Goal: Information Seeking & Learning: Learn about a topic

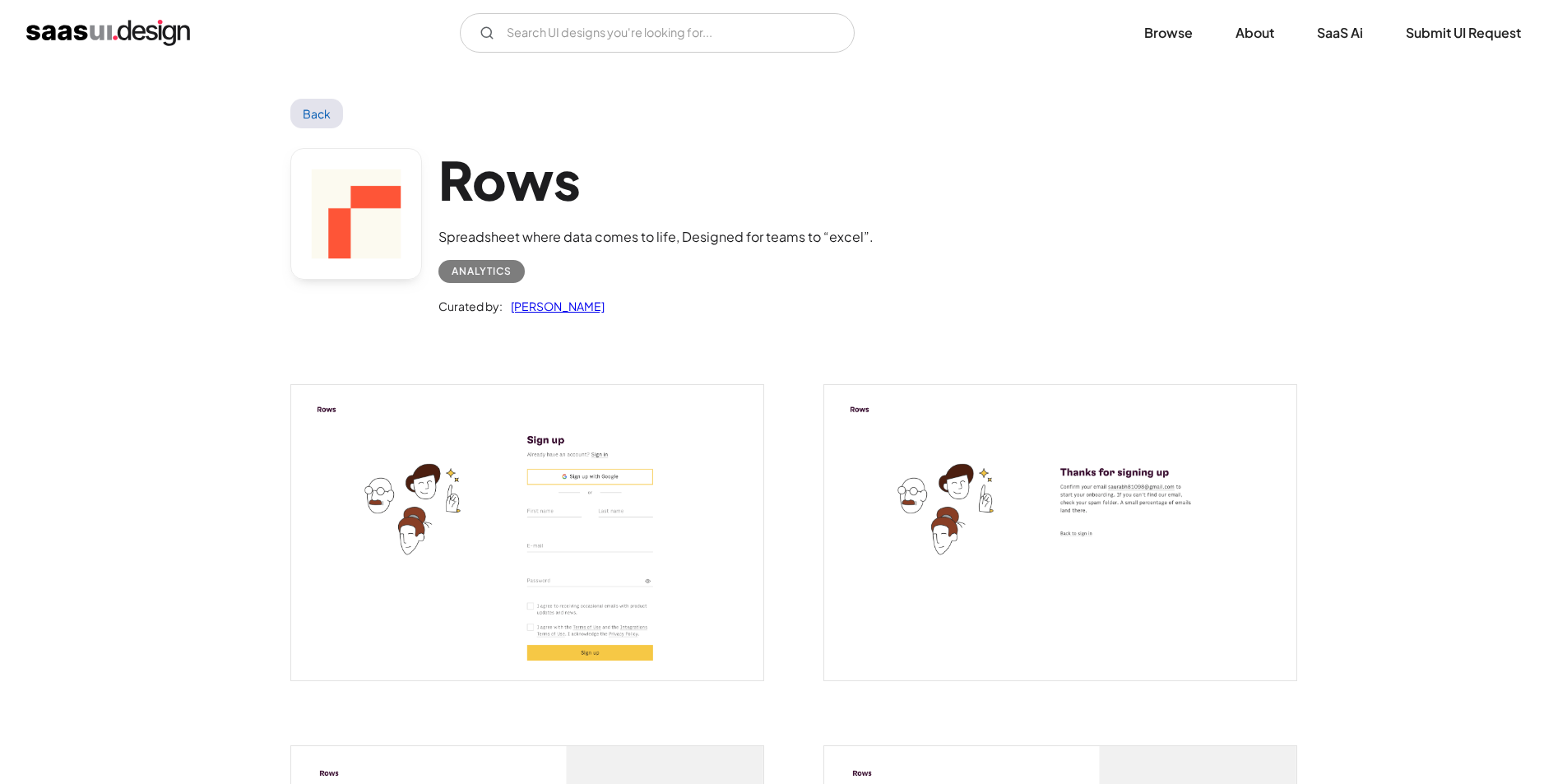
click at [529, 29] on input "text" at bounding box center [657, 33] width 395 height 40
drag, startPoint x: 112, startPoint y: 11, endPoint x: 105, endPoint y: 26, distance: 16.6
click at [111, 15] on div "V7 Labs Gen AI Application Design Best-in-class data labeling tool. GenAI Close…" at bounding box center [784, 32] width 1567 height 66
click at [106, 29] on img "home" at bounding box center [108, 33] width 164 height 27
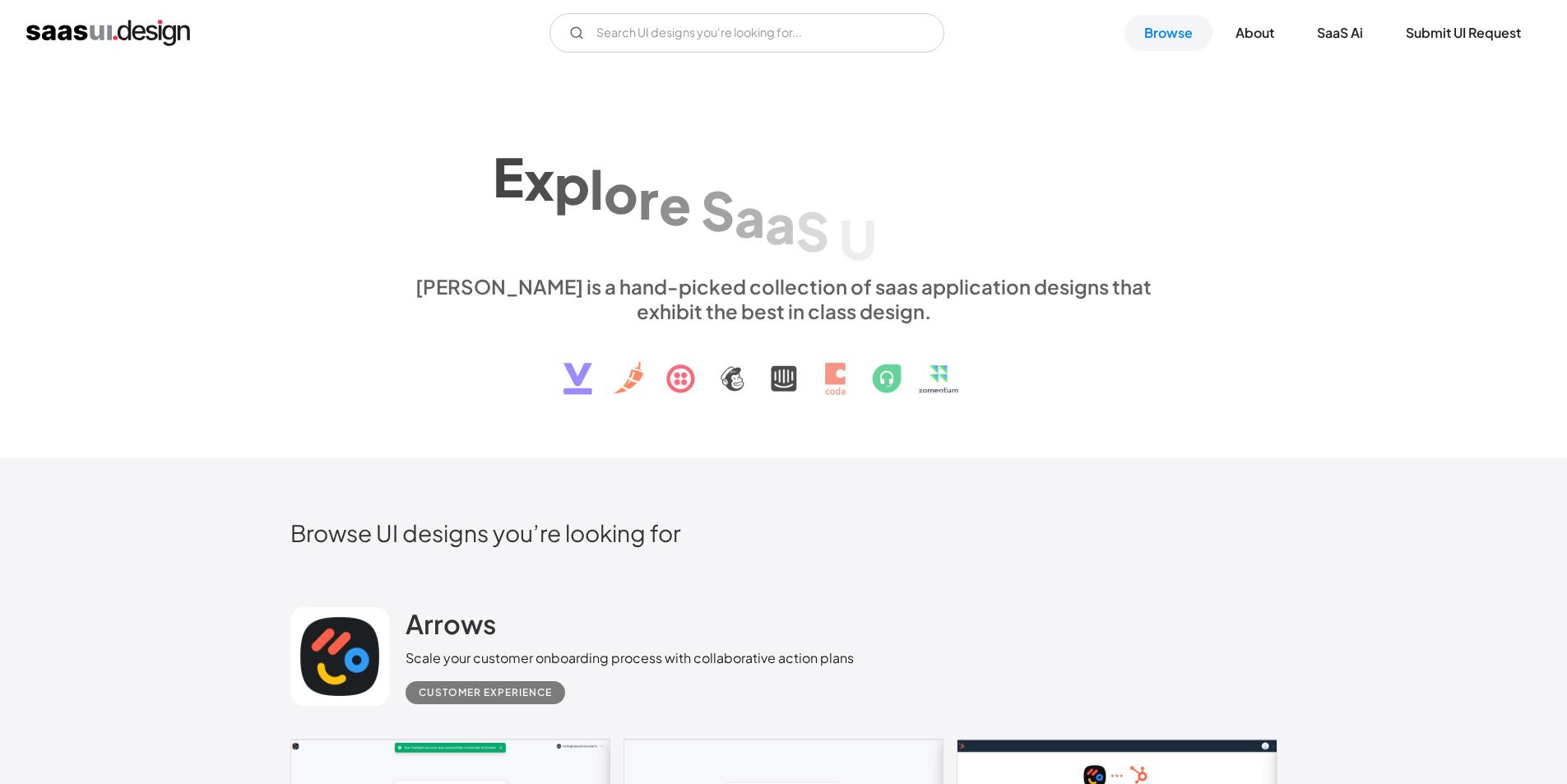
click at [1196, 42] on link "Browse" at bounding box center [1169, 33] width 88 height 36
click at [1176, 34] on link "Browse" at bounding box center [1169, 33] width 88 height 36
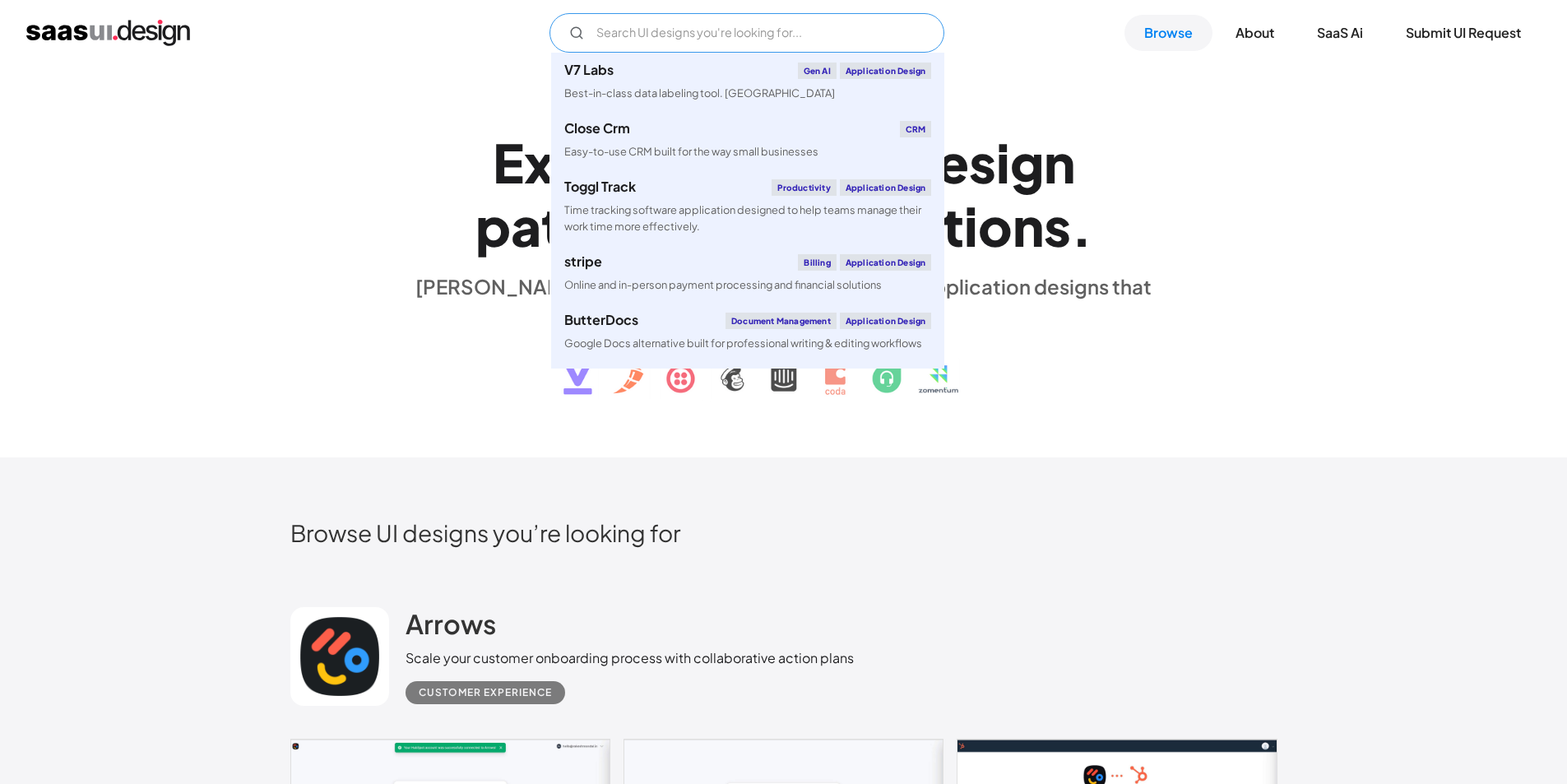
click at [719, 30] on input "Email Form" at bounding box center [746, 33] width 395 height 40
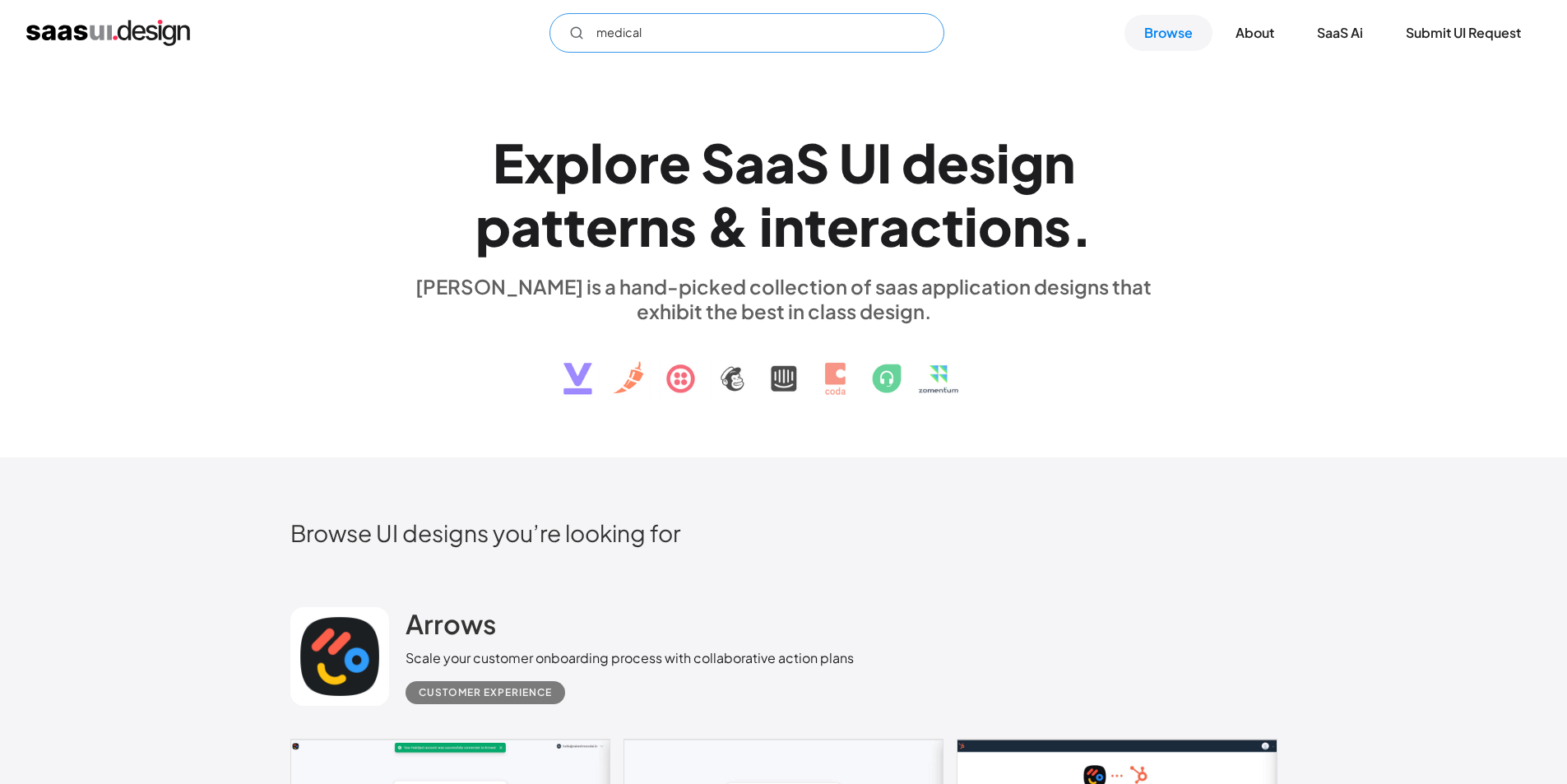
click at [662, 23] on input "medical" at bounding box center [746, 33] width 395 height 40
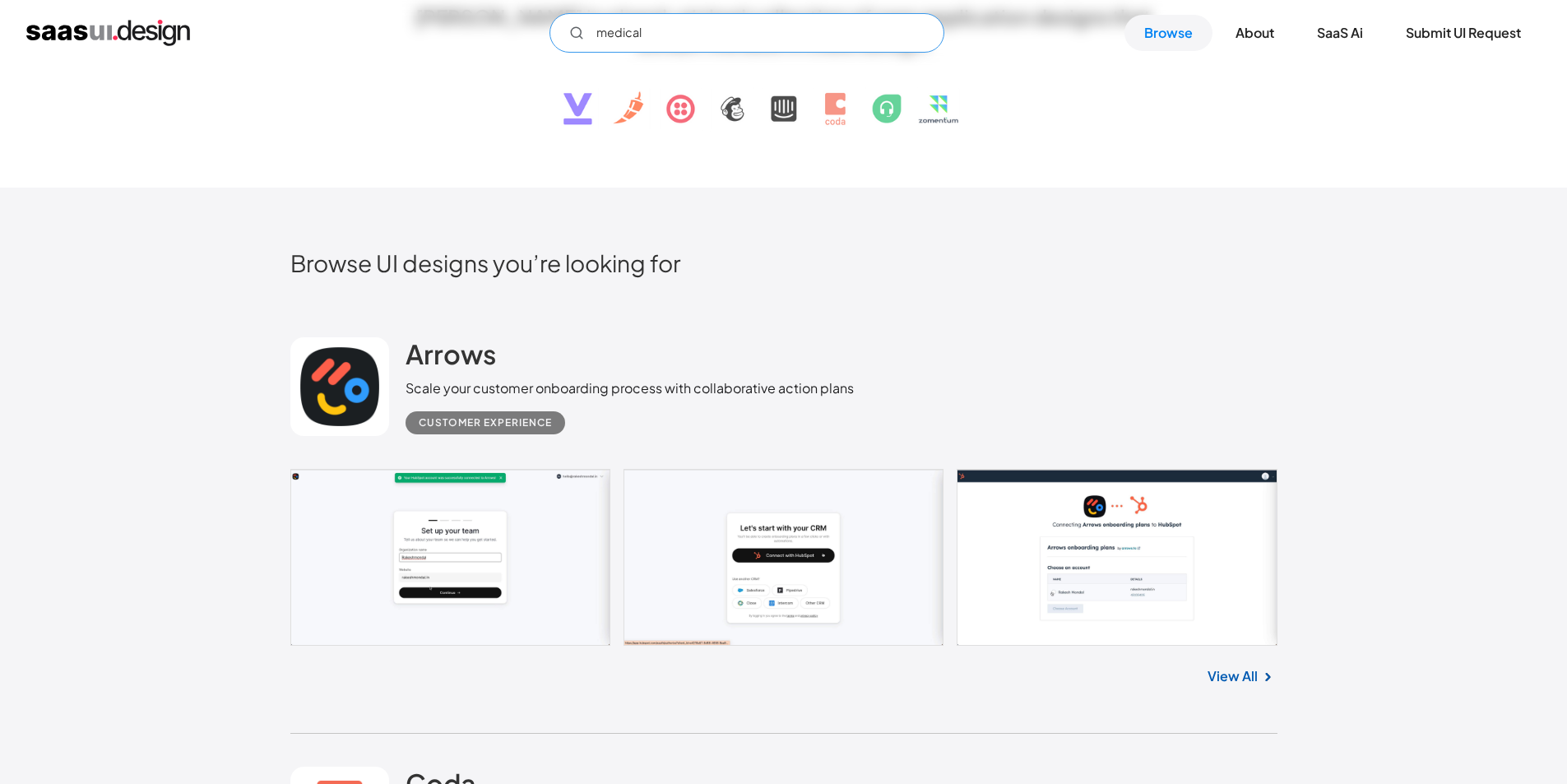
scroll to position [329, 0]
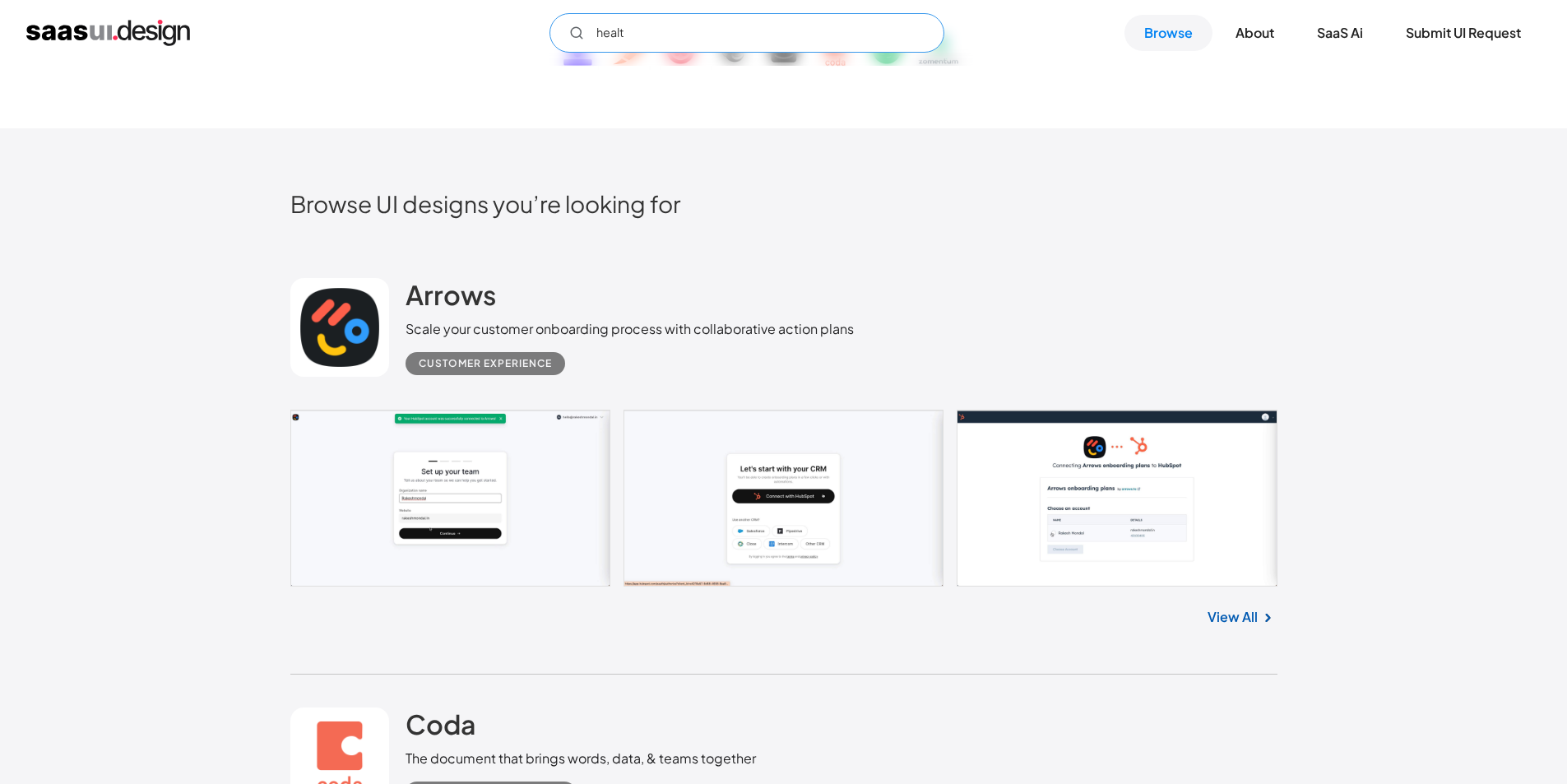
type input "health"
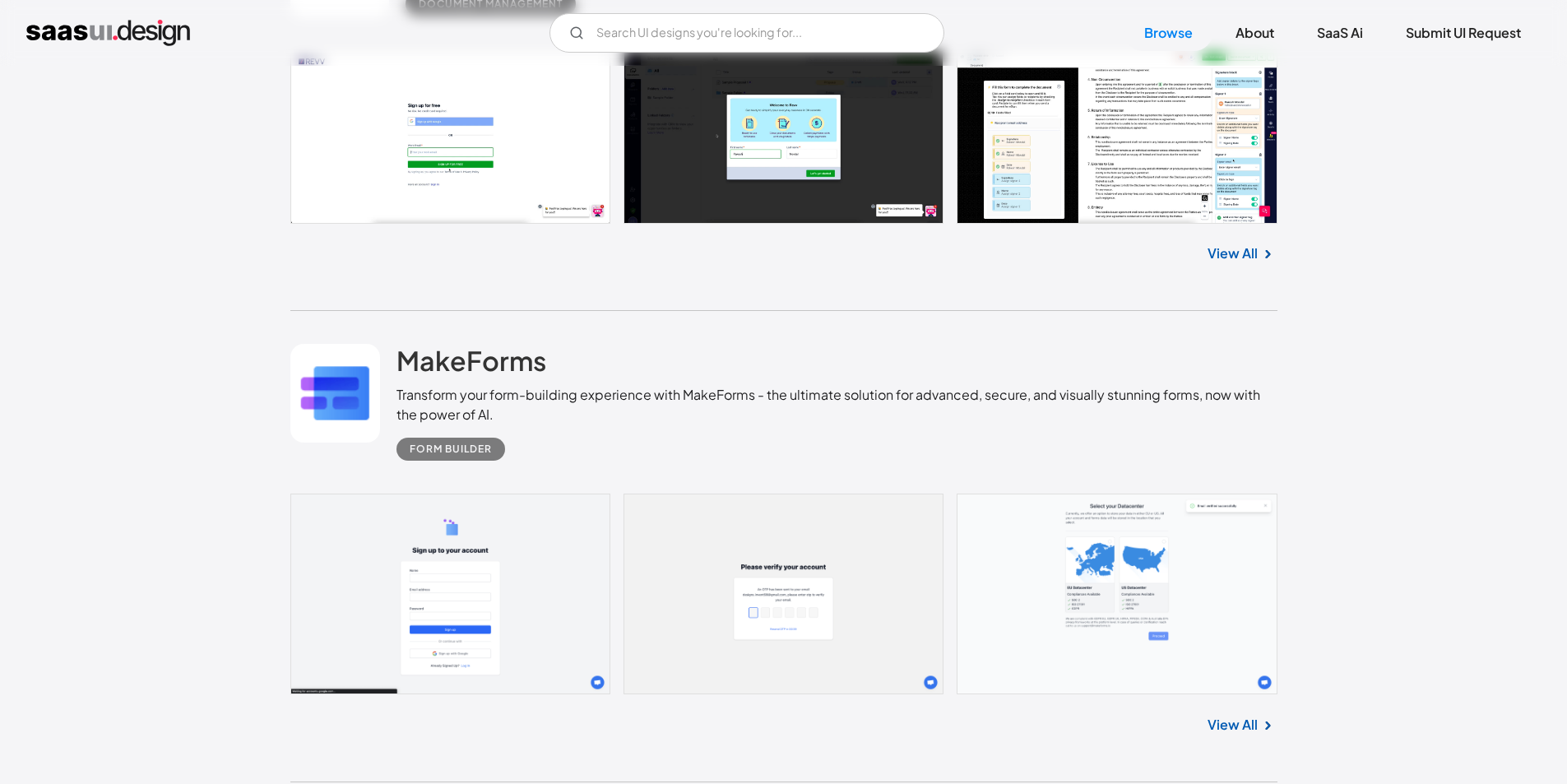
scroll to position [23268, 0]
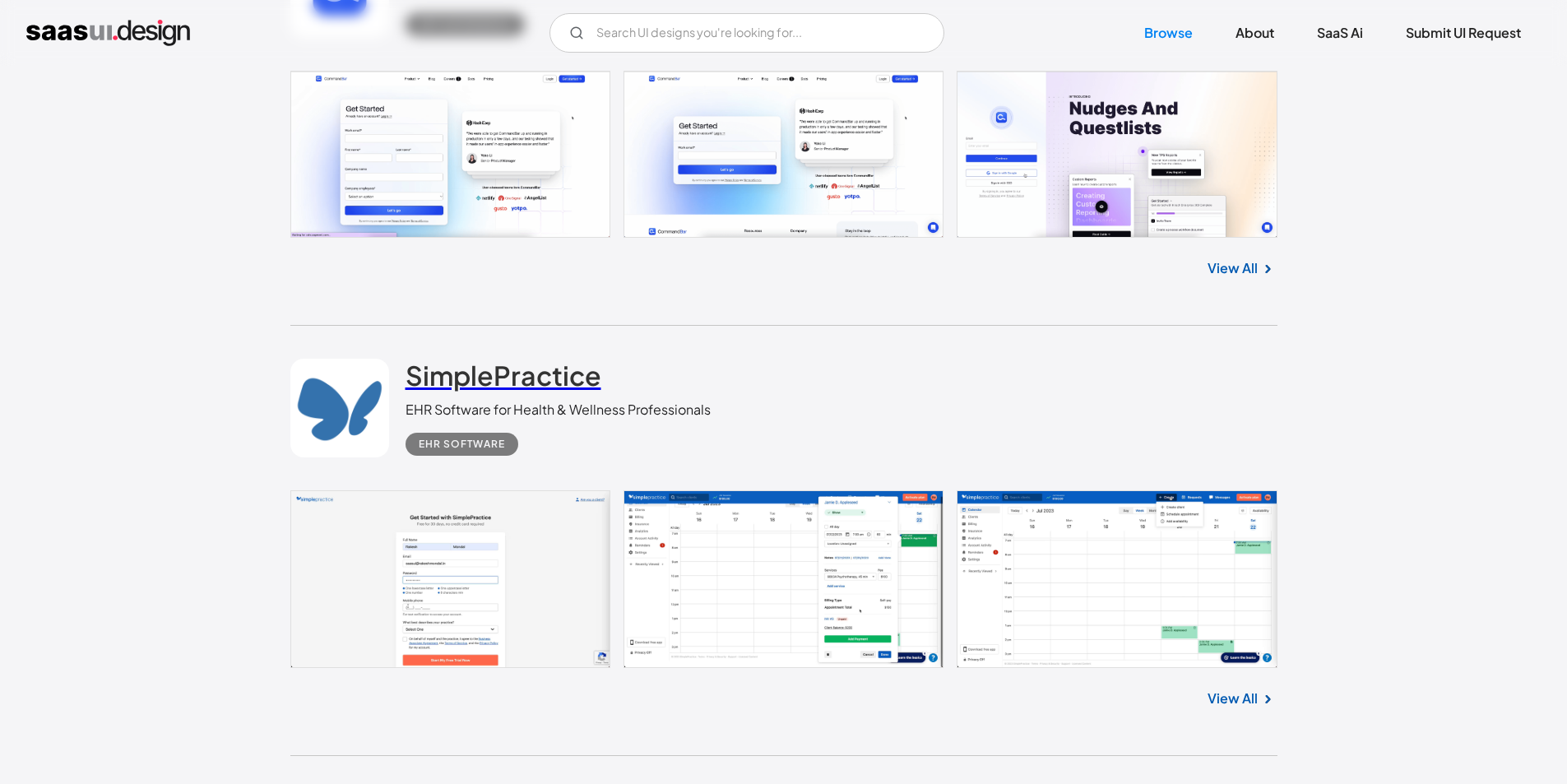
click at [493, 358] on h2 "SimplePractice" at bounding box center [504, 374] width 196 height 33
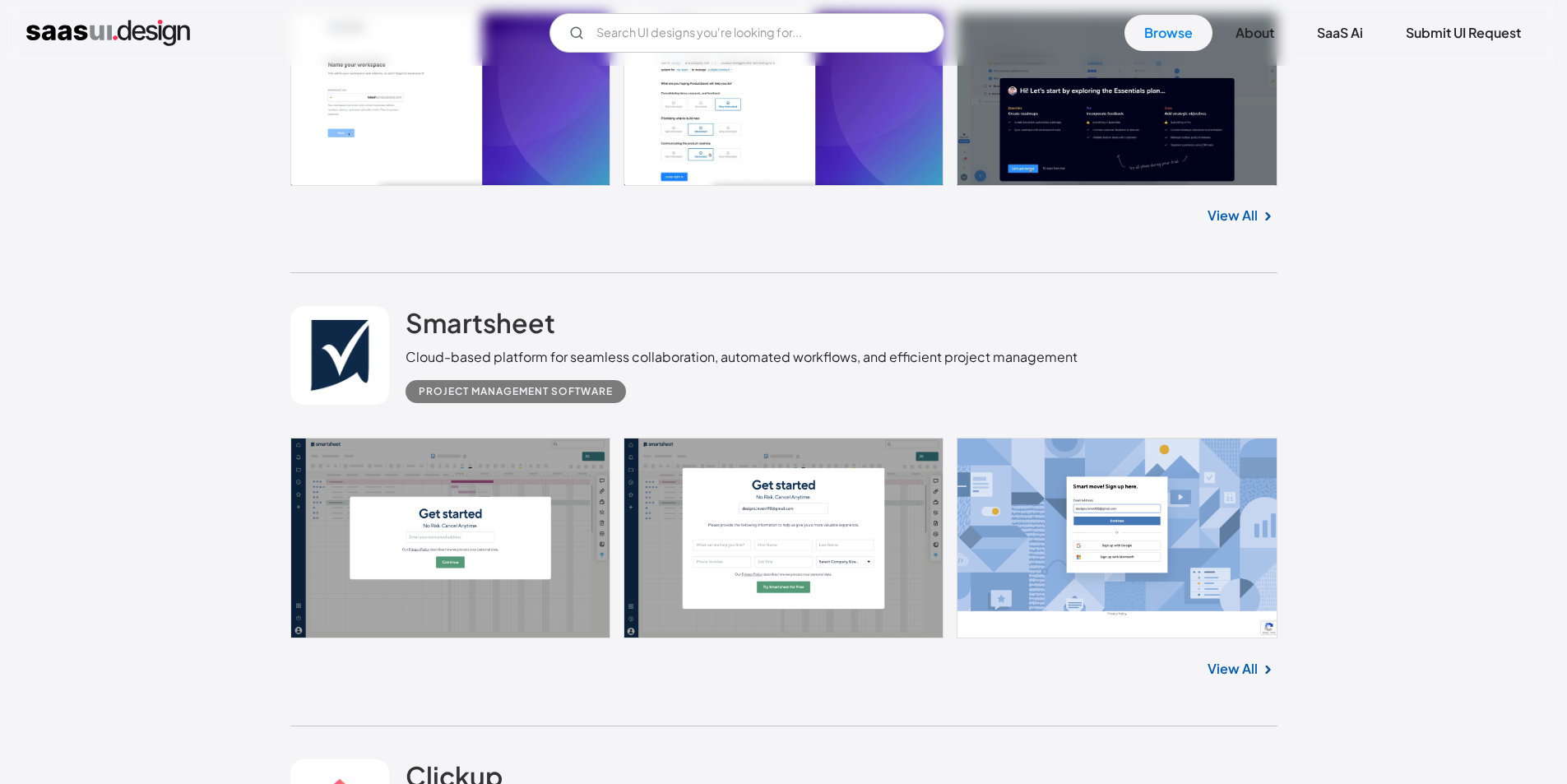
scroll to position [9089, 0]
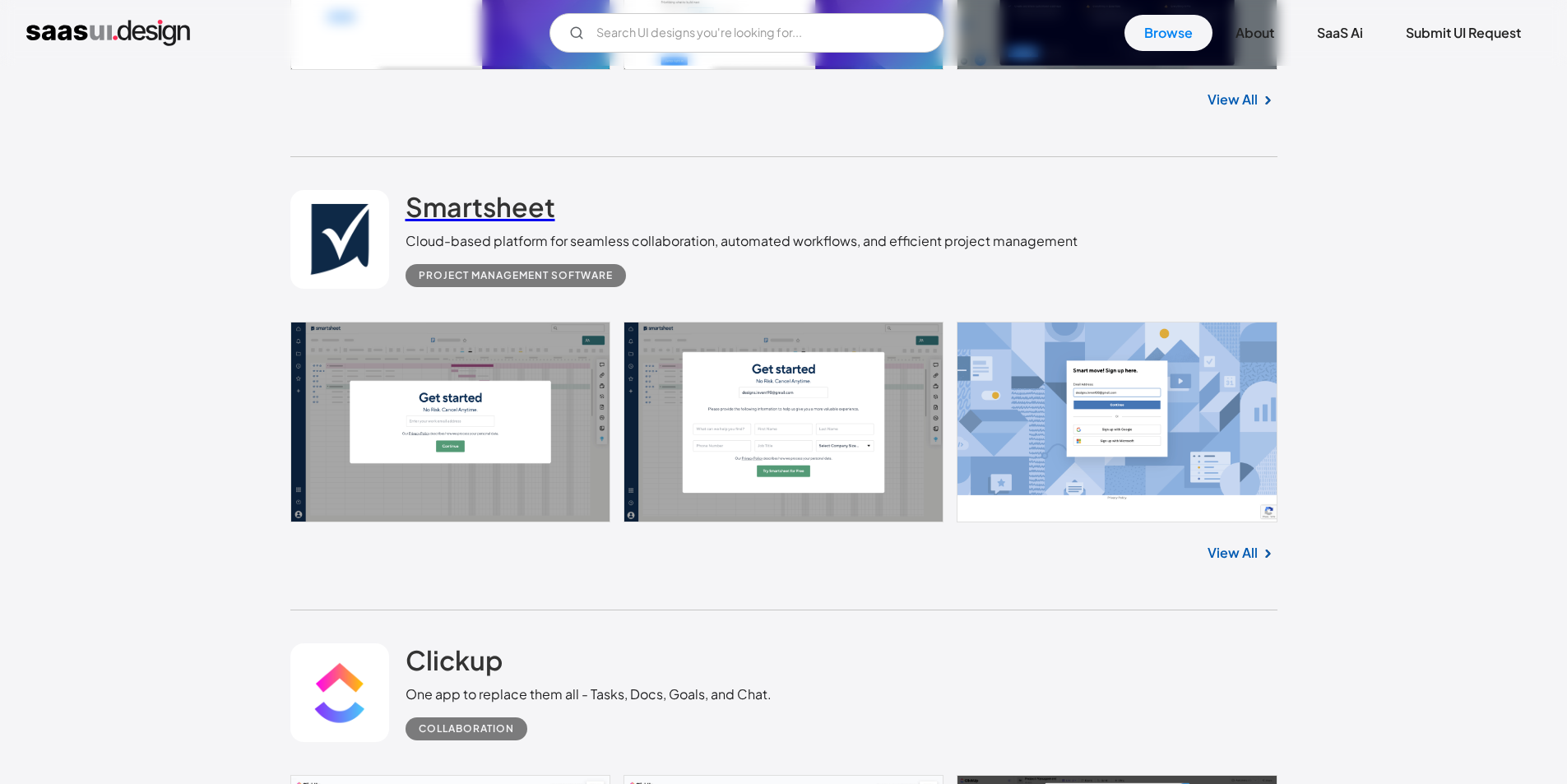
click at [488, 190] on h2 "Smartsheet" at bounding box center [480, 206] width 149 height 33
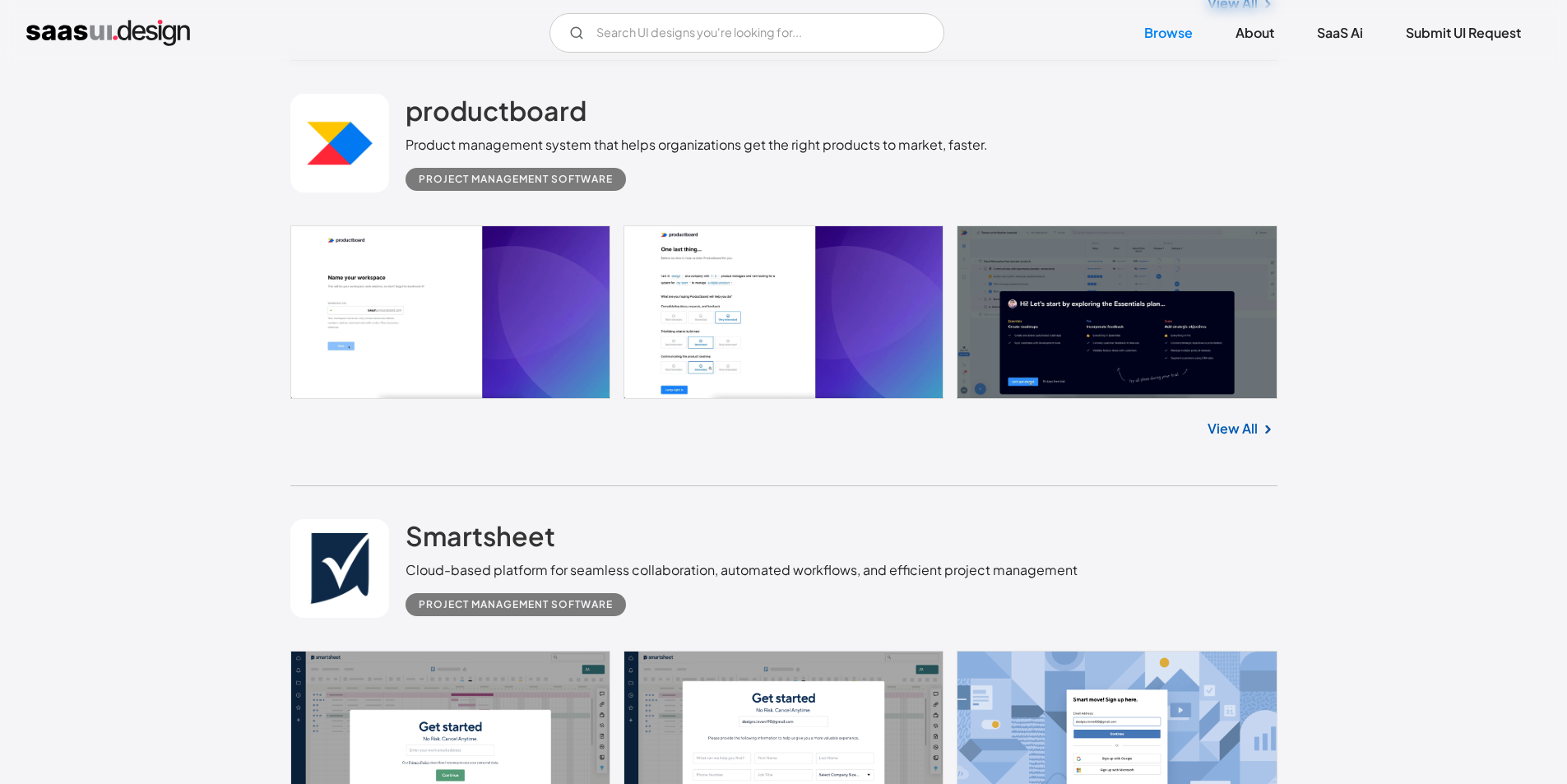
scroll to position [0, 0]
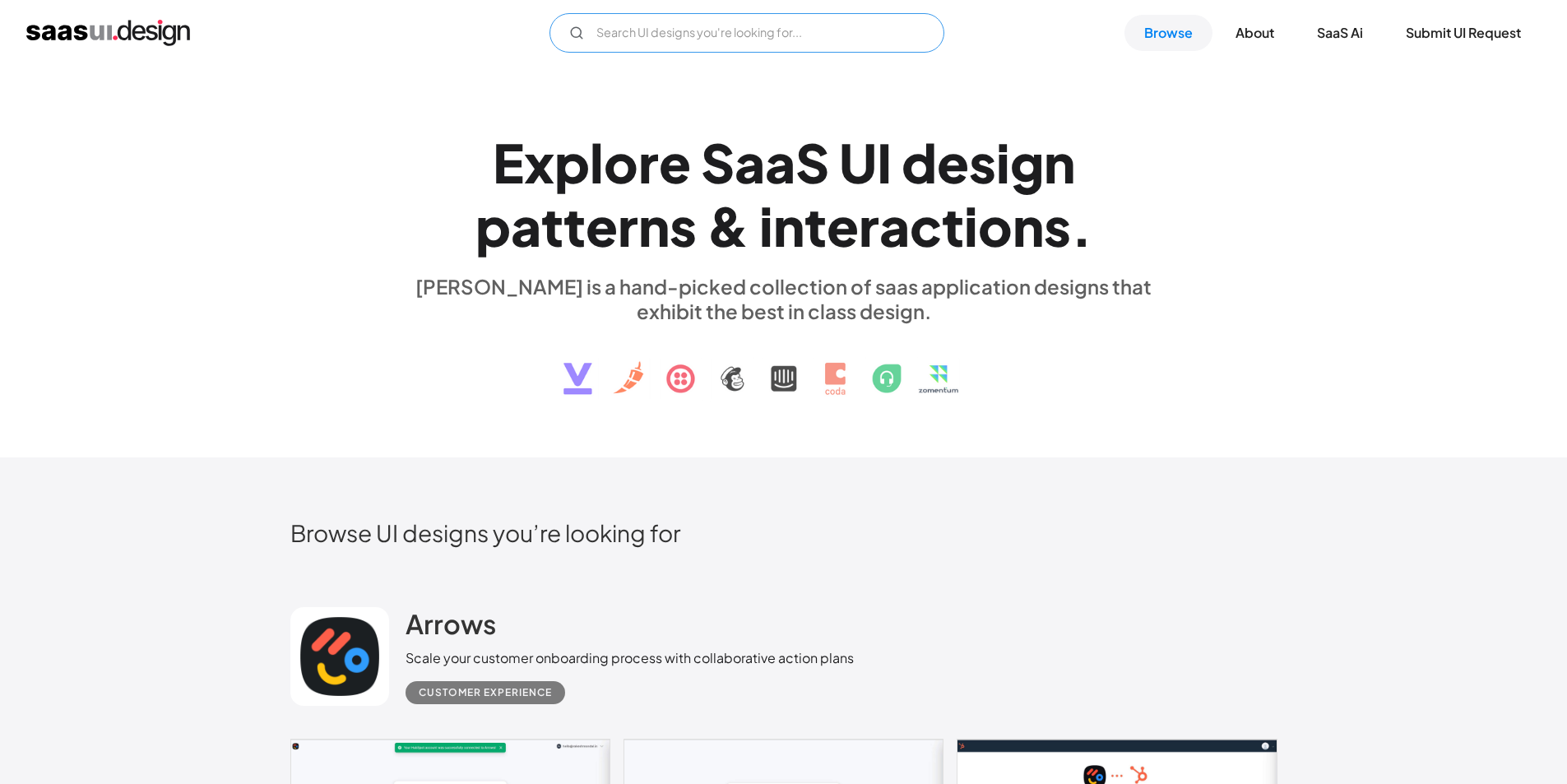
click at [742, 46] on input "Email Form" at bounding box center [746, 33] width 395 height 40
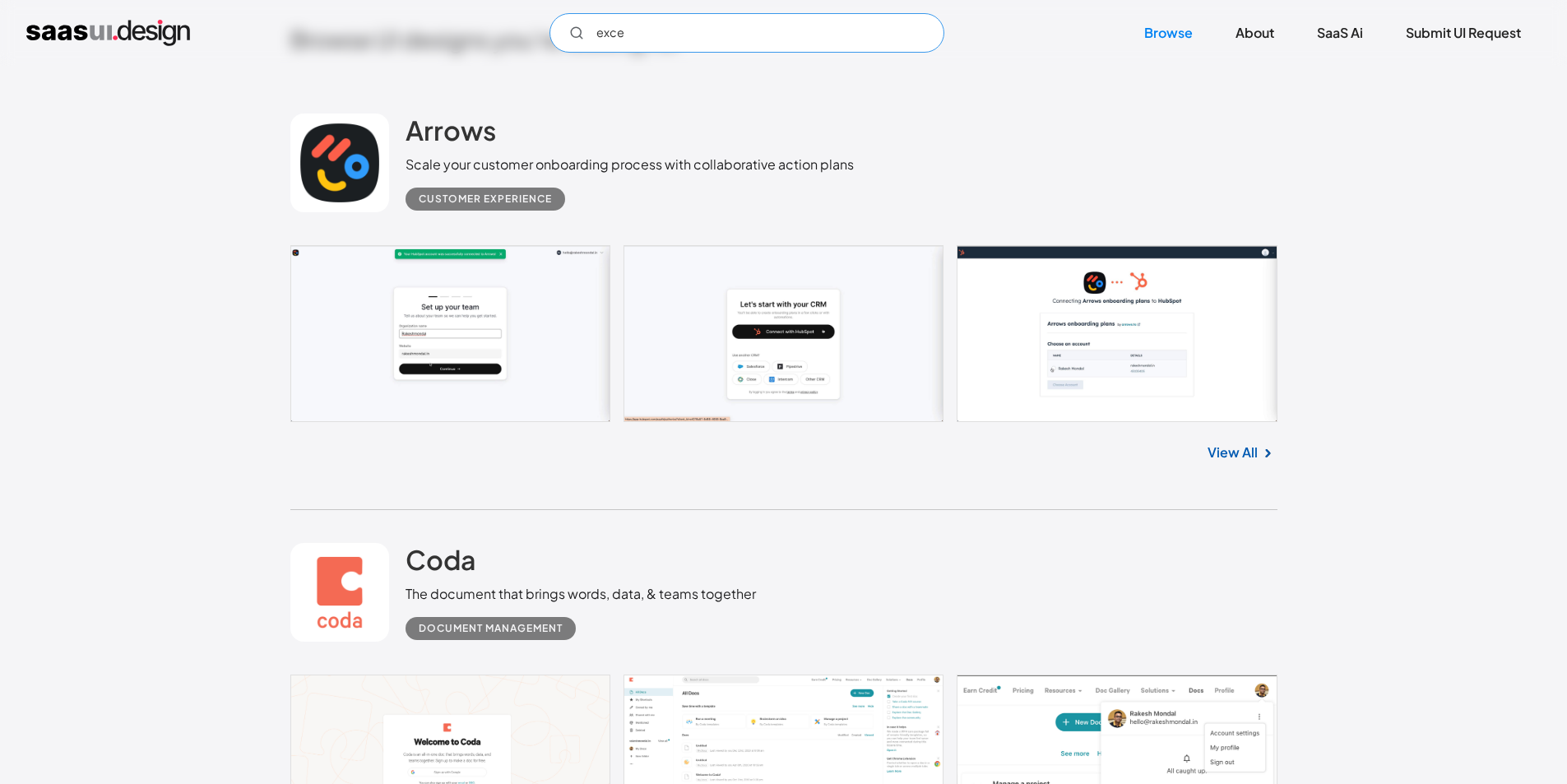
scroll to position [329, 0]
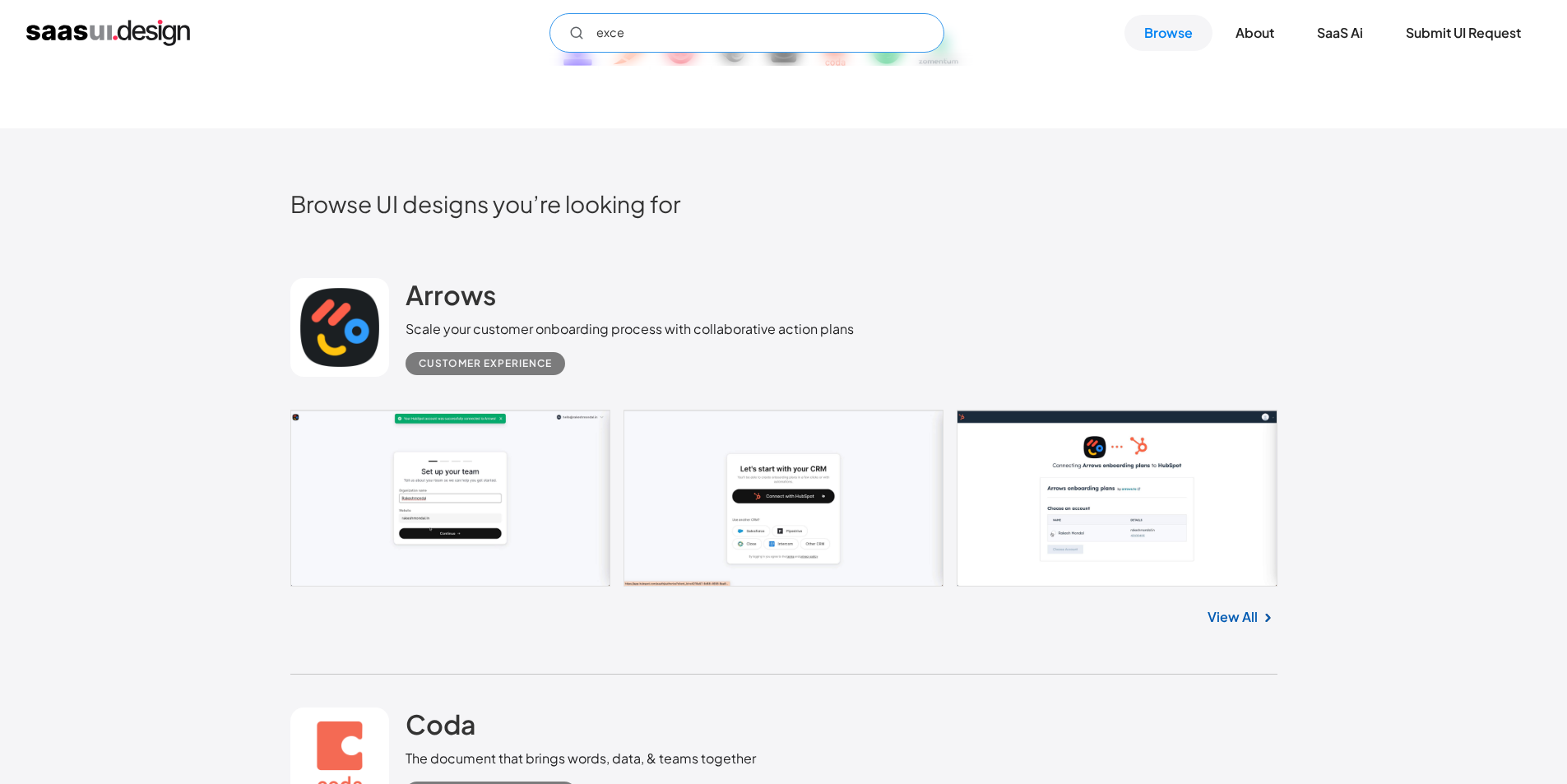
type input "exce"
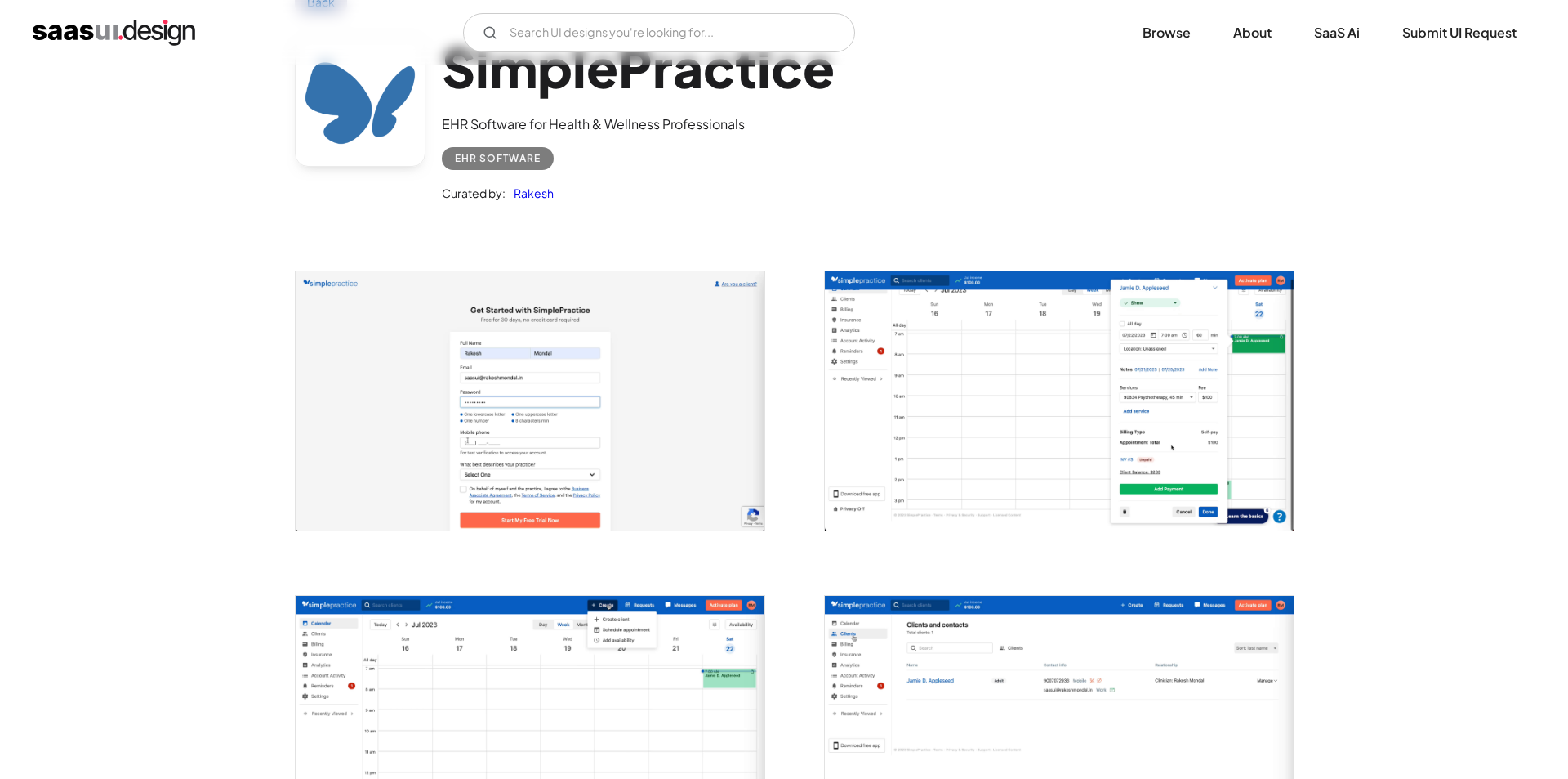
scroll to position [327, 0]
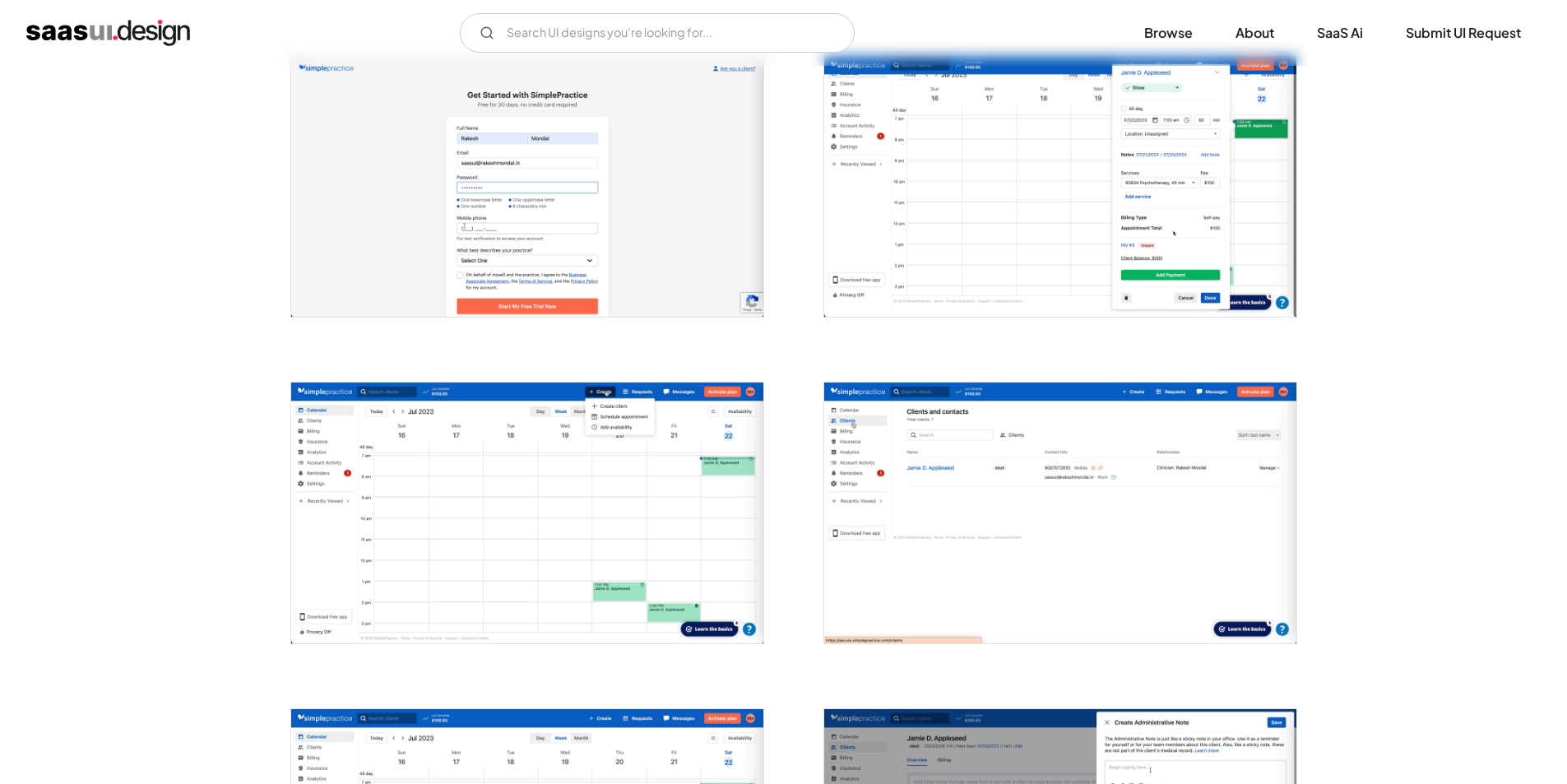
click at [551, 267] on img "open lightbox" at bounding box center [527, 186] width 473 height 260
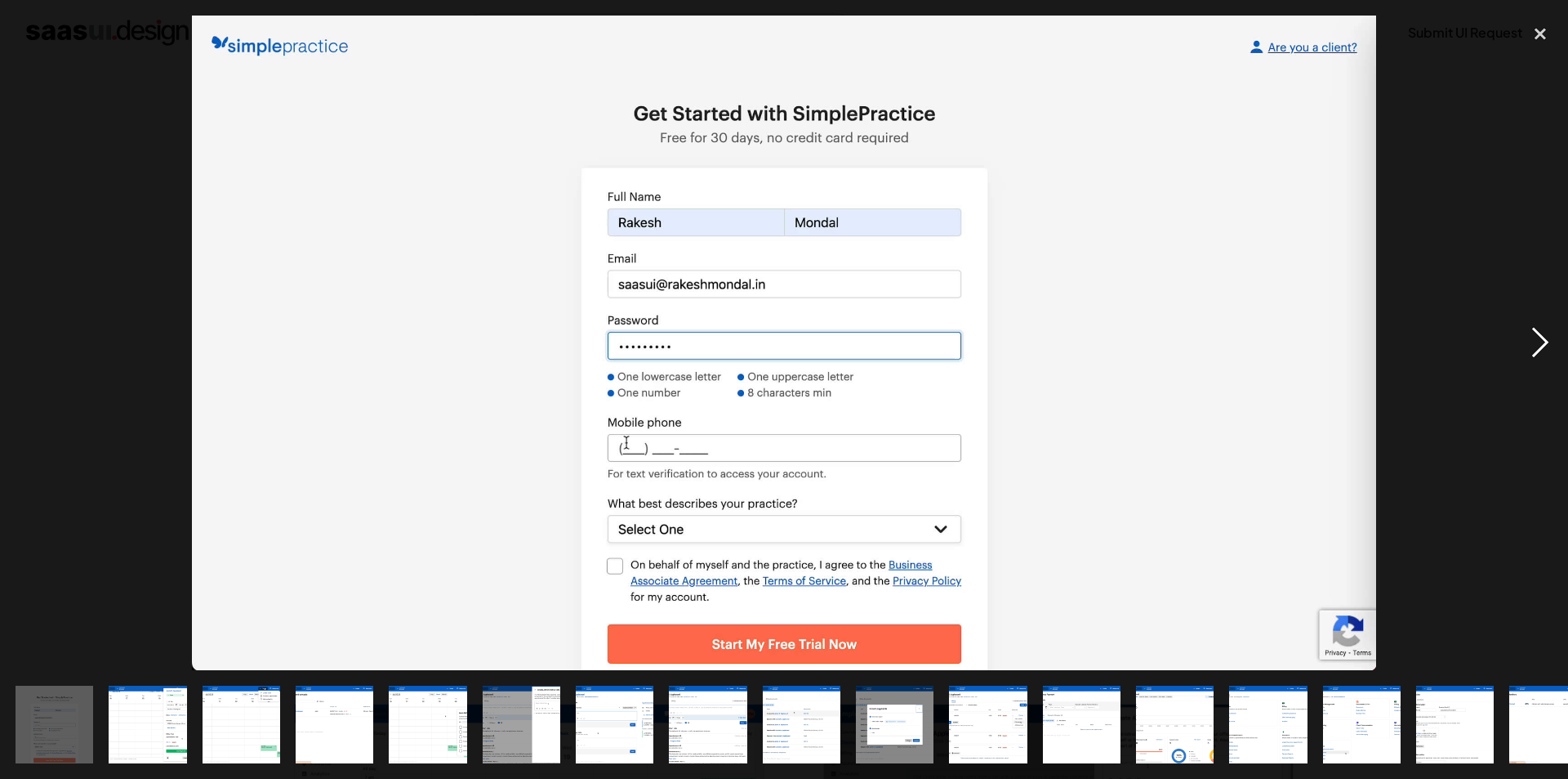
click at [1552, 350] on div "next image" at bounding box center [1541, 342] width 56 height 654
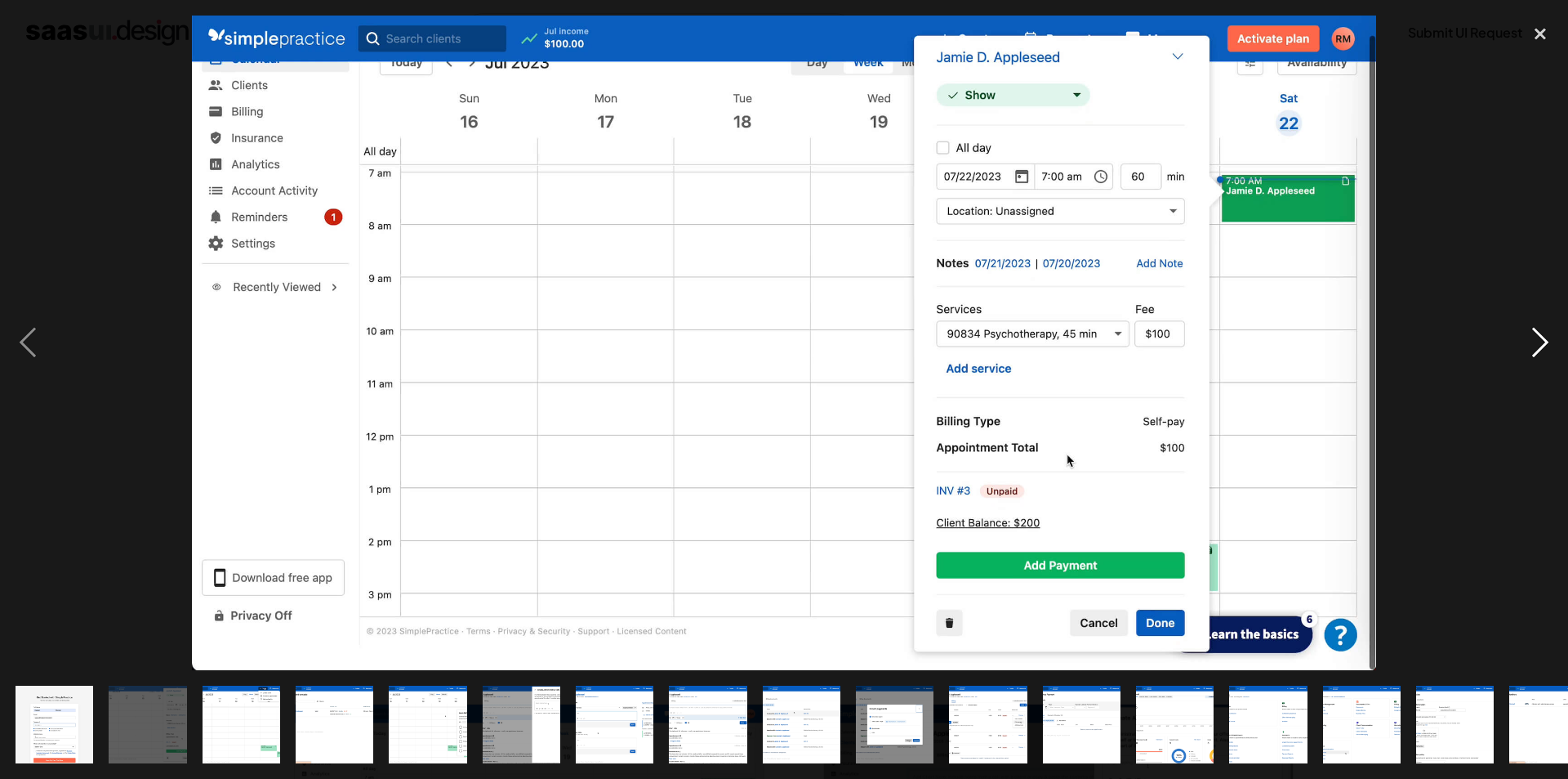
click at [1556, 351] on div "next image" at bounding box center [1541, 342] width 56 height 654
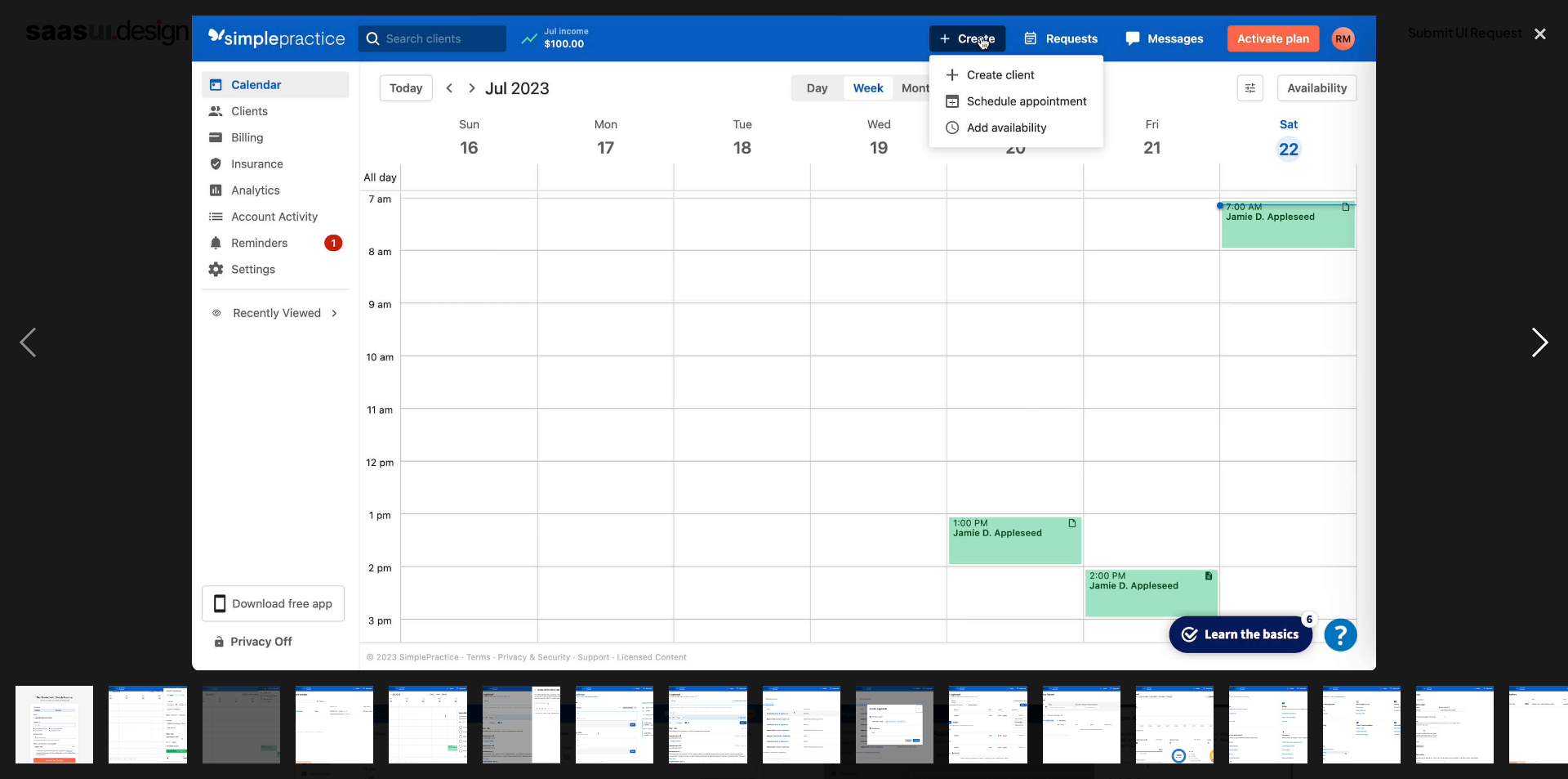
click at [1556, 352] on div "next image" at bounding box center [1541, 342] width 56 height 654
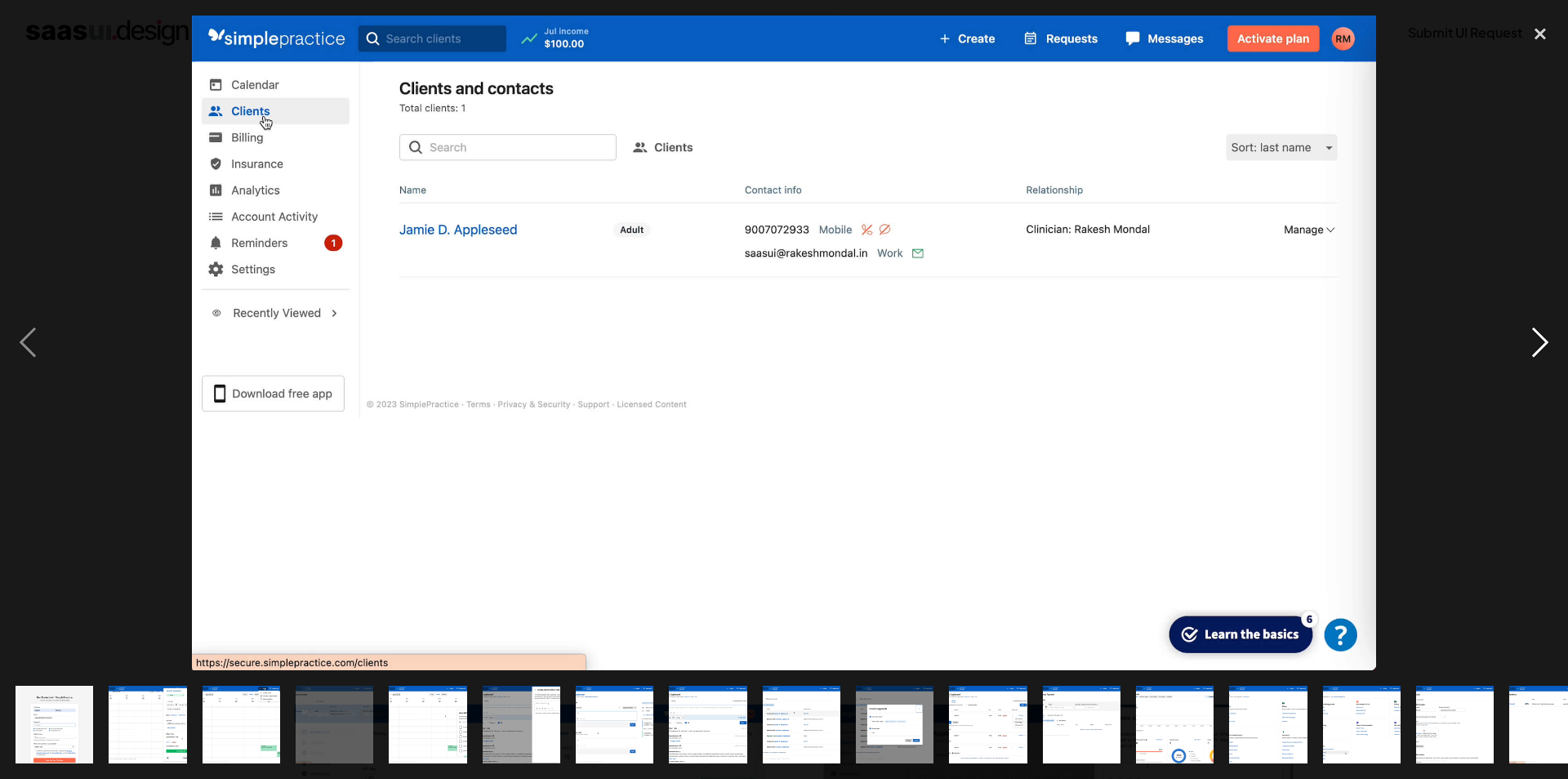
click at [1556, 352] on div "next image" at bounding box center [1541, 342] width 56 height 654
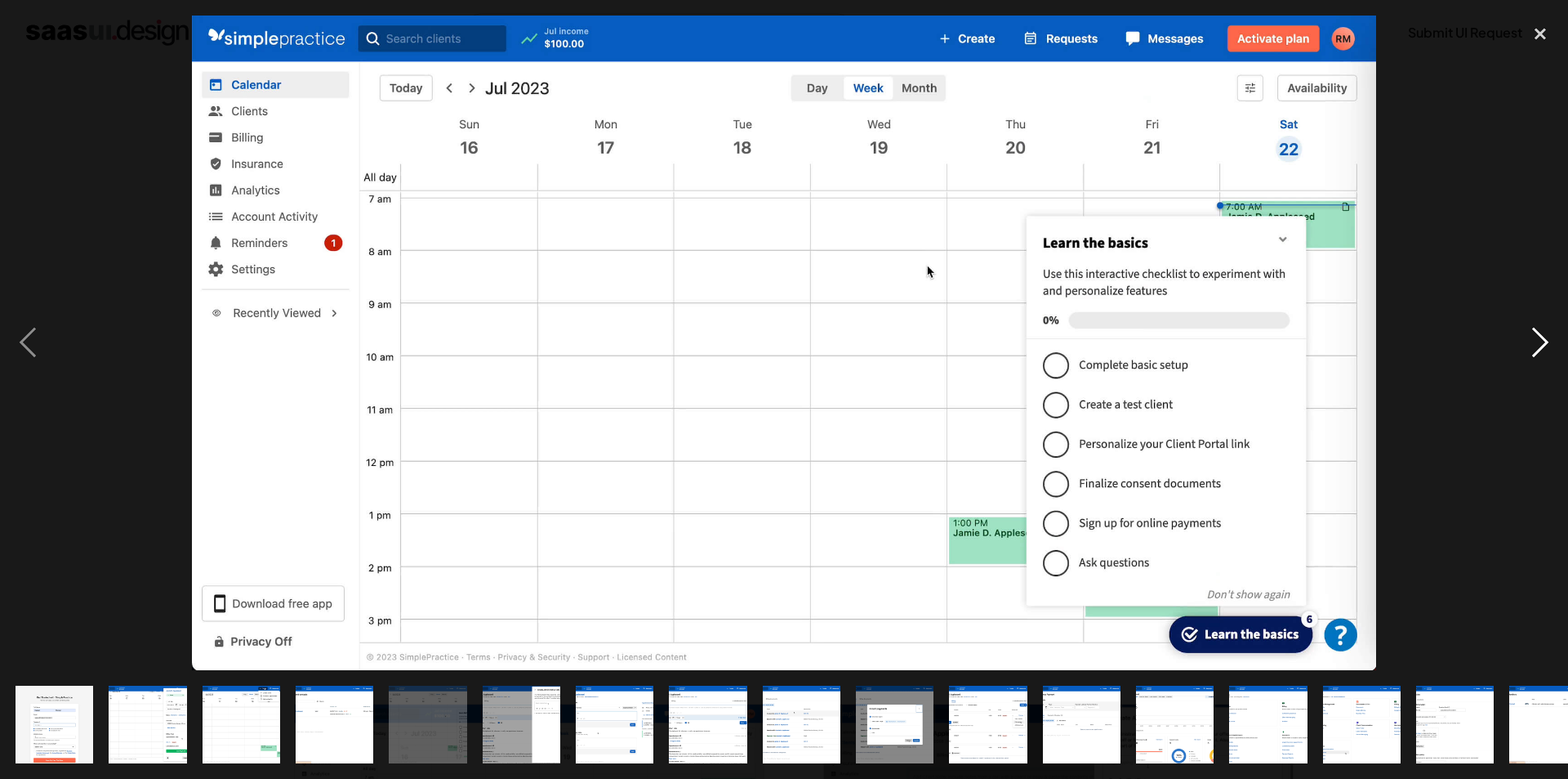
click at [1556, 352] on div "next image" at bounding box center [1541, 342] width 56 height 654
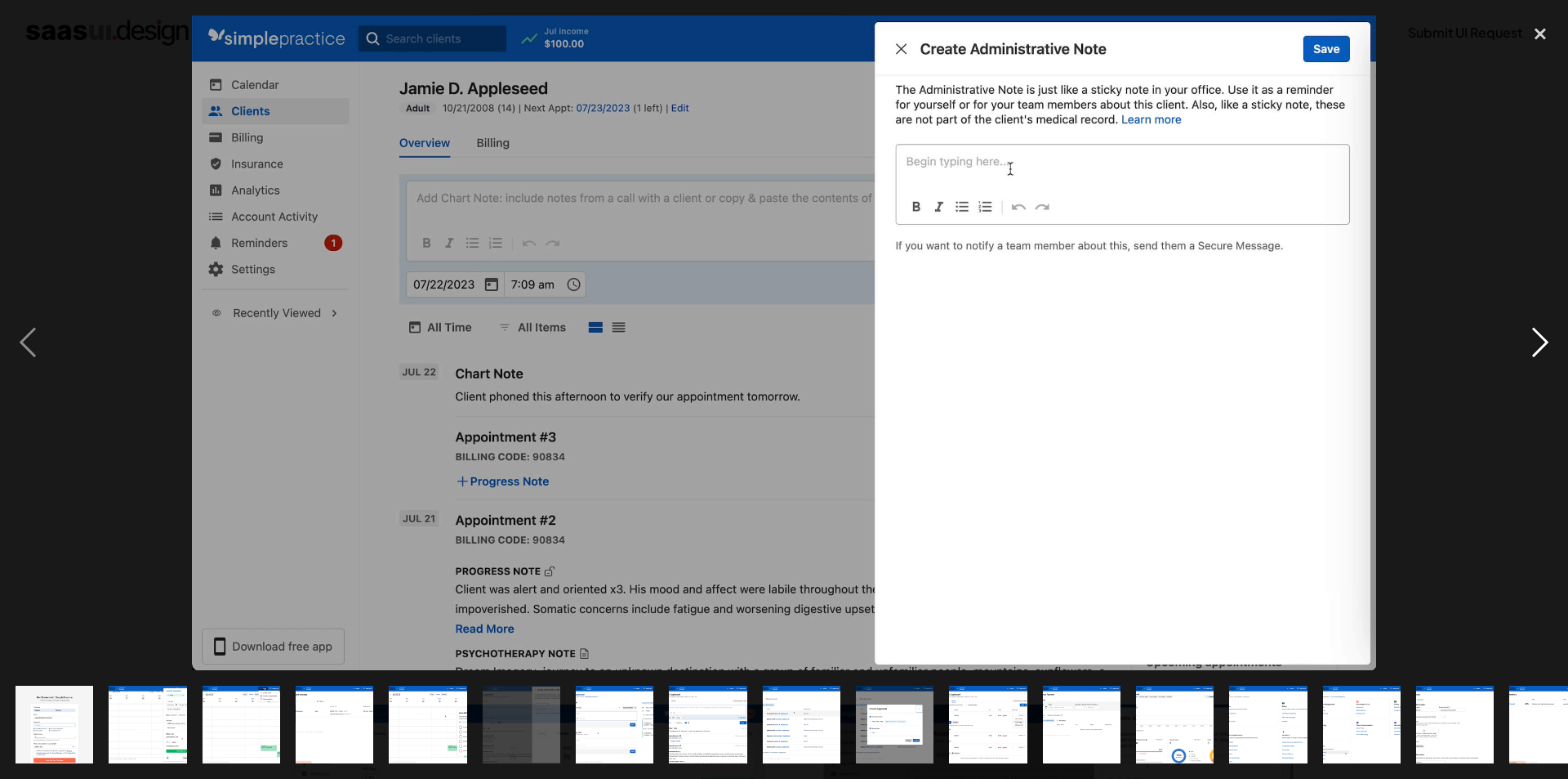
click at [1544, 356] on div "next image" at bounding box center [1541, 342] width 56 height 654
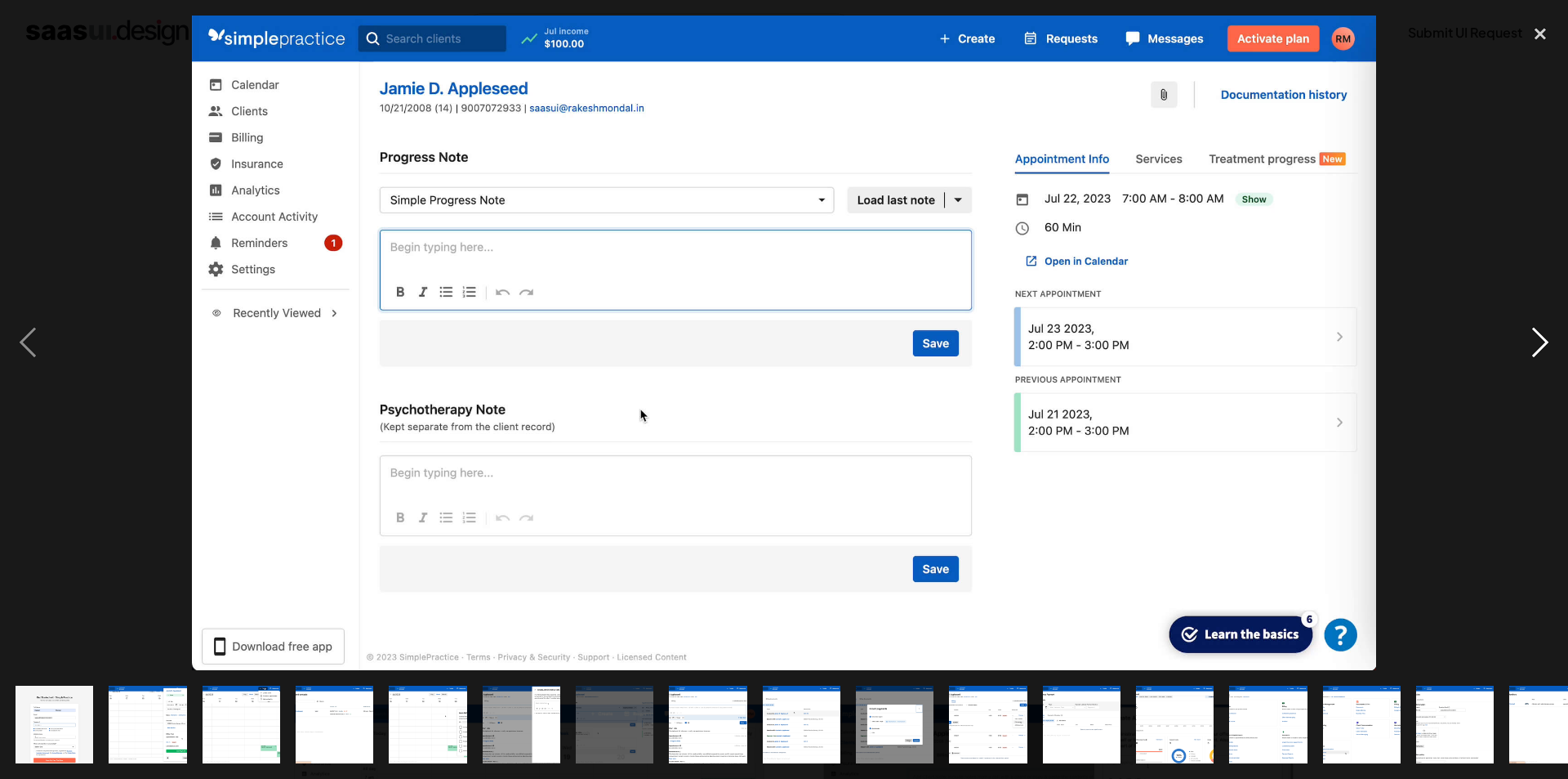
click at [1548, 343] on div "next image" at bounding box center [1541, 342] width 56 height 654
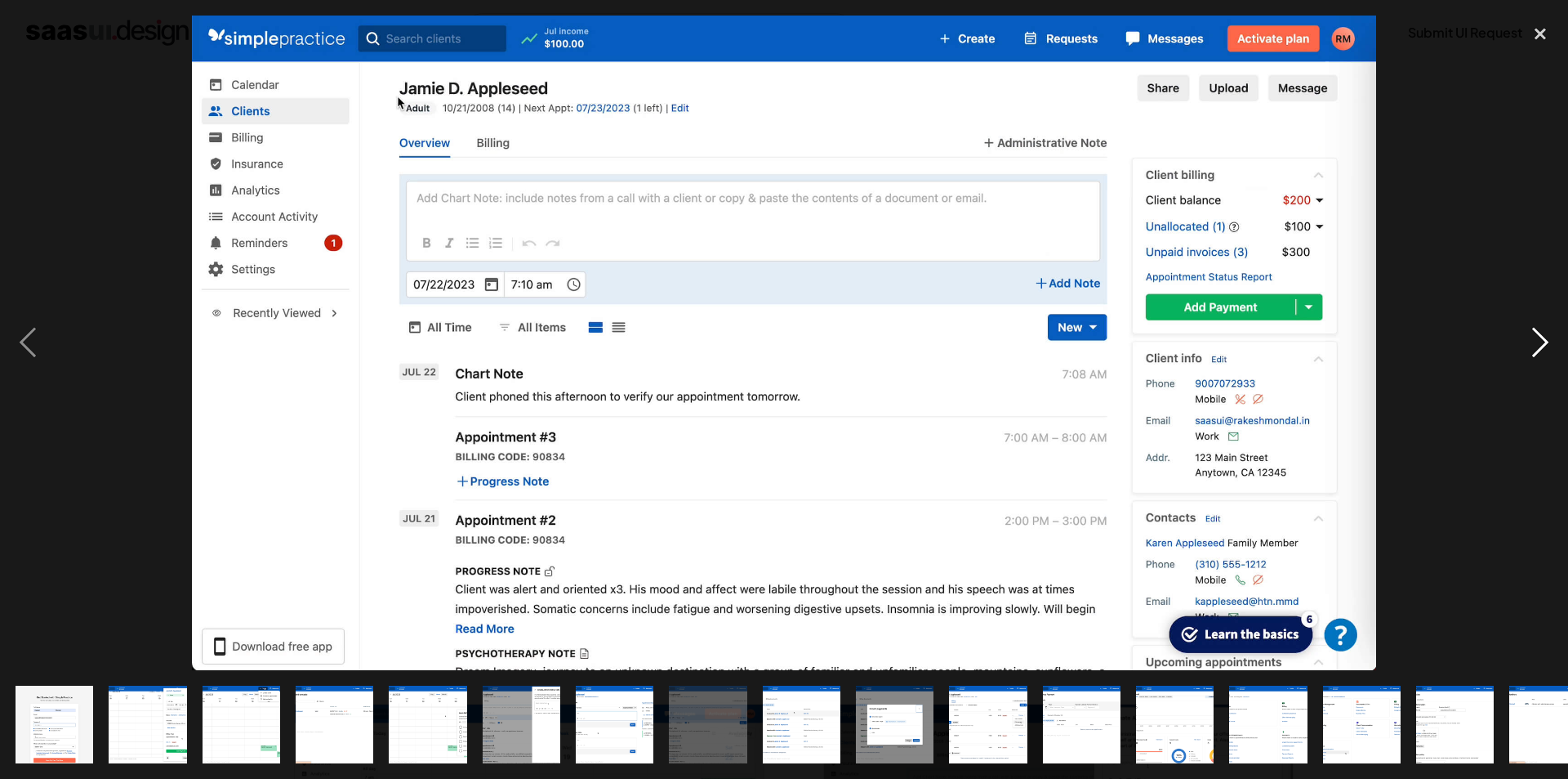
click at [1549, 343] on div "next image" at bounding box center [1541, 342] width 56 height 654
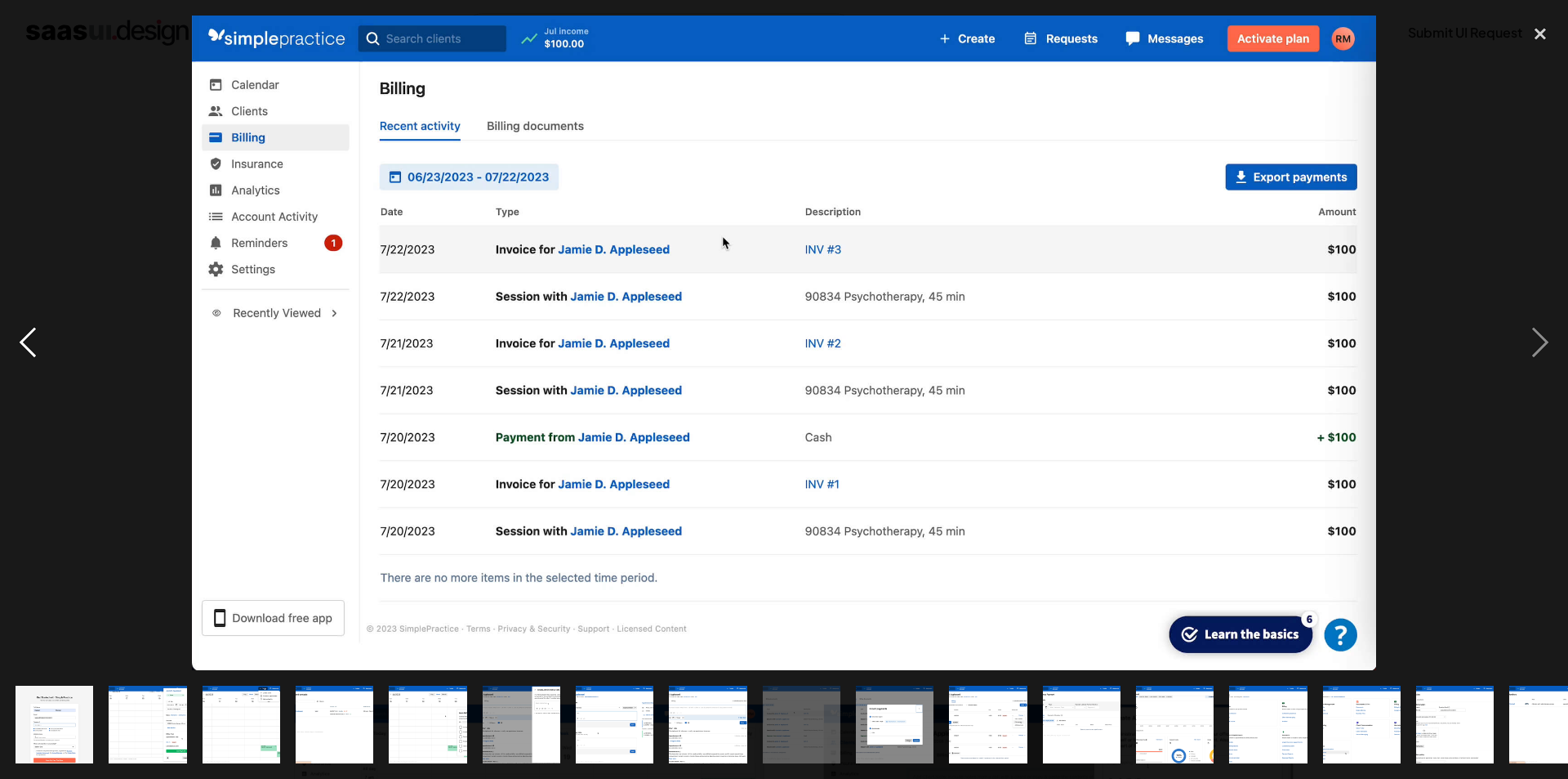
click at [35, 342] on div "previous image" at bounding box center [27, 342] width 56 height 654
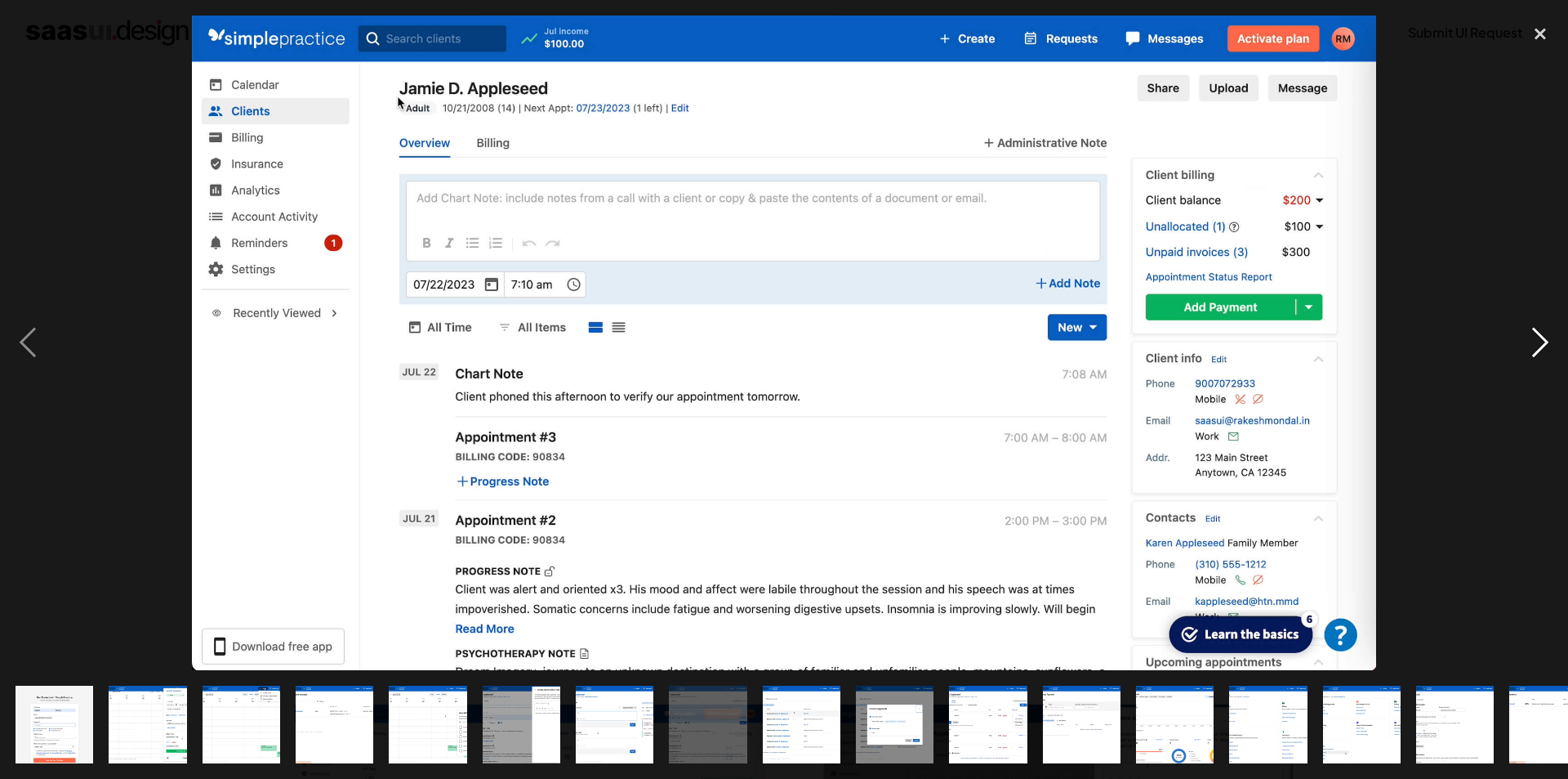
click at [1518, 359] on div "next image" at bounding box center [1541, 342] width 56 height 654
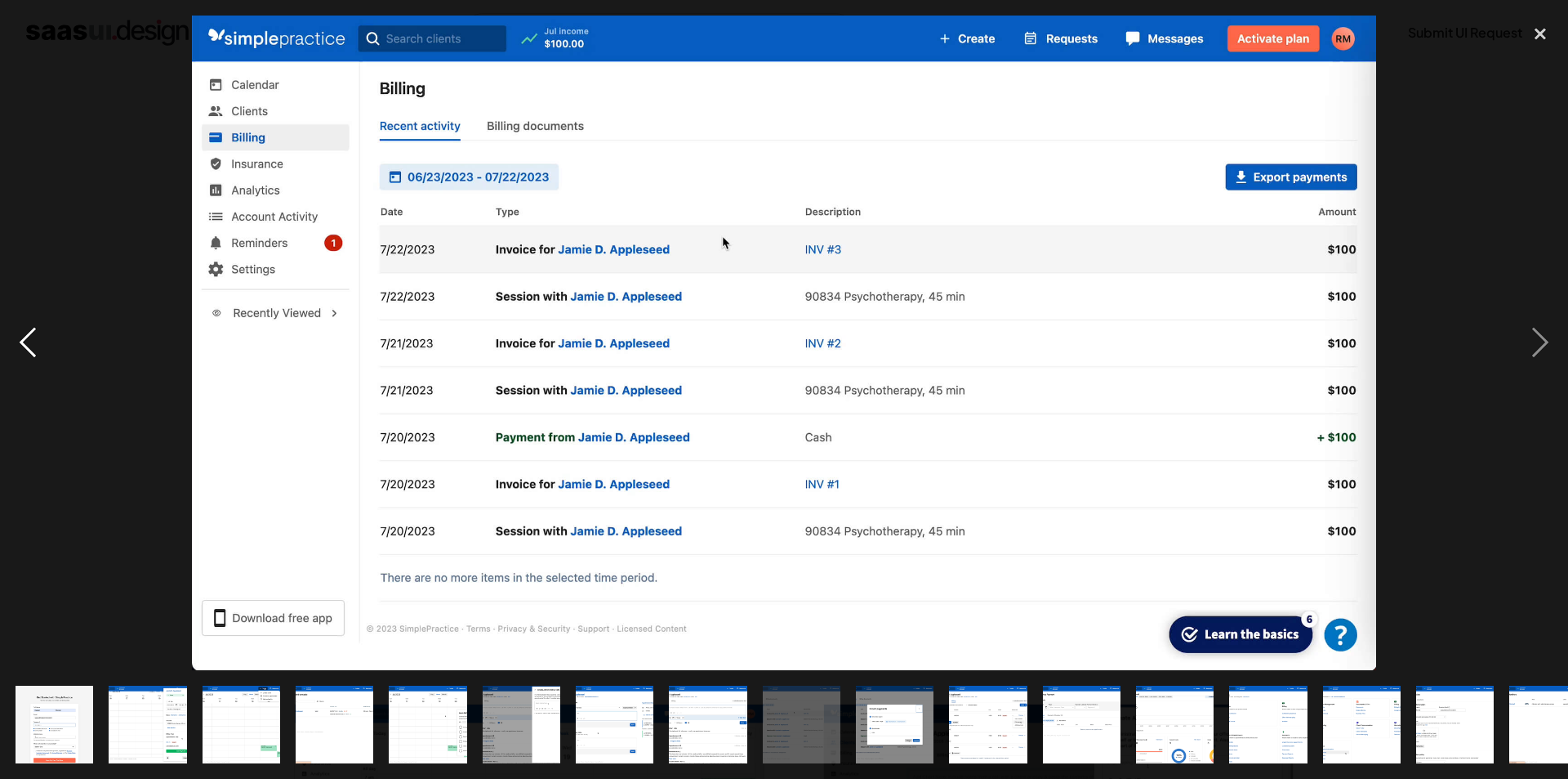
click at [37, 346] on div "previous image" at bounding box center [27, 342] width 56 height 654
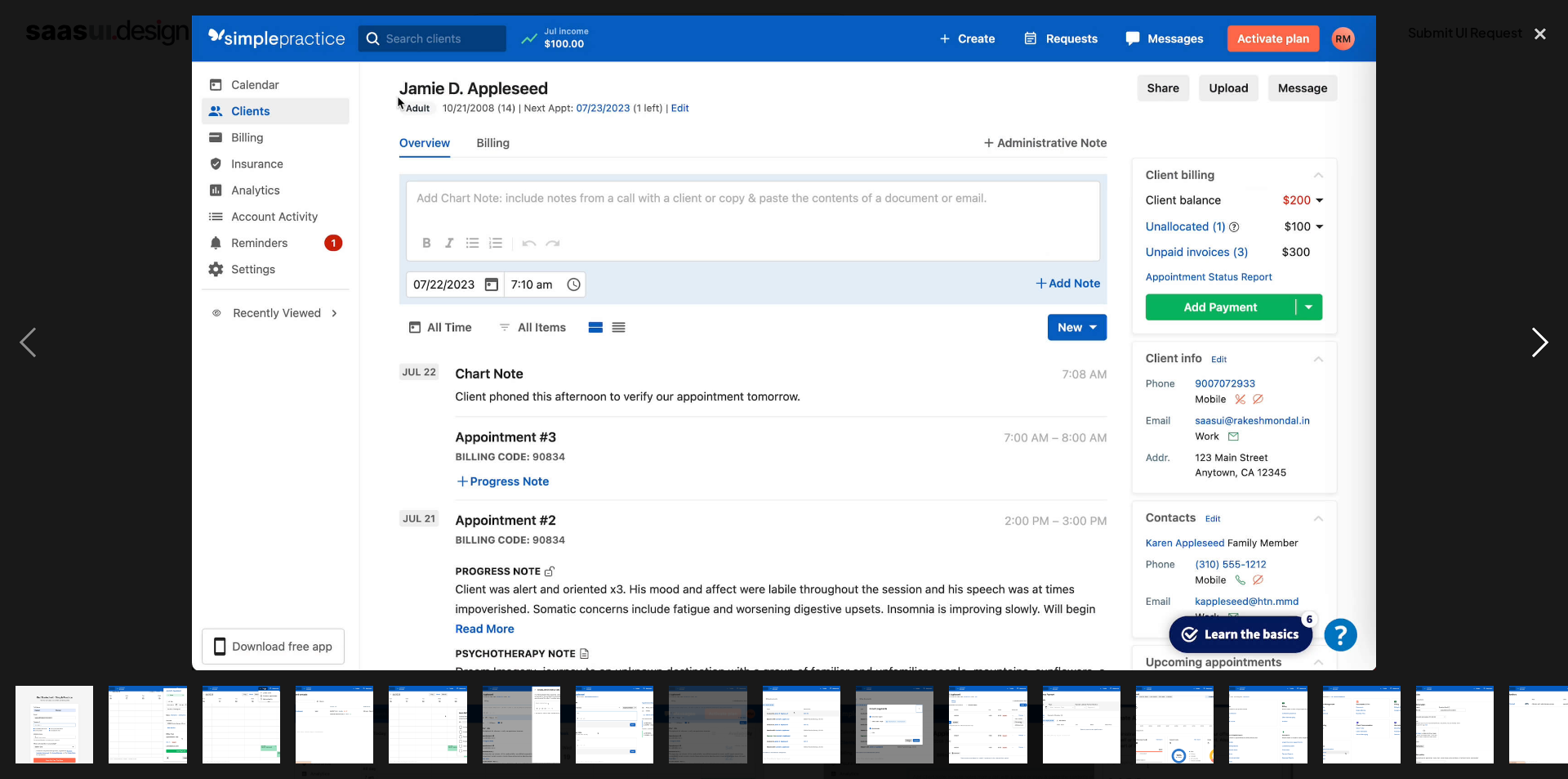
click at [1540, 356] on div "next image" at bounding box center [1541, 342] width 56 height 654
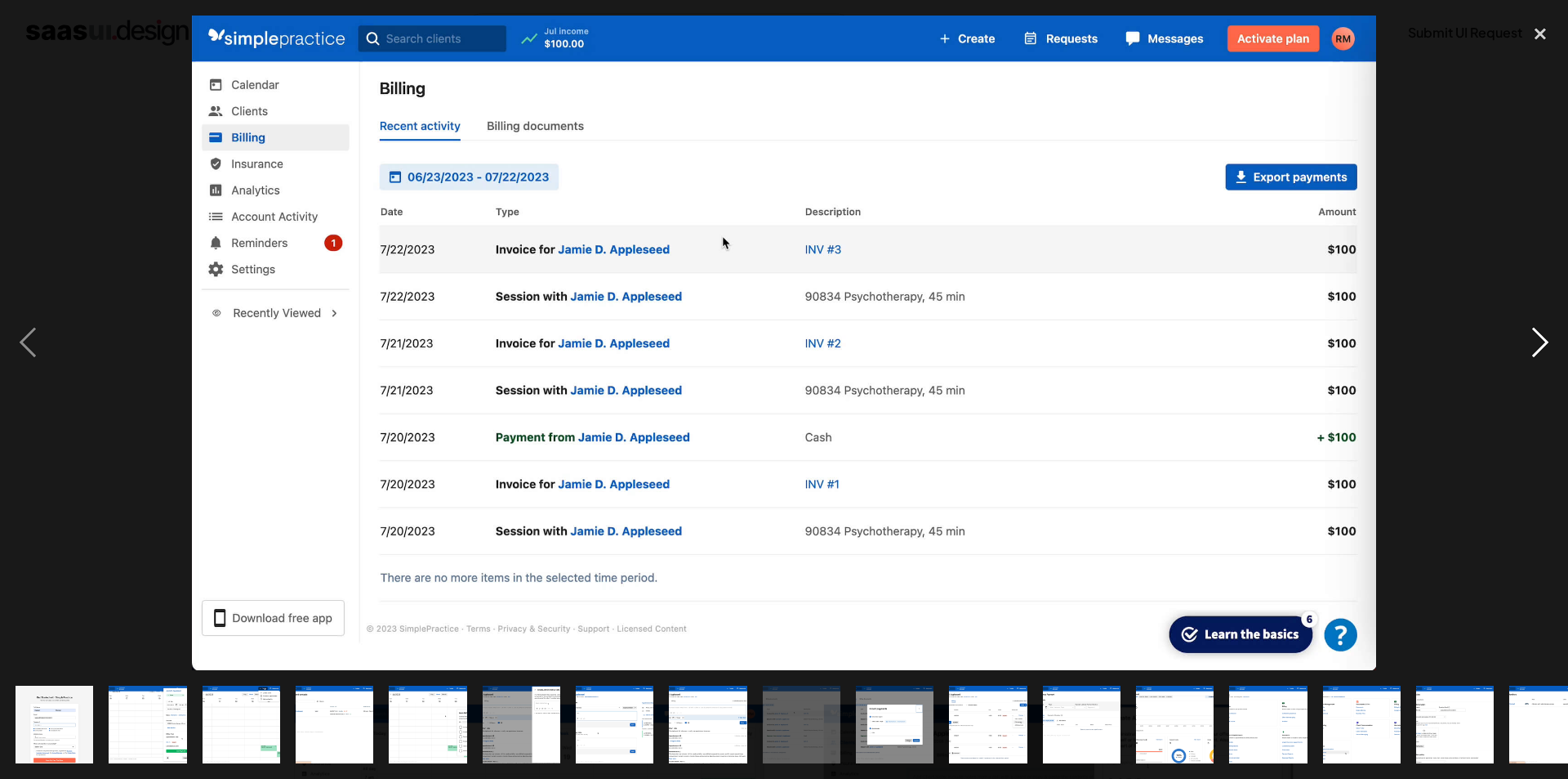
click at [1543, 356] on div "next image" at bounding box center [1541, 342] width 56 height 654
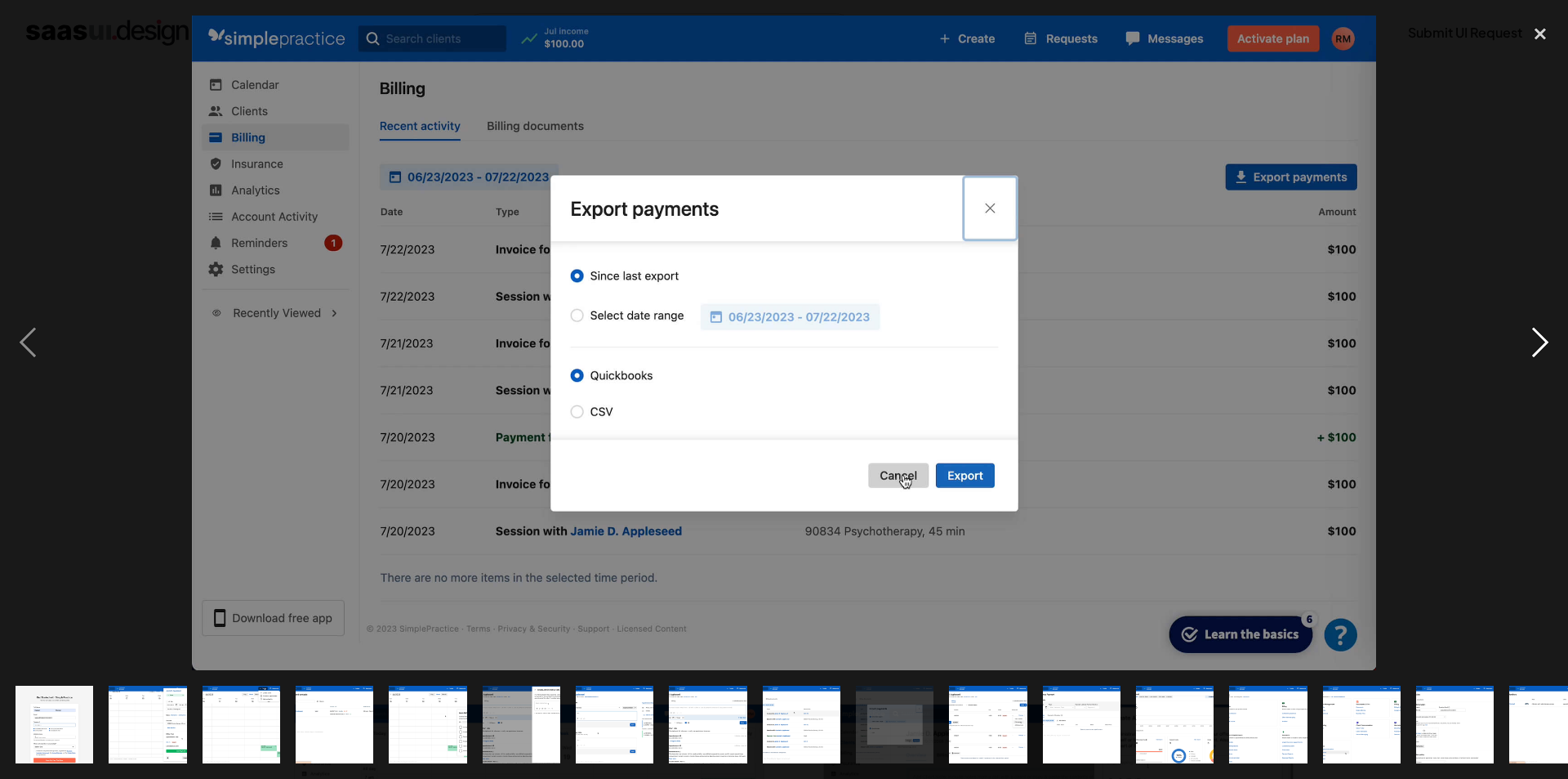
click at [1546, 356] on div "next image" at bounding box center [1541, 342] width 56 height 654
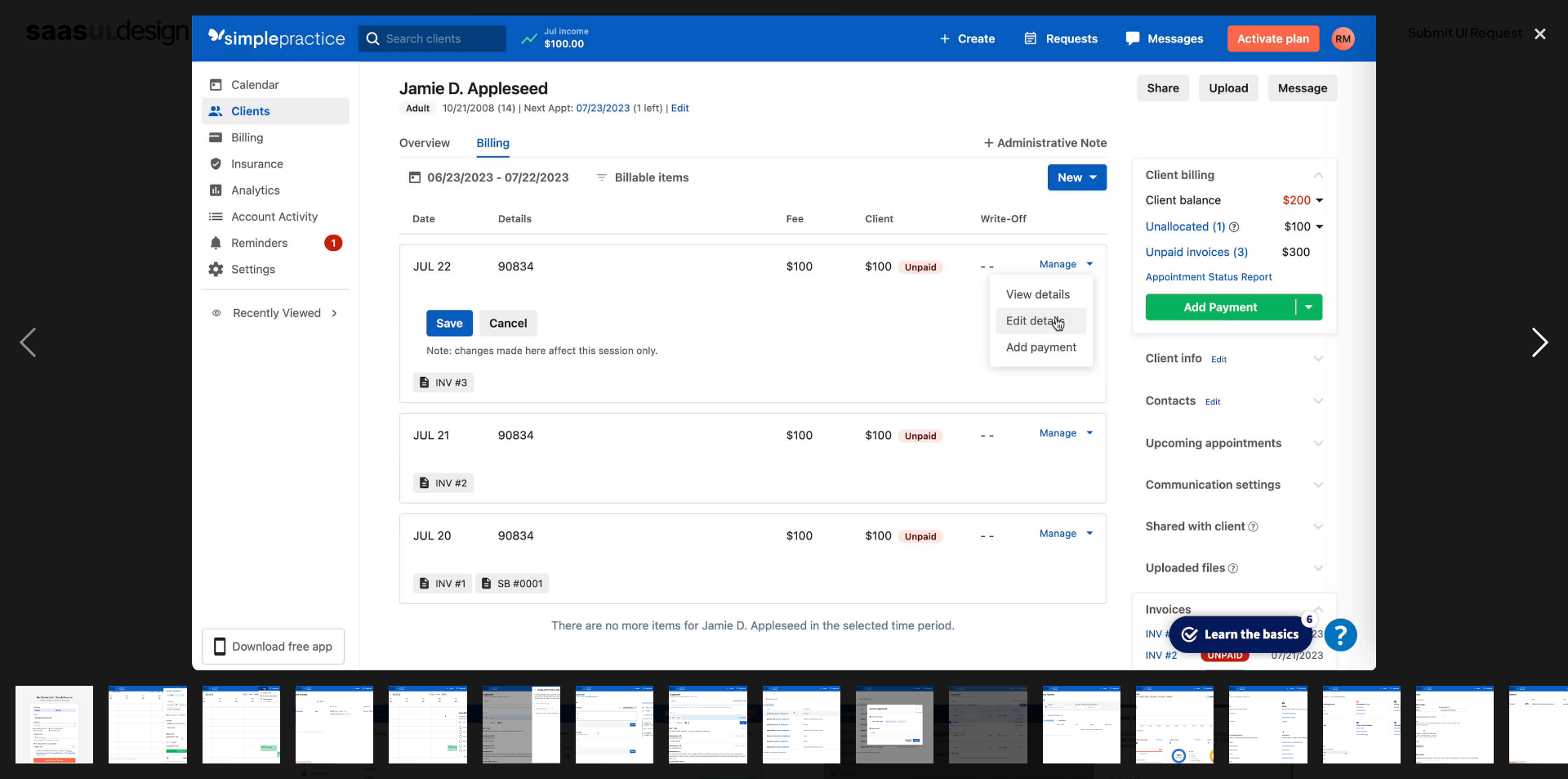
click at [1546, 356] on div "next image" at bounding box center [1541, 342] width 56 height 654
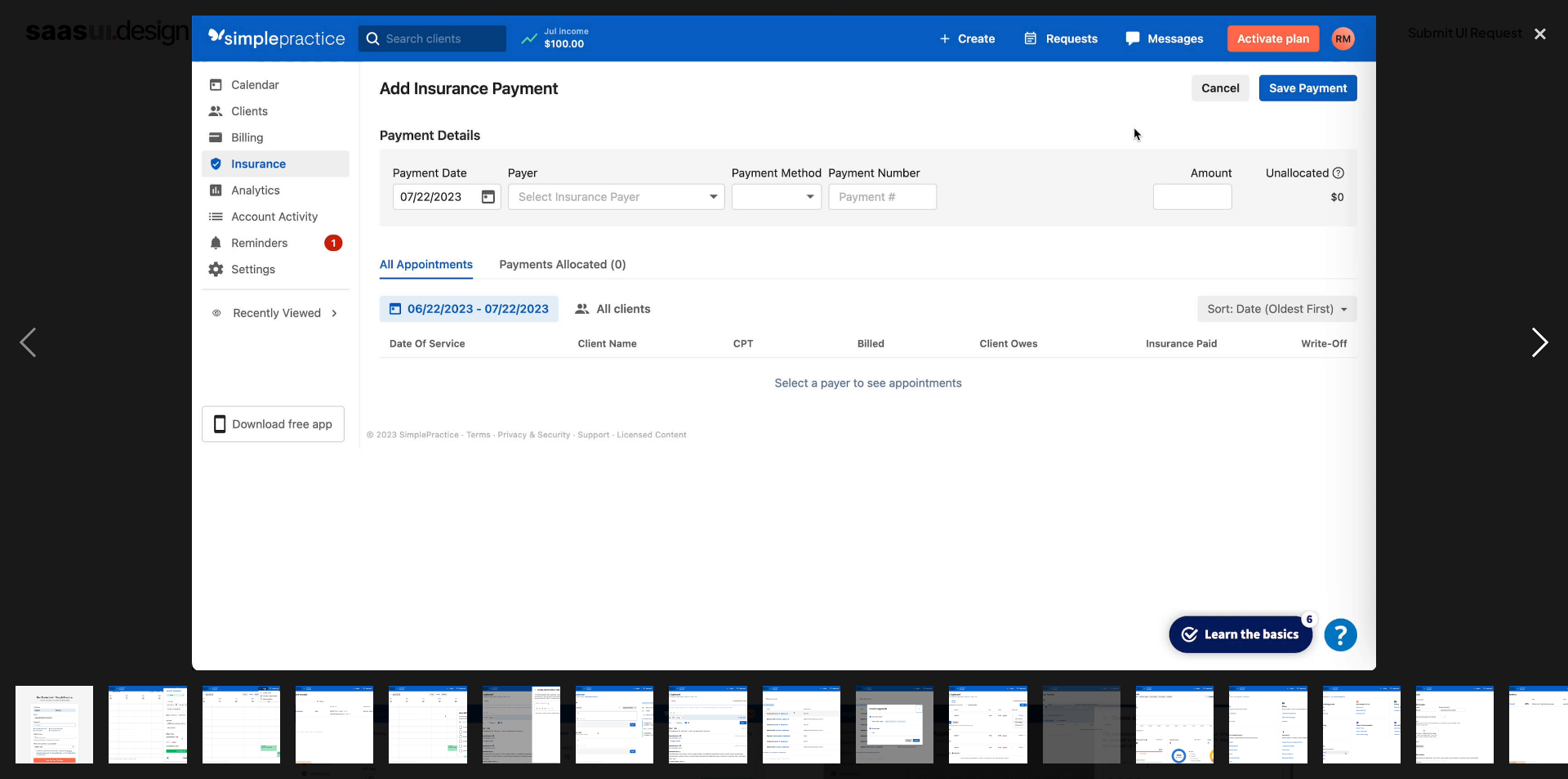
click at [1546, 358] on div "next image" at bounding box center [1541, 342] width 56 height 654
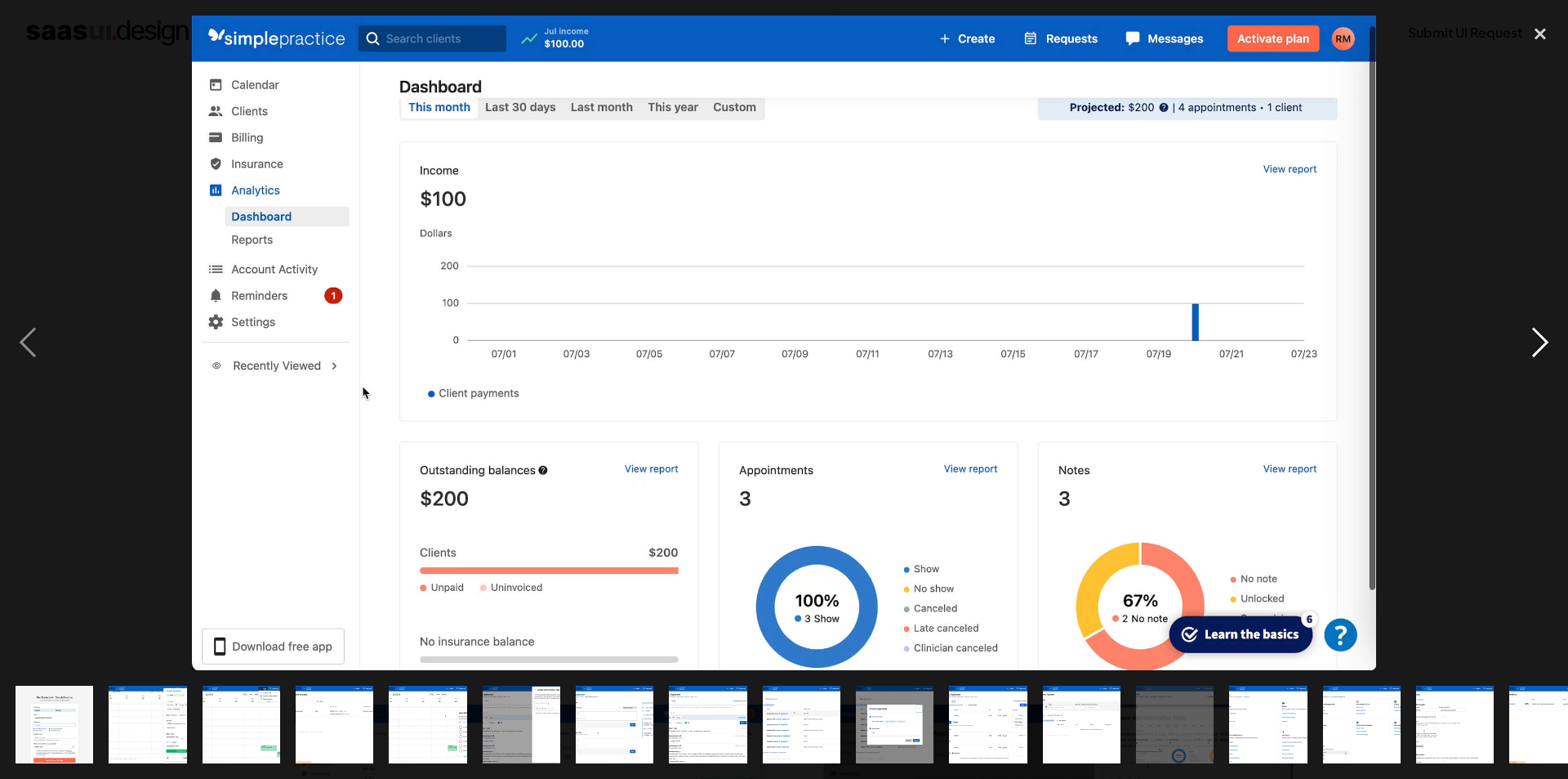
click at [1546, 358] on div "next image" at bounding box center [1541, 342] width 56 height 654
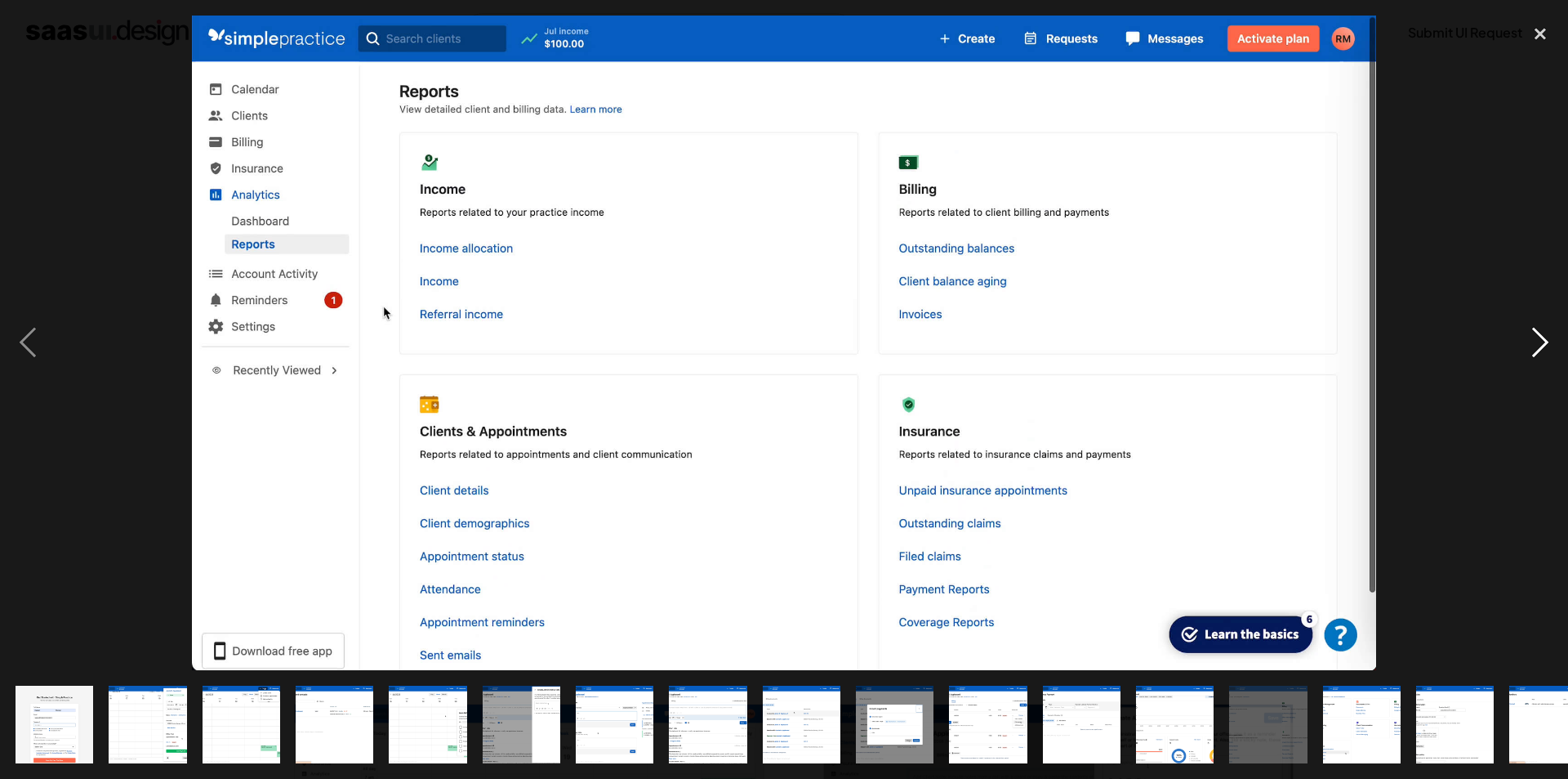
click at [1546, 358] on div "next image" at bounding box center [1541, 342] width 56 height 654
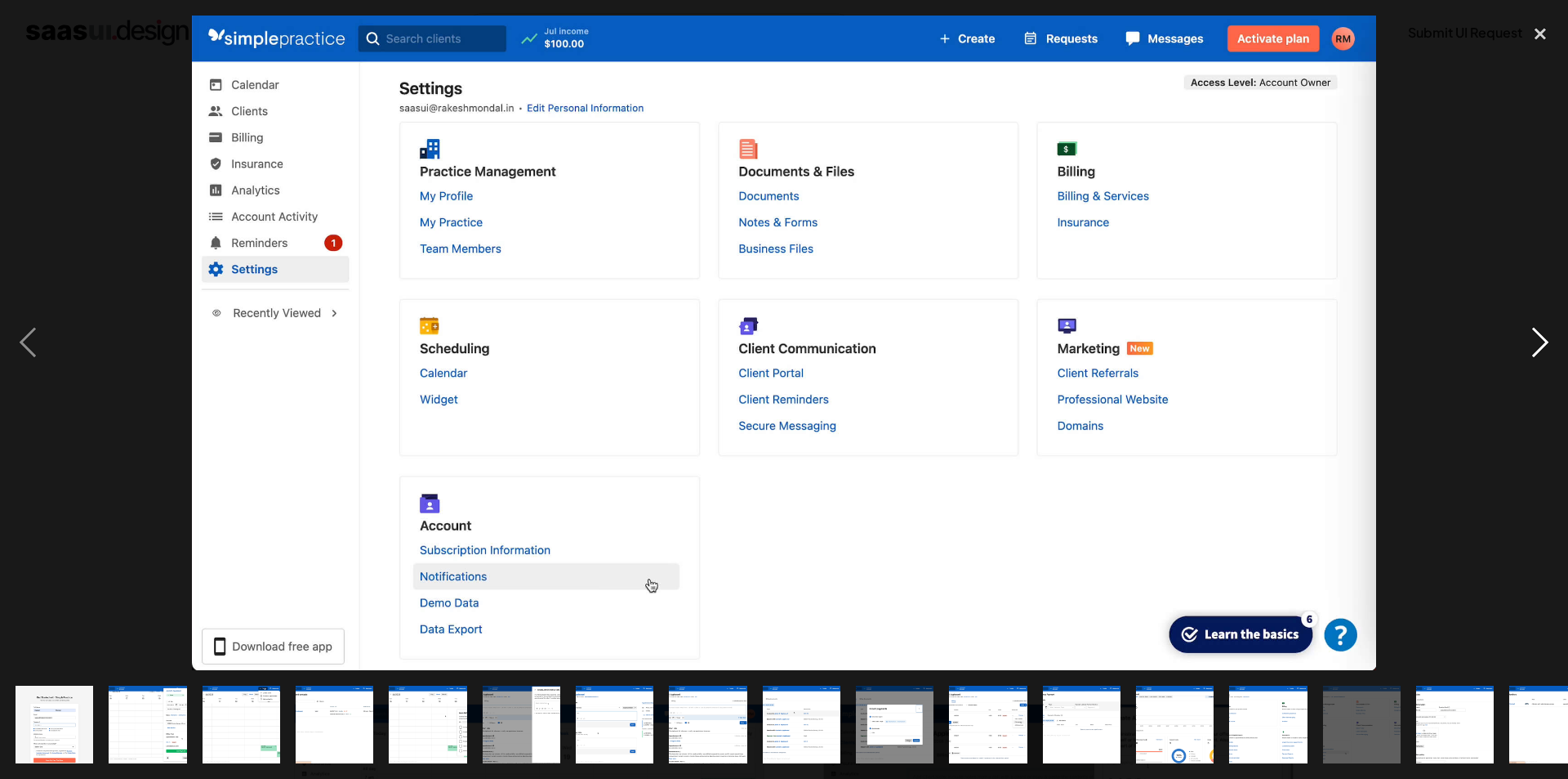
click at [1546, 358] on div "next image" at bounding box center [1541, 342] width 56 height 654
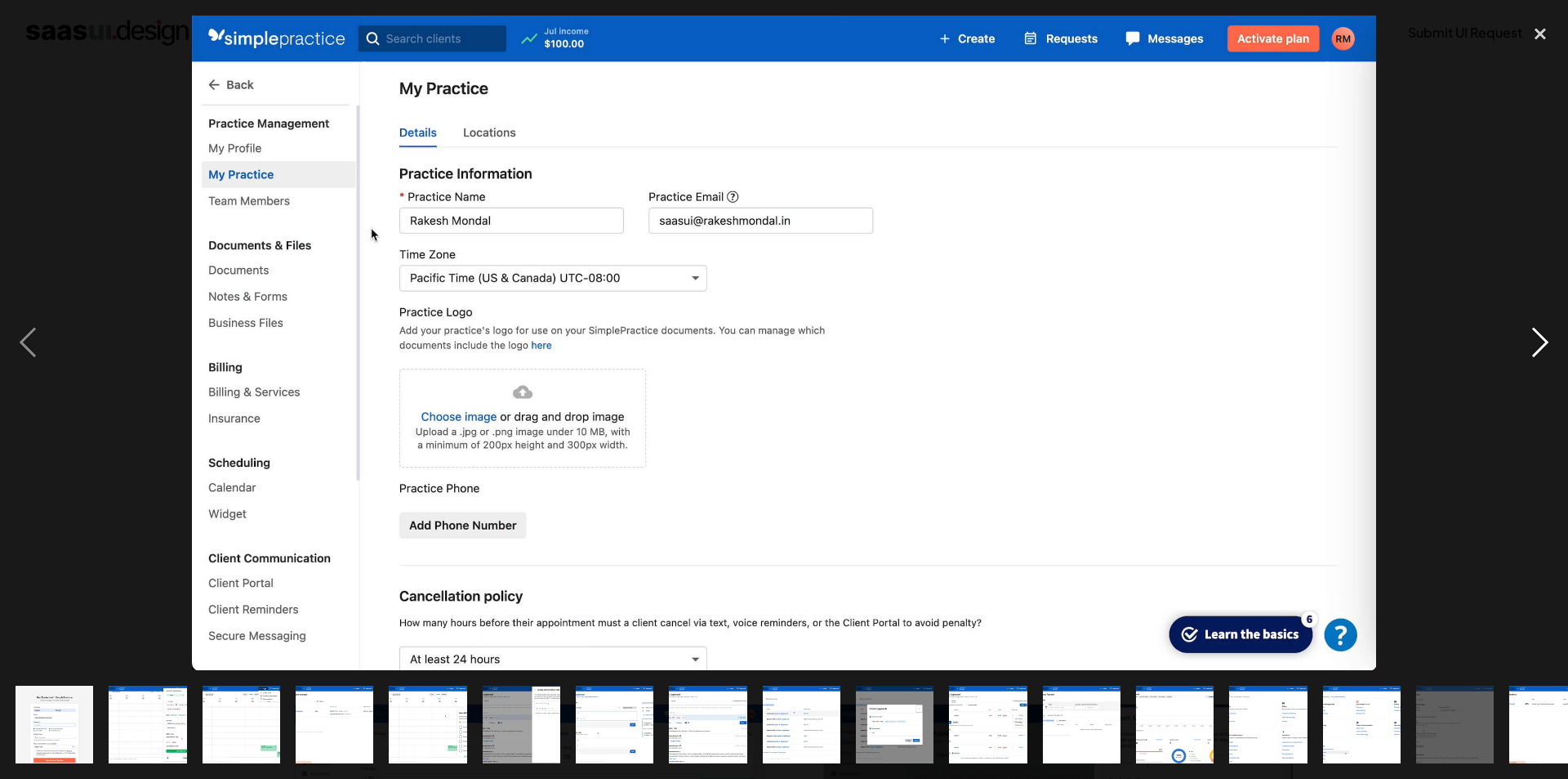
click at [1546, 358] on div "next image" at bounding box center [1541, 342] width 56 height 654
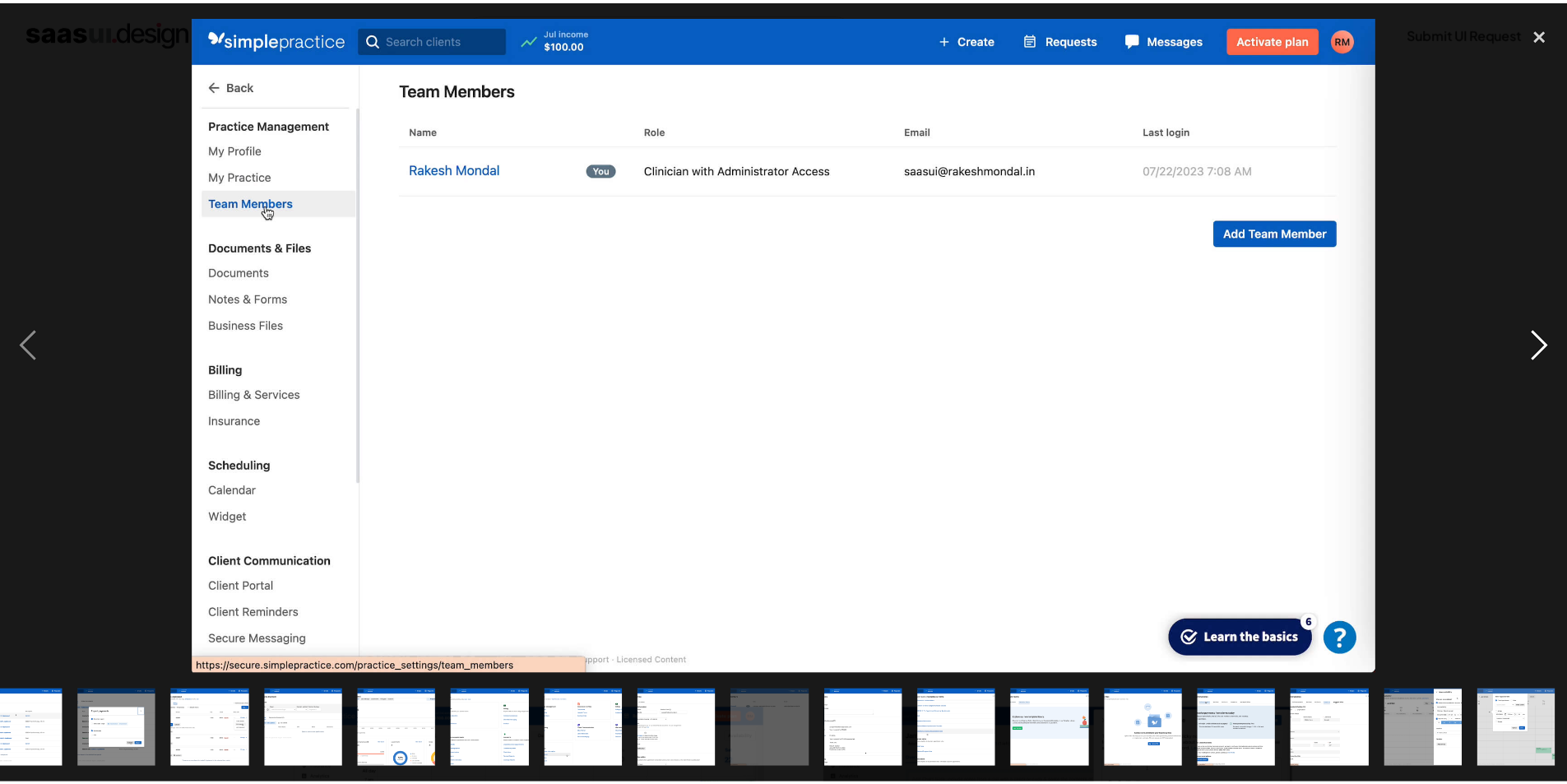
scroll to position [0, 787]
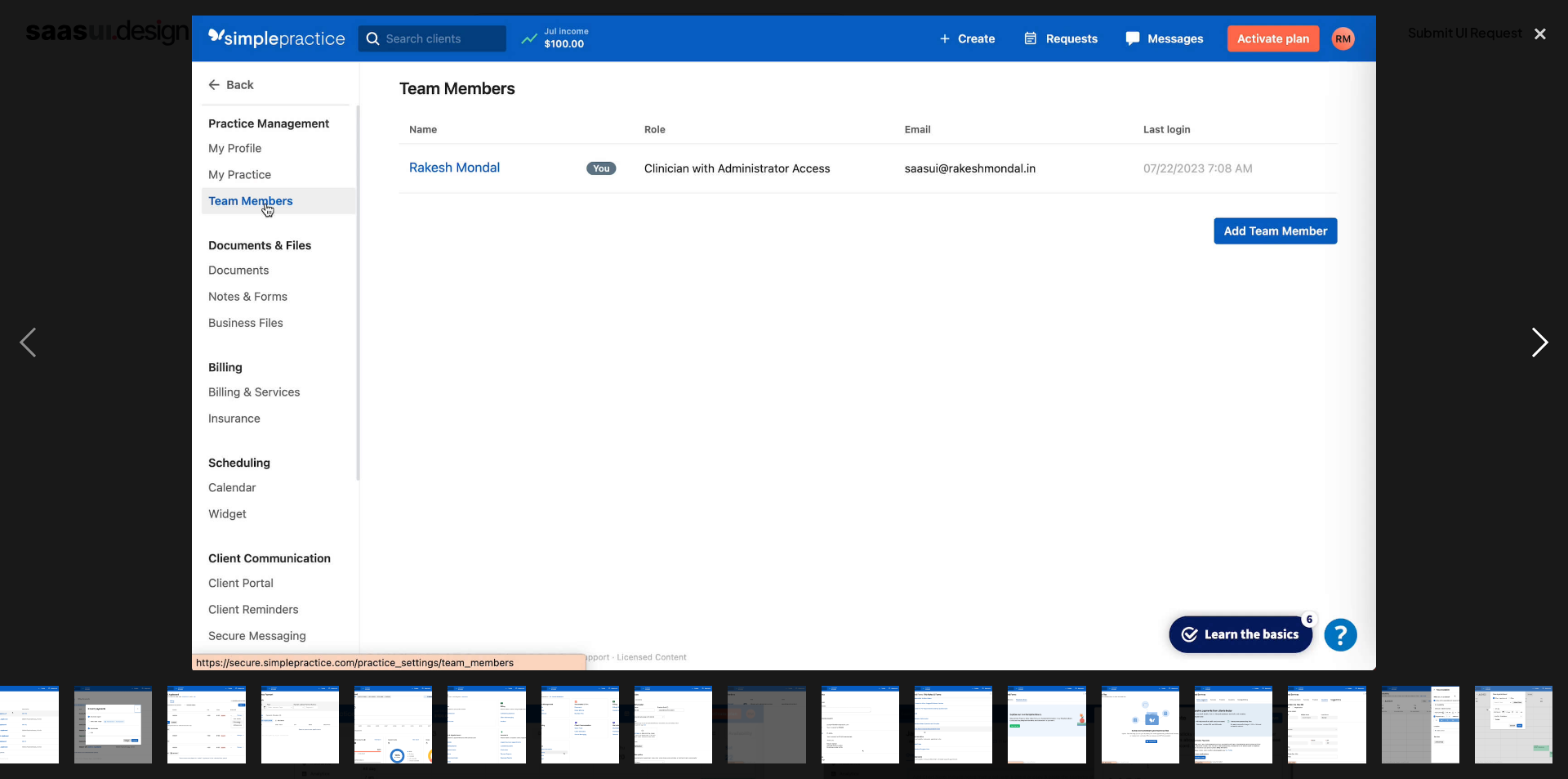
click at [1546, 358] on div "next image" at bounding box center [1541, 342] width 56 height 654
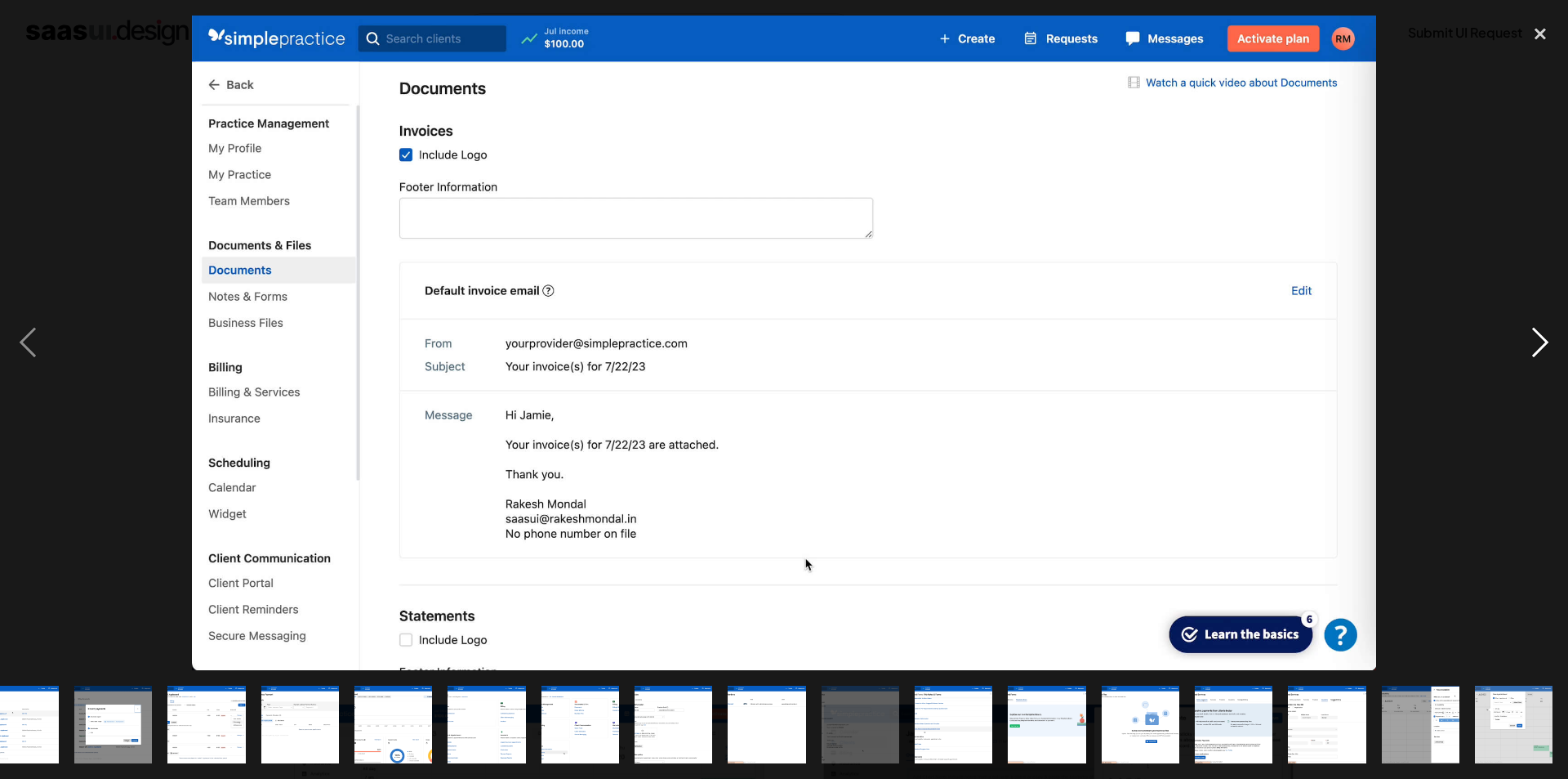
click at [1546, 358] on div "next image" at bounding box center [1541, 342] width 56 height 654
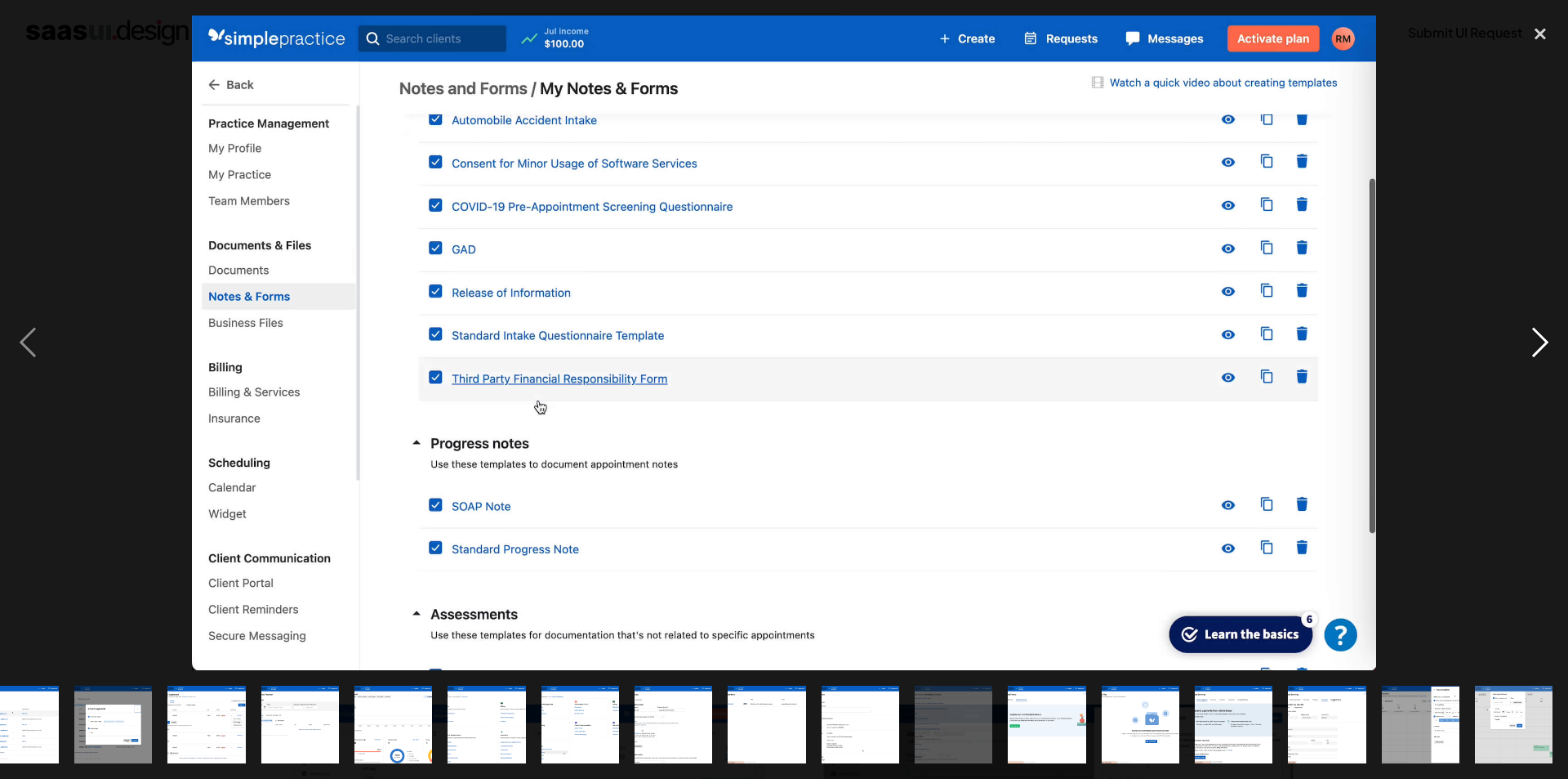
click at [1546, 358] on div "next image" at bounding box center [1541, 342] width 56 height 654
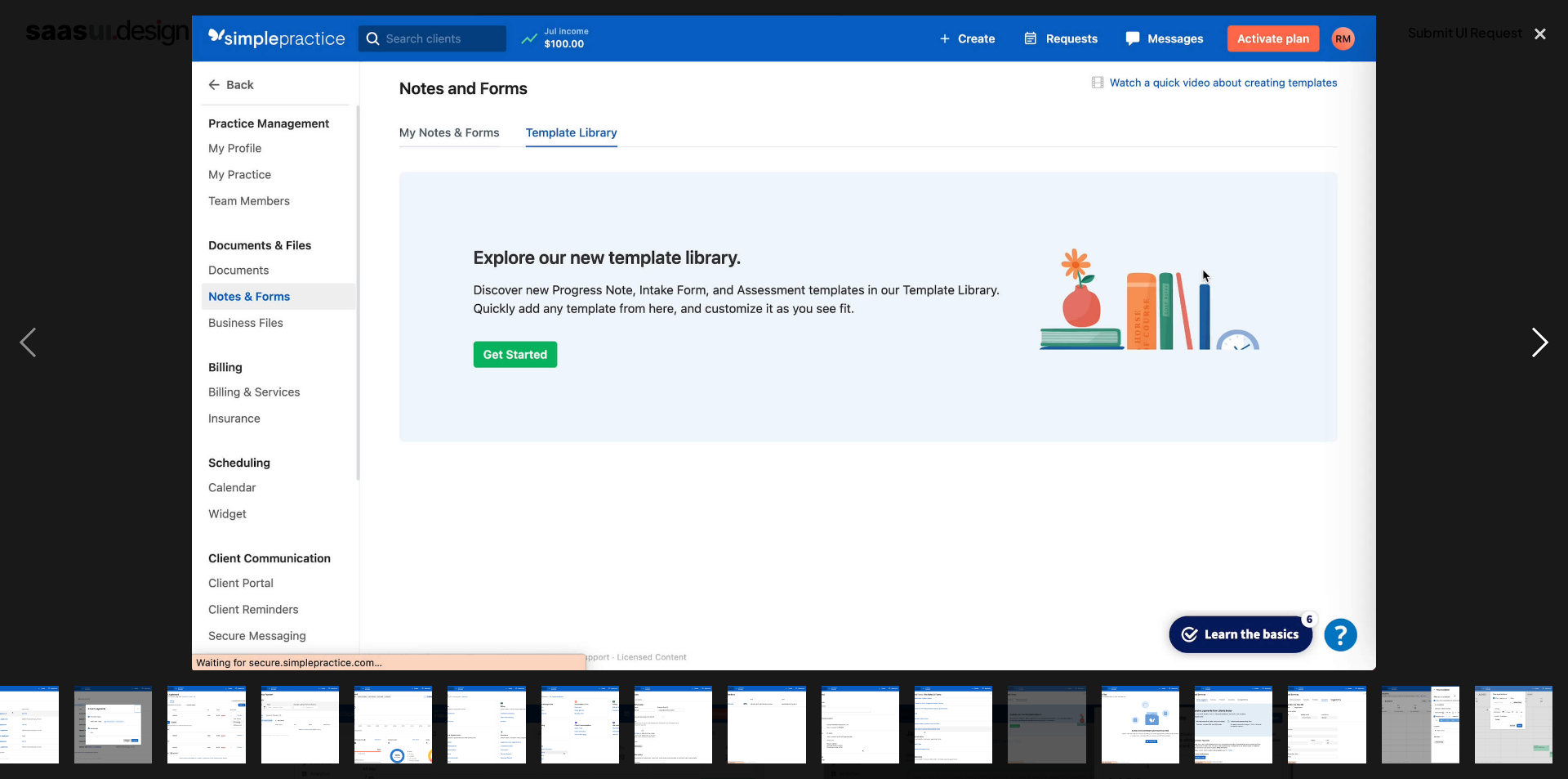
click at [1546, 358] on div "next image" at bounding box center [1541, 342] width 56 height 654
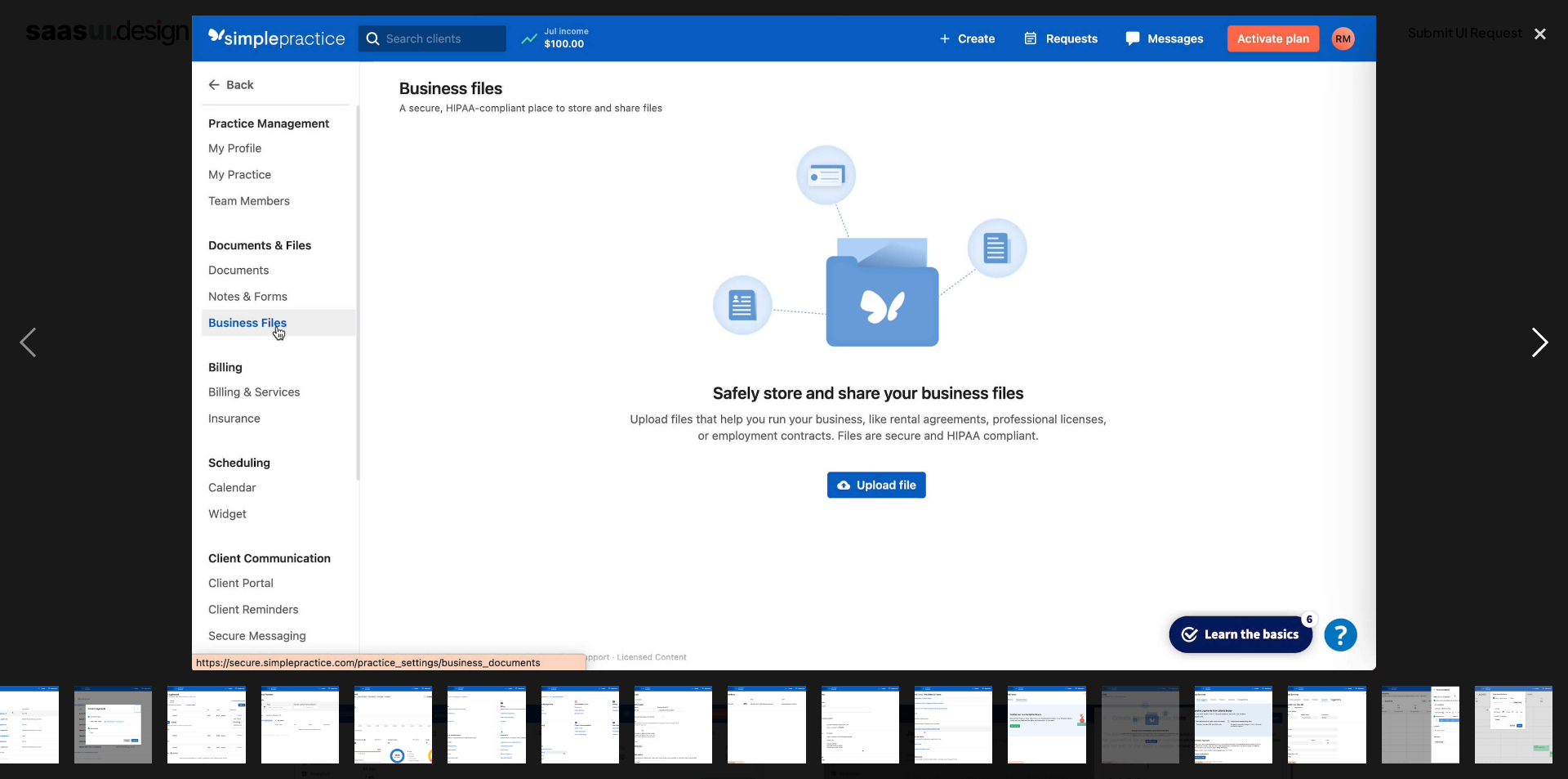
click at [1546, 358] on div "next image" at bounding box center [1541, 342] width 56 height 654
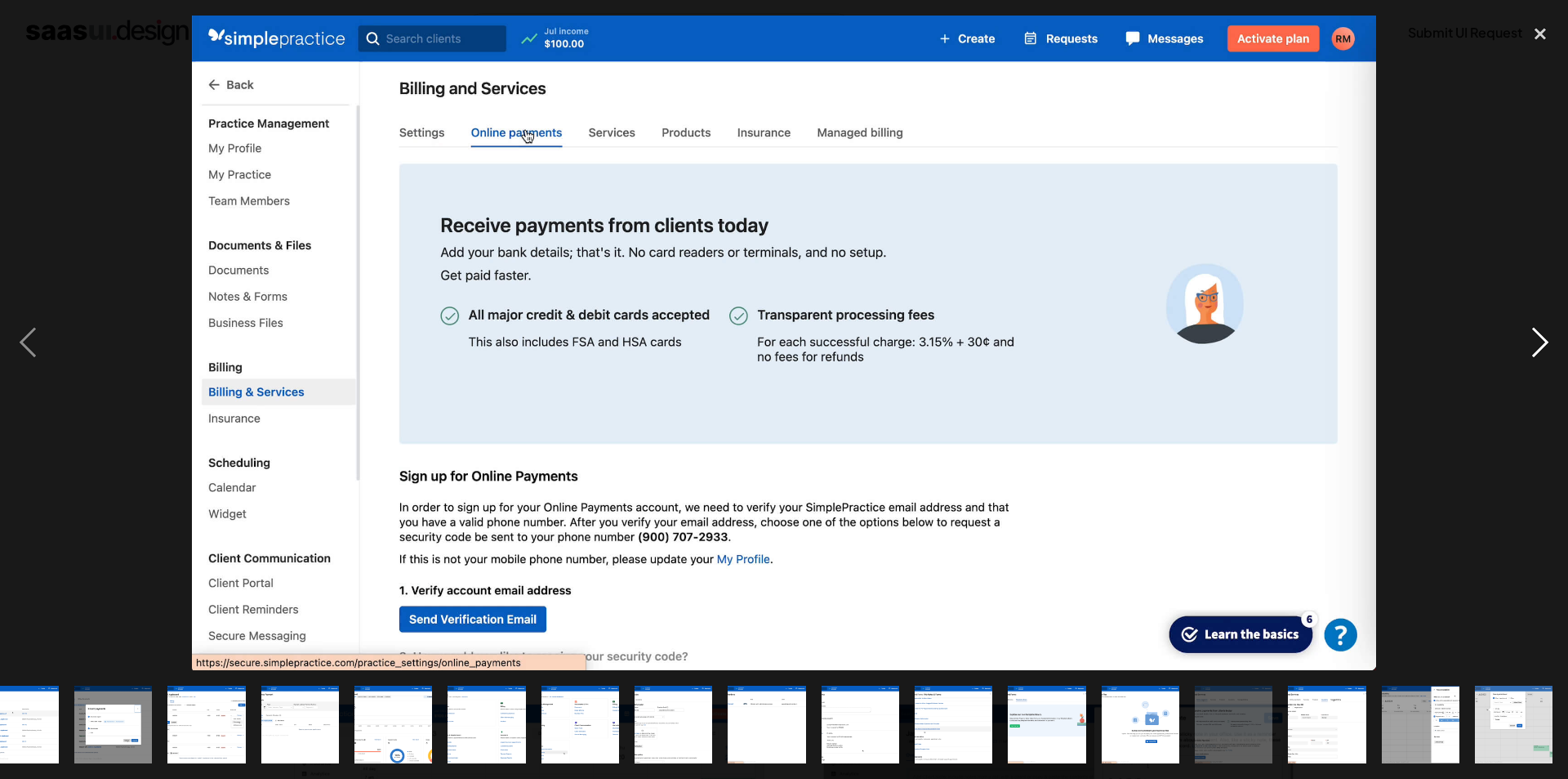
click at [1546, 358] on div "next image" at bounding box center [1541, 342] width 56 height 654
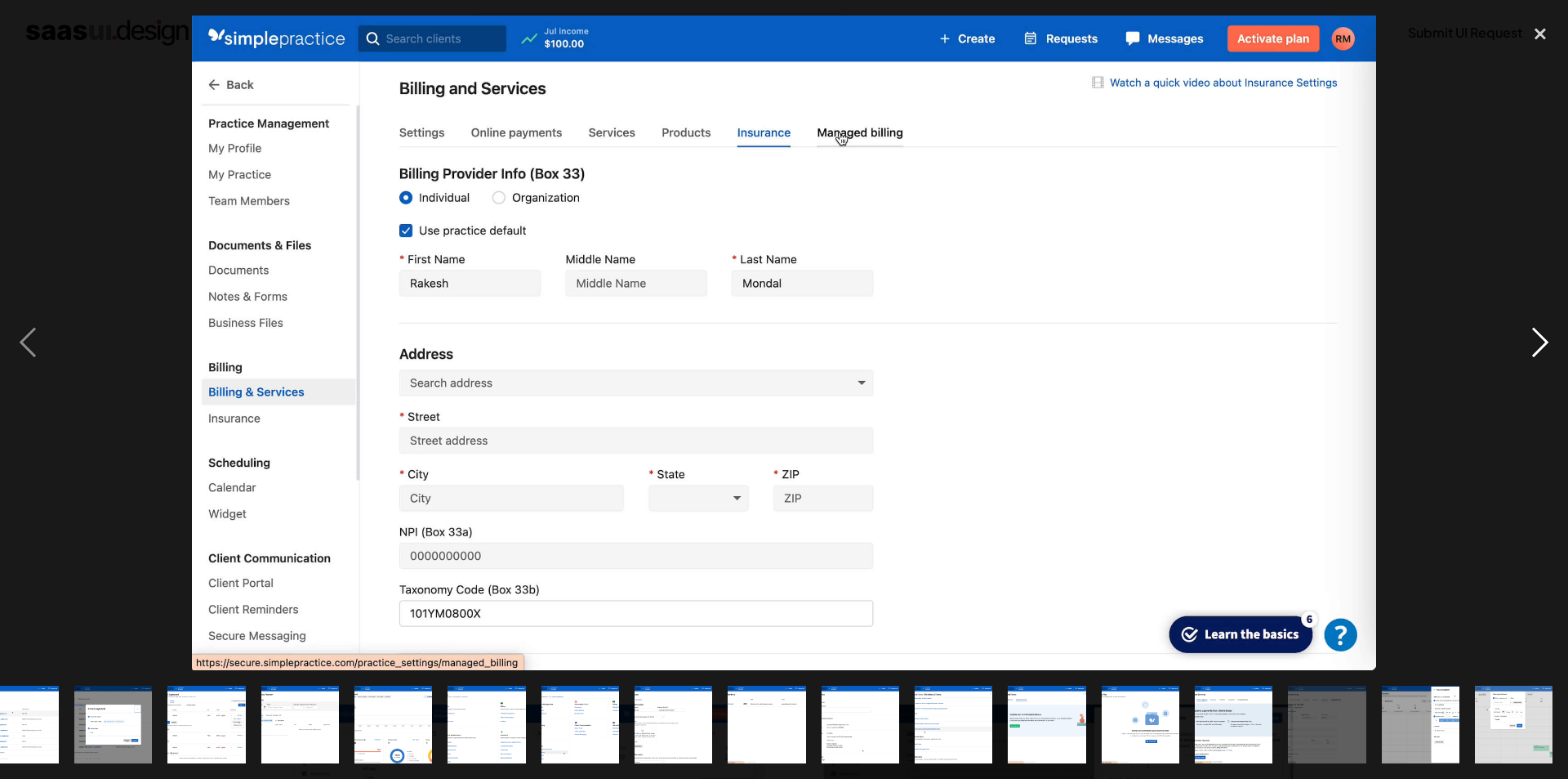
drag, startPoint x: 1545, startPoint y: 360, endPoint x: 1543, endPoint y: 337, distance: 23.1
click at [1543, 337] on div "next image" at bounding box center [1541, 342] width 56 height 654
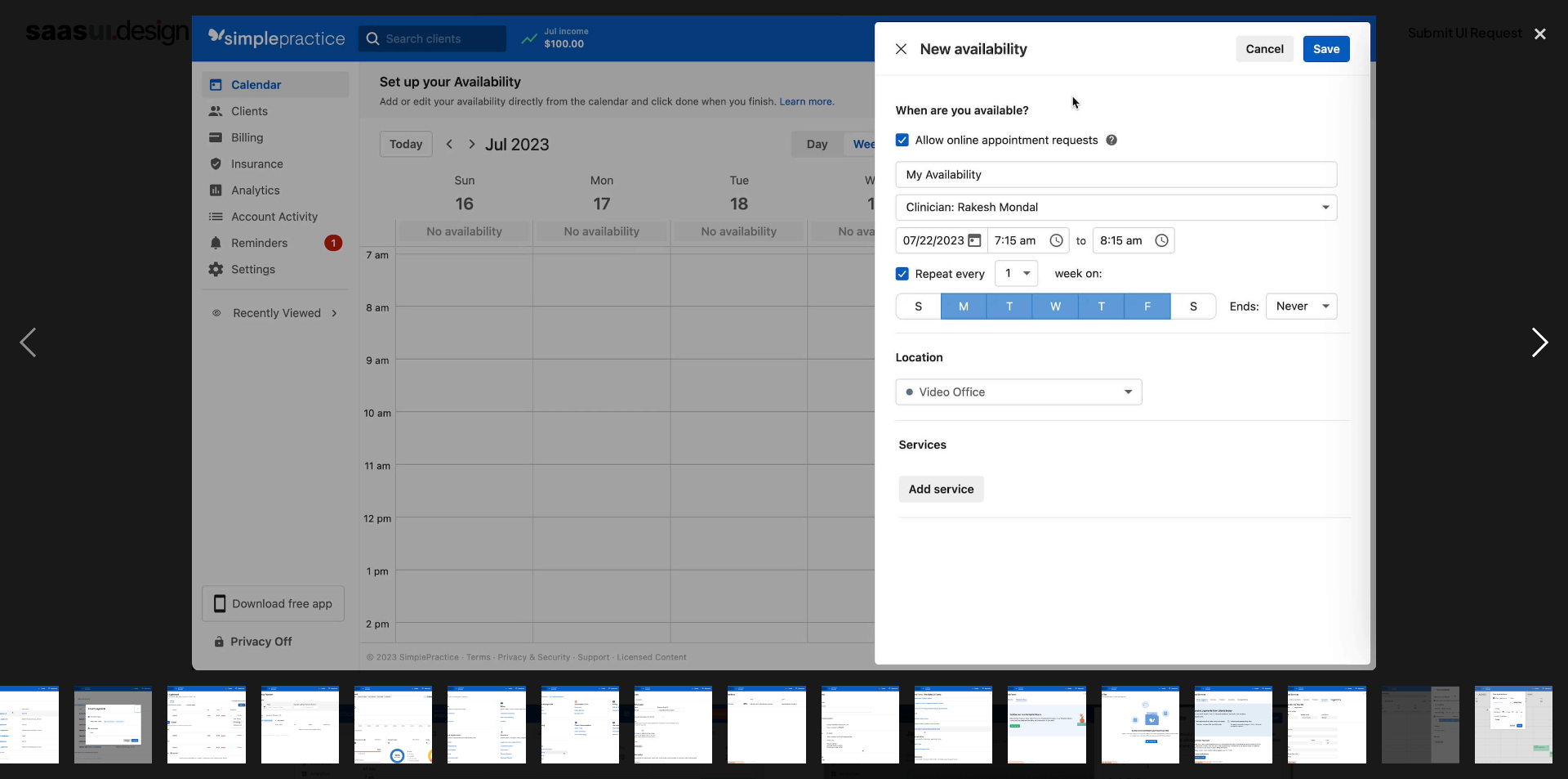
click at [1543, 337] on div "next image" at bounding box center [1541, 342] width 56 height 654
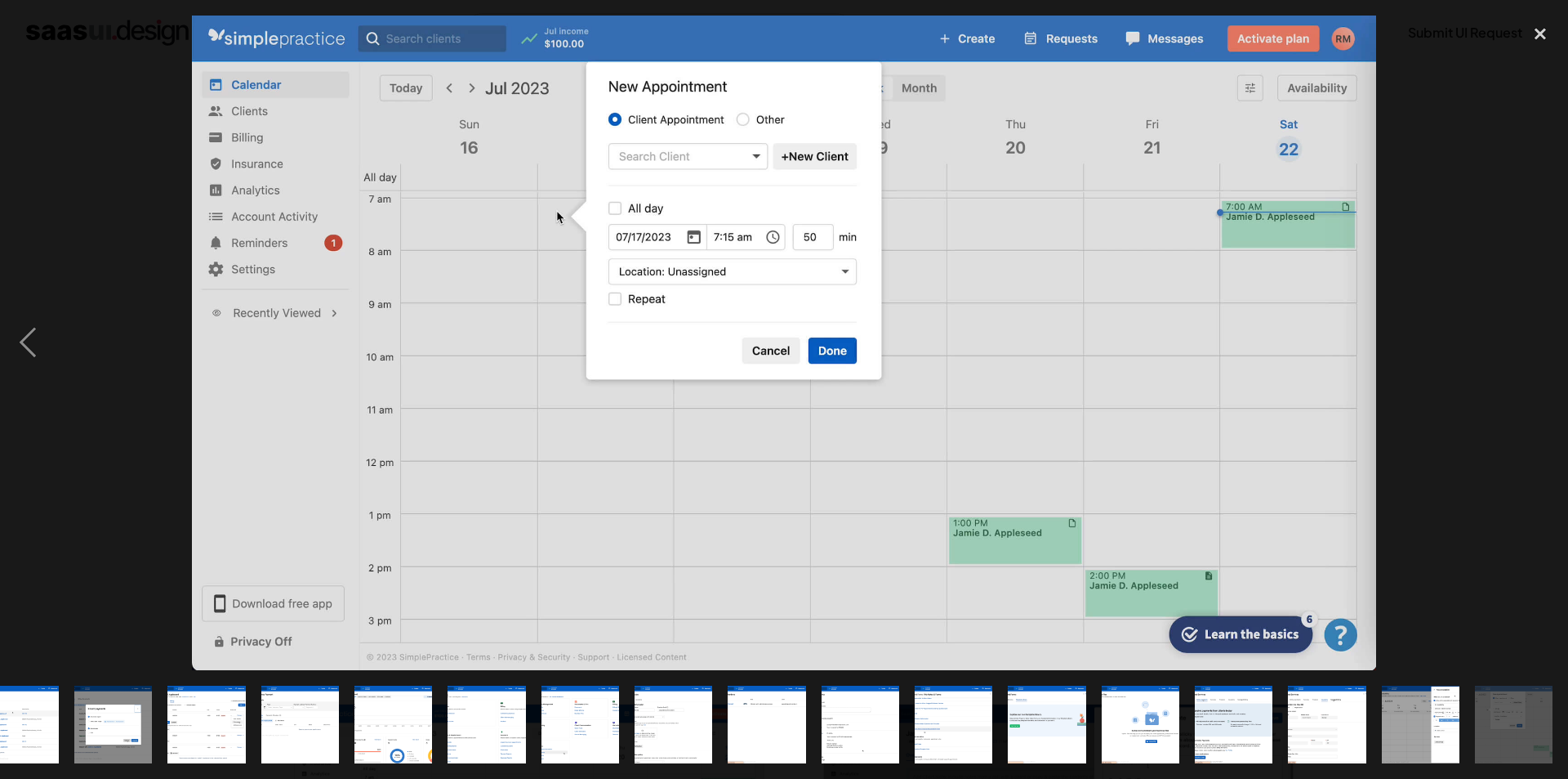
click at [1544, 355] on div "next image" at bounding box center [1541, 342] width 56 height 654
click at [1543, 33] on div "close lightbox" at bounding box center [1541, 33] width 56 height 36
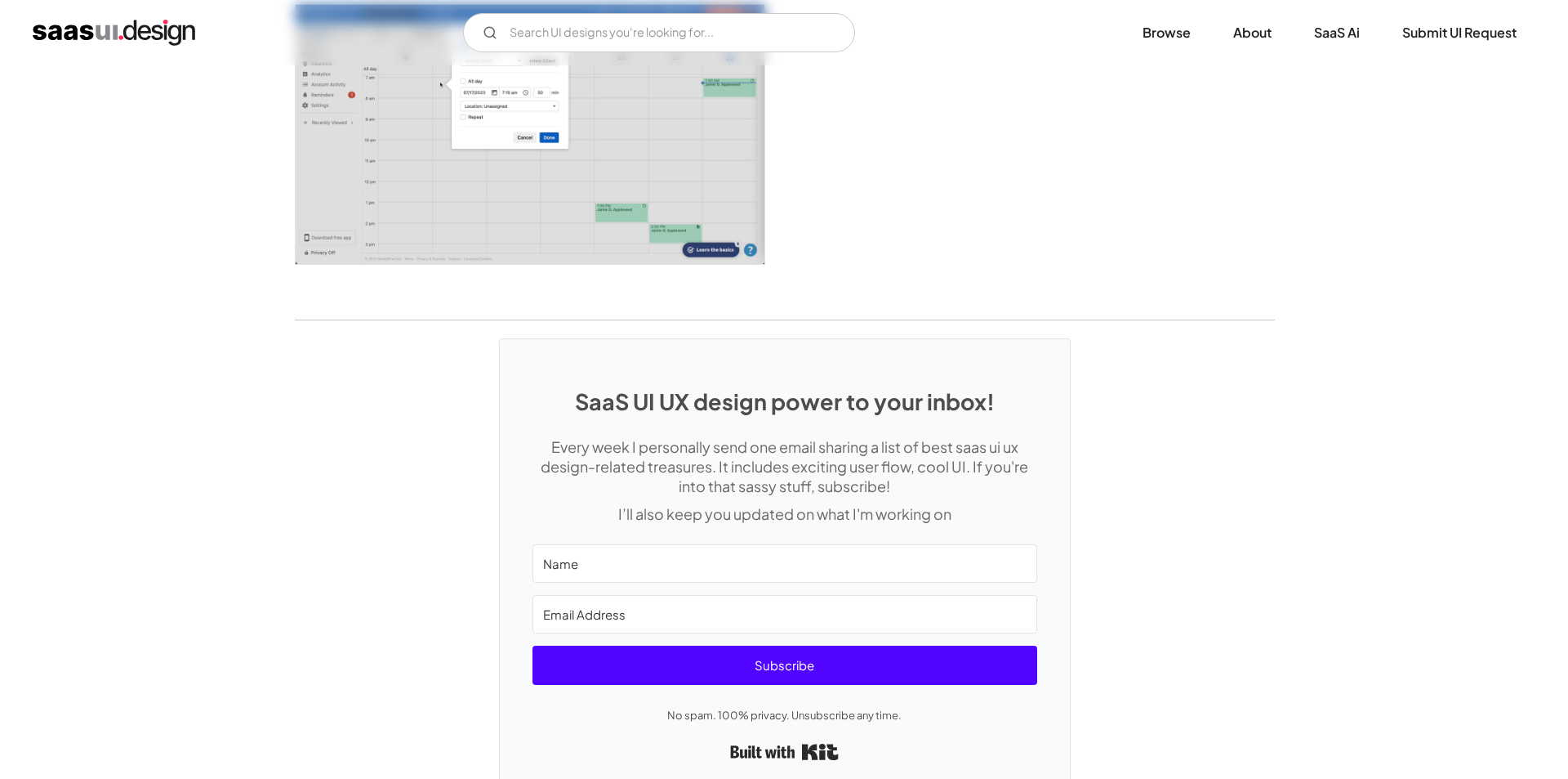
scroll to position [4184, 0]
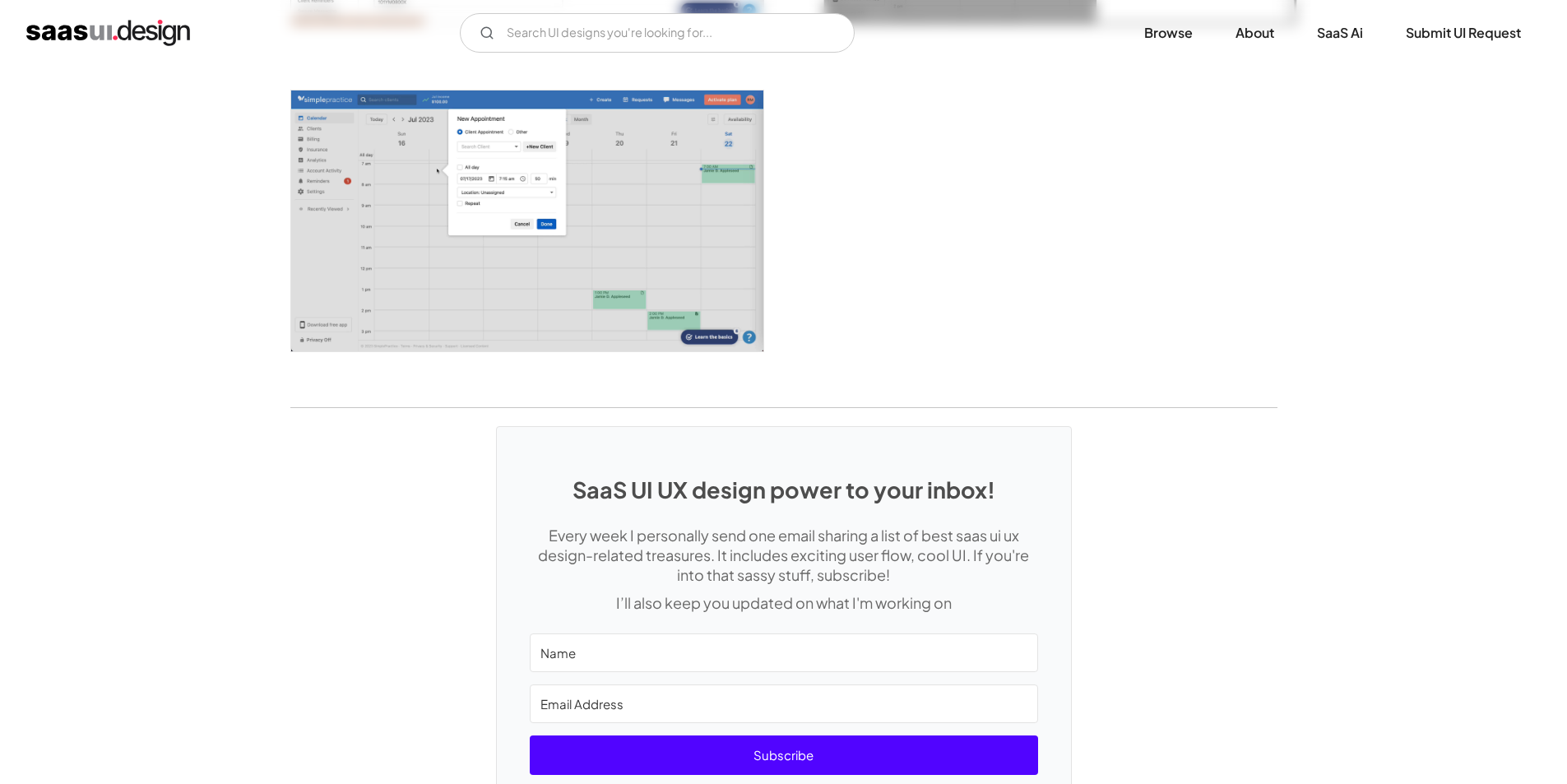
click at [582, 279] on img "open lightbox" at bounding box center [527, 220] width 473 height 260
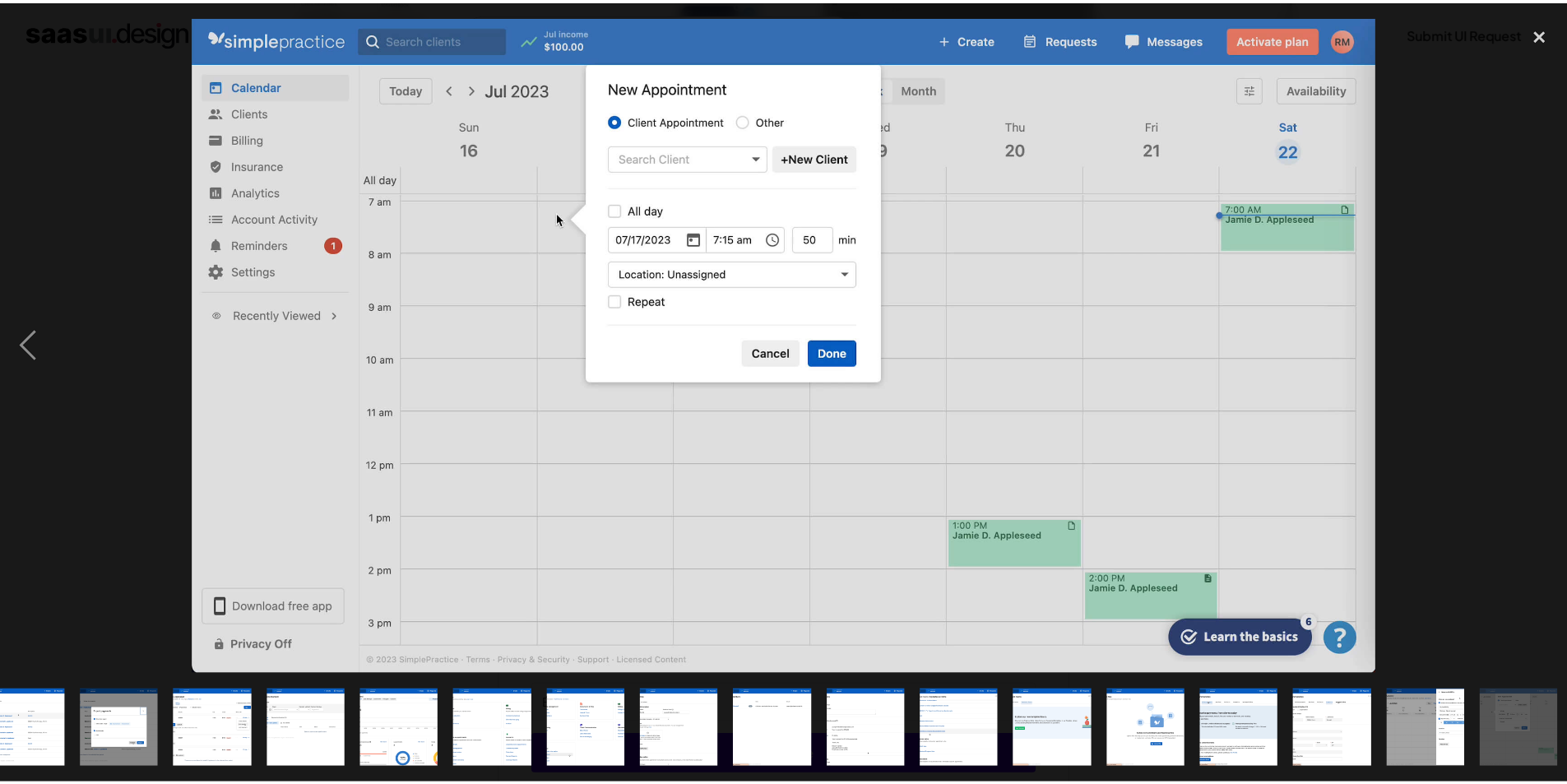
scroll to position [0, 787]
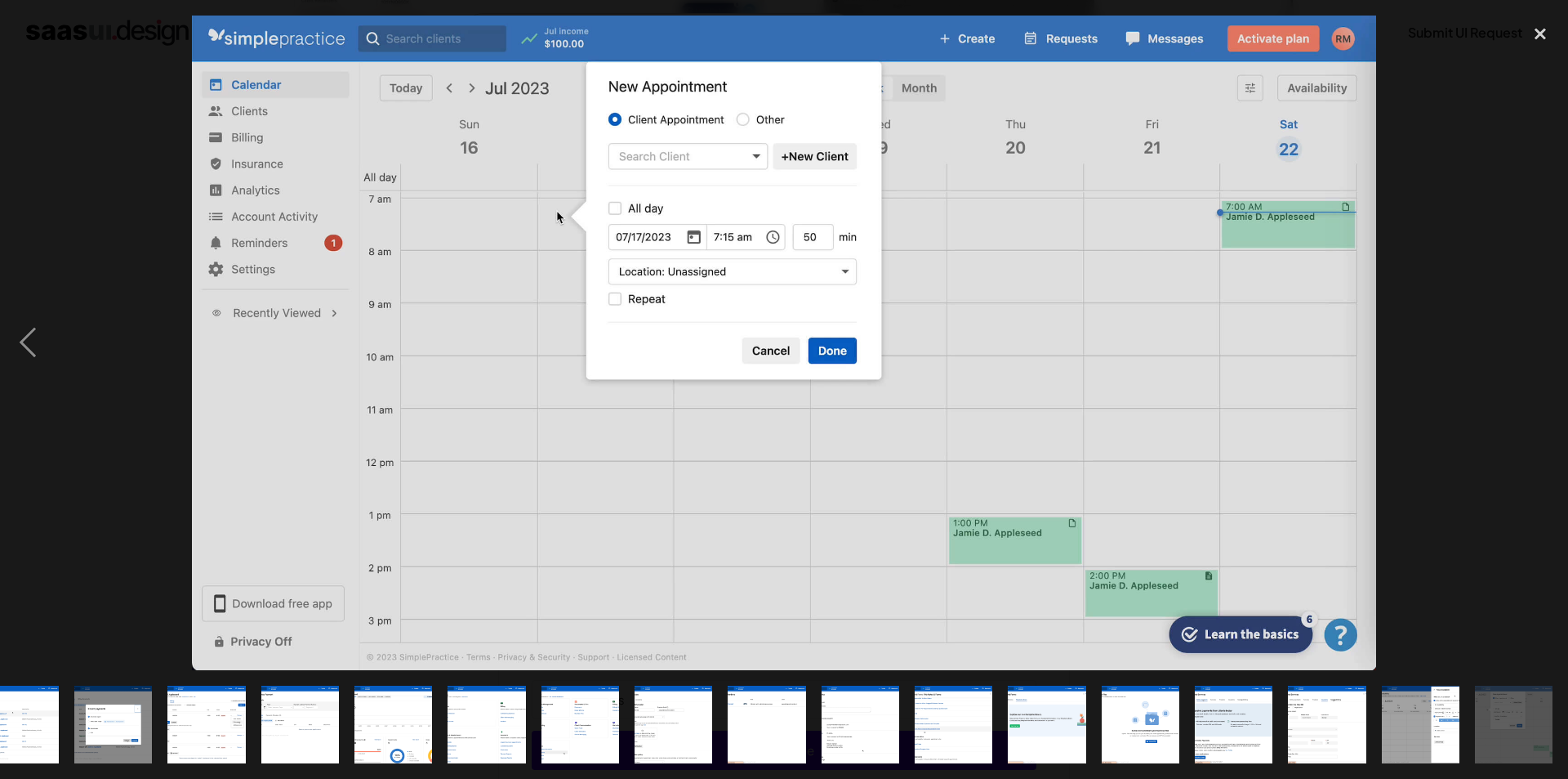
click at [1510, 411] on div at bounding box center [784, 342] width 1568 height 654
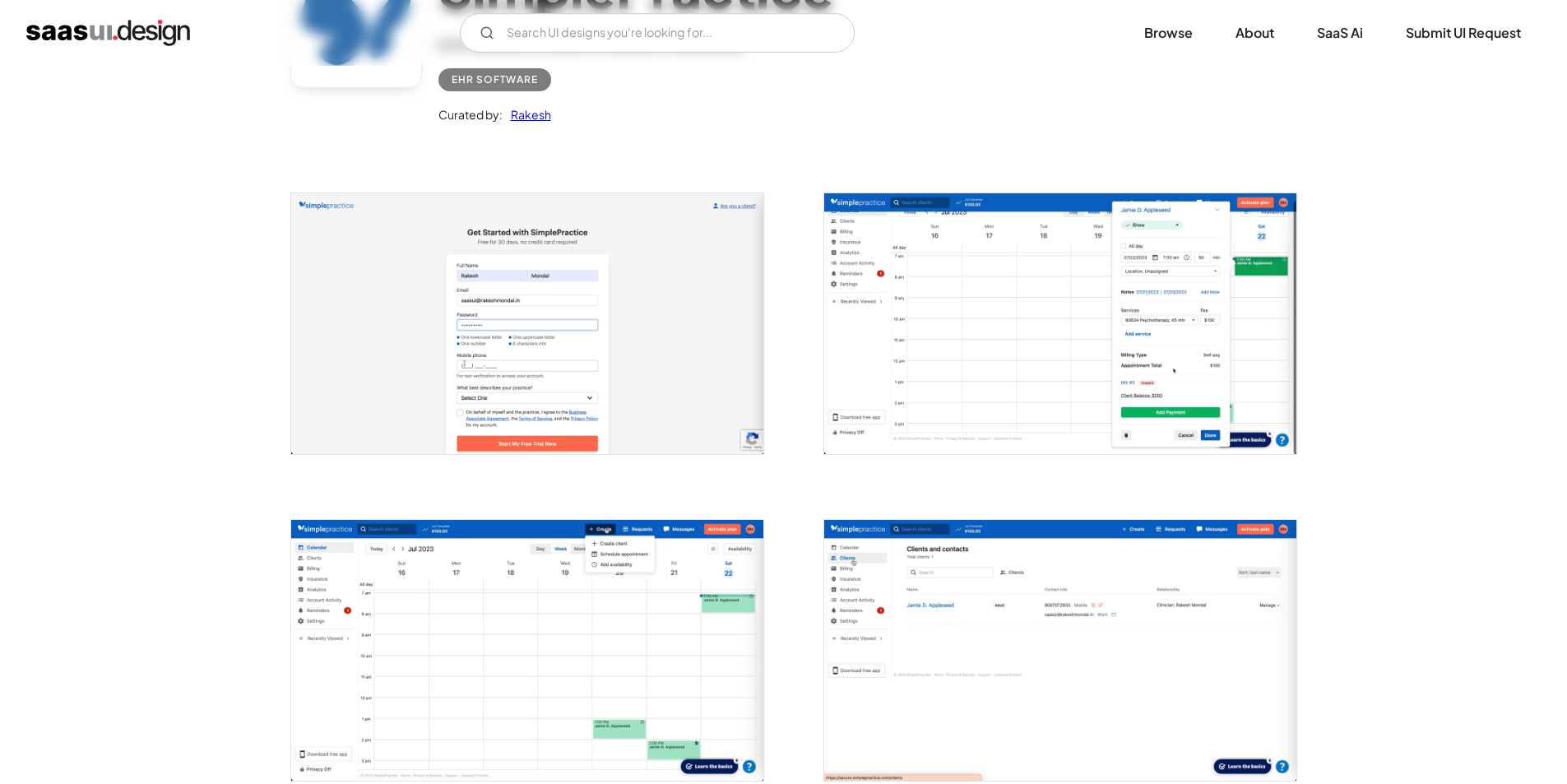
scroll to position [168, 0]
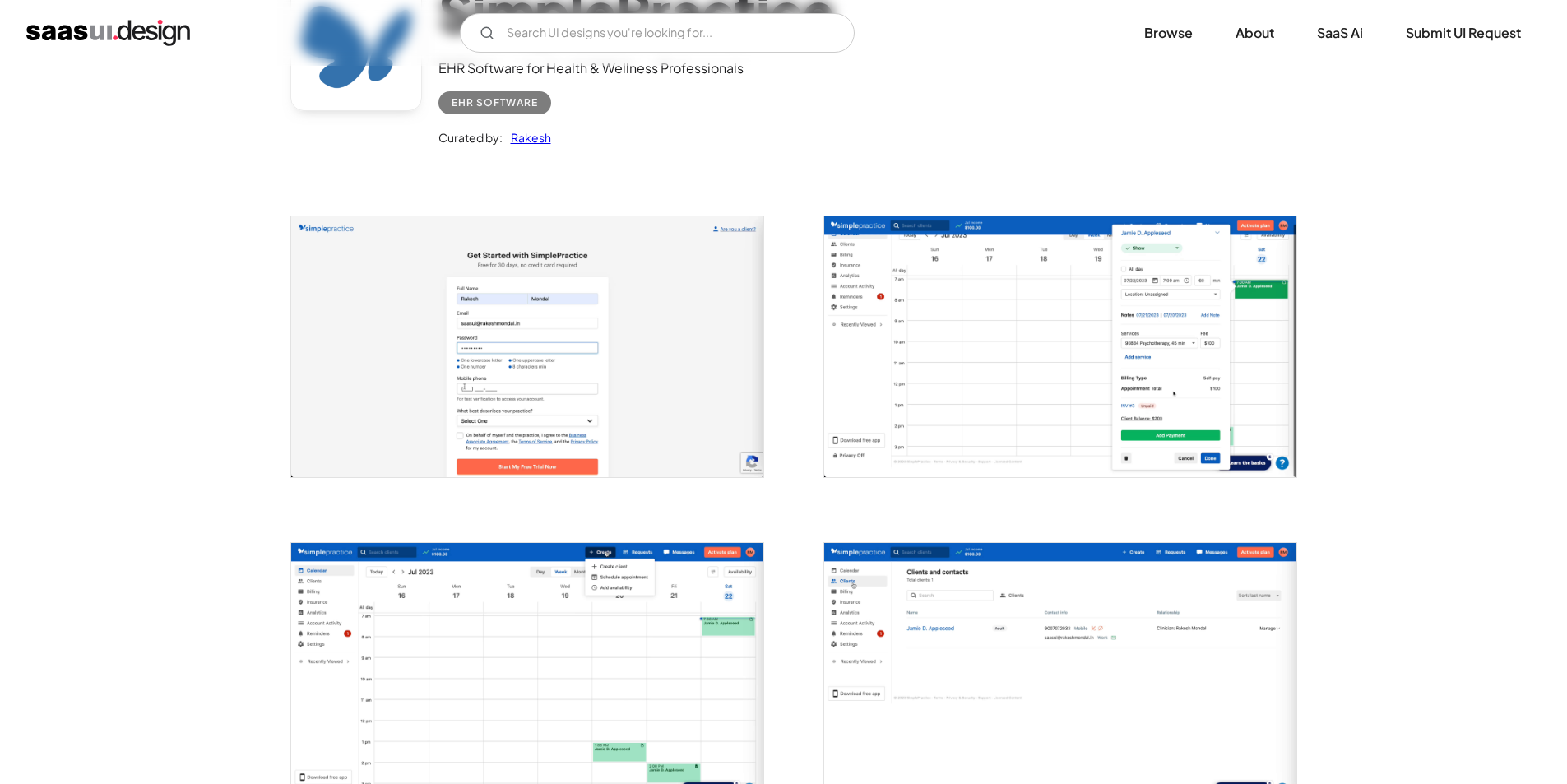
click at [684, 364] on img "open lightbox" at bounding box center [527, 347] width 473 height 260
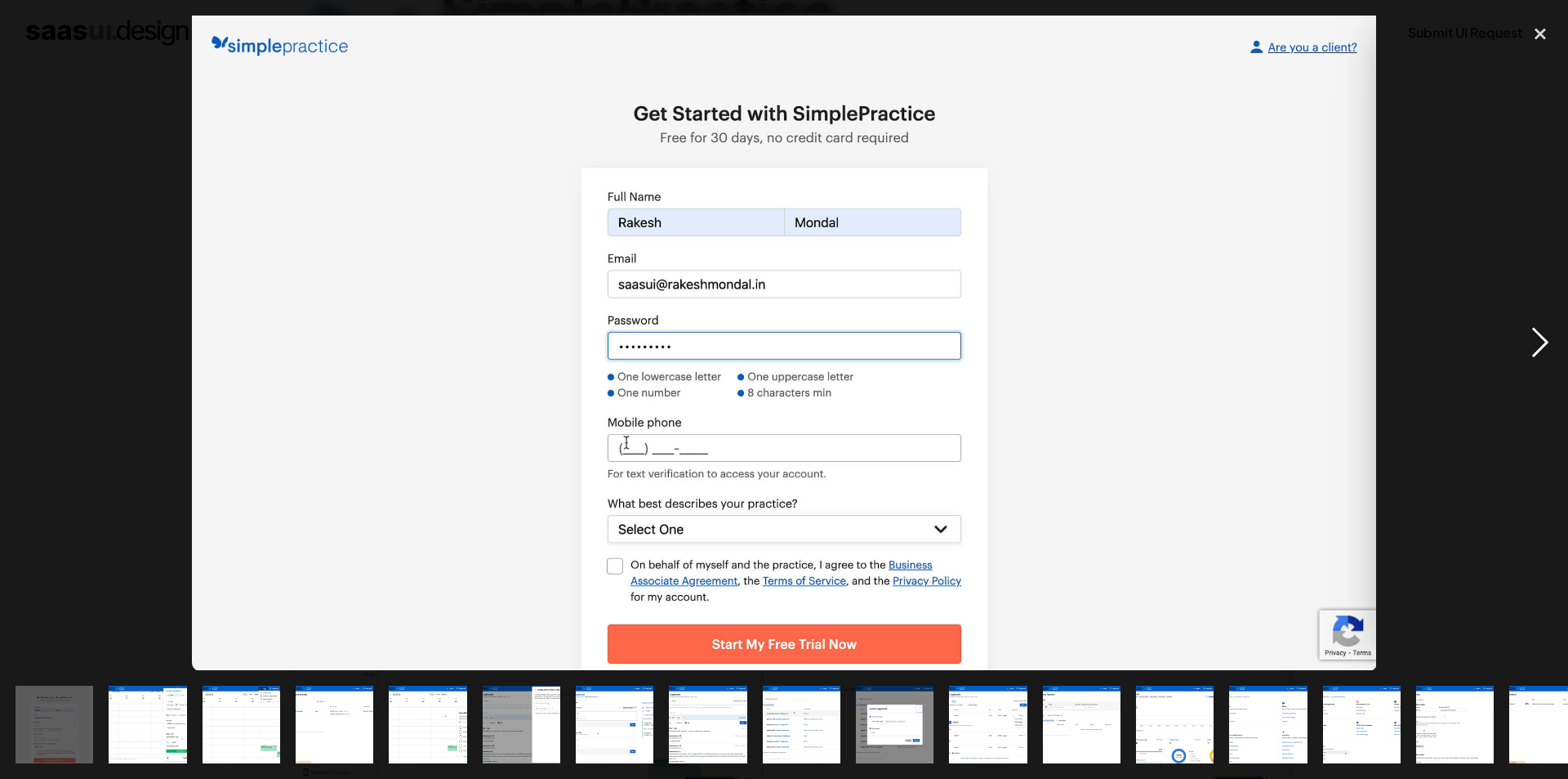
click at [1536, 347] on div "next image" at bounding box center [1541, 342] width 56 height 654
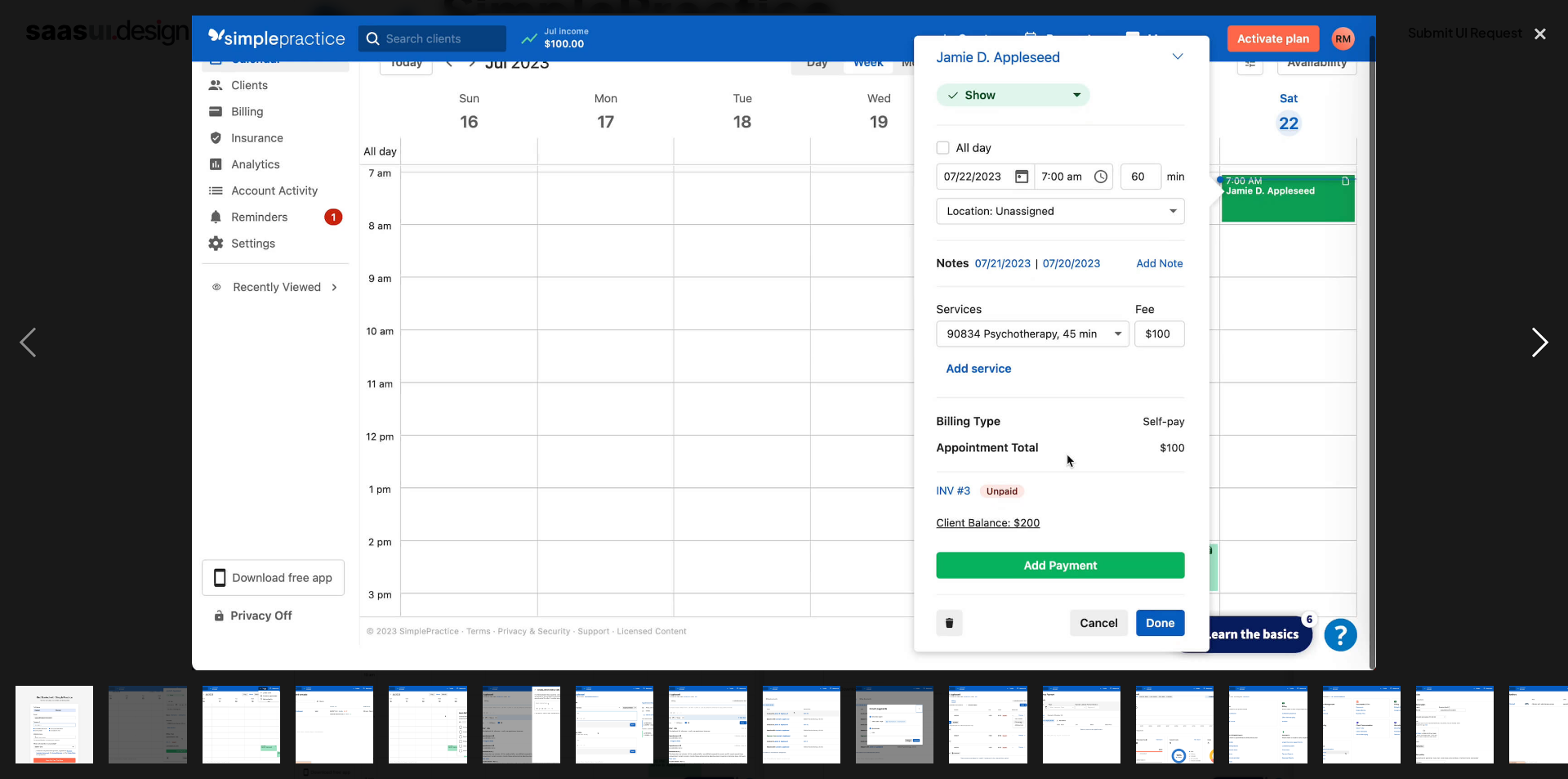
click at [1536, 346] on div "next image" at bounding box center [1541, 342] width 56 height 654
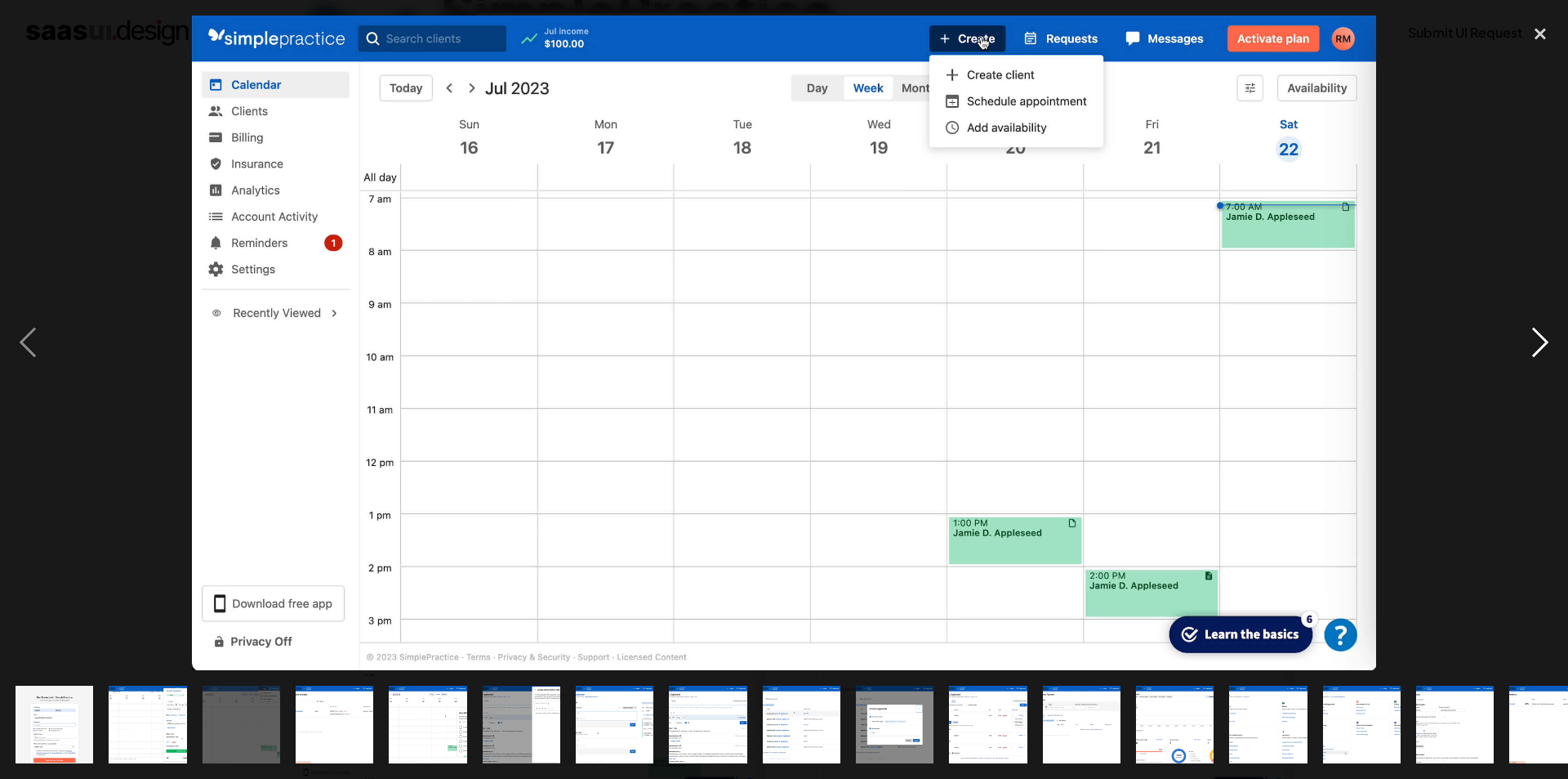
click at [1536, 346] on div "next image" at bounding box center [1541, 342] width 56 height 654
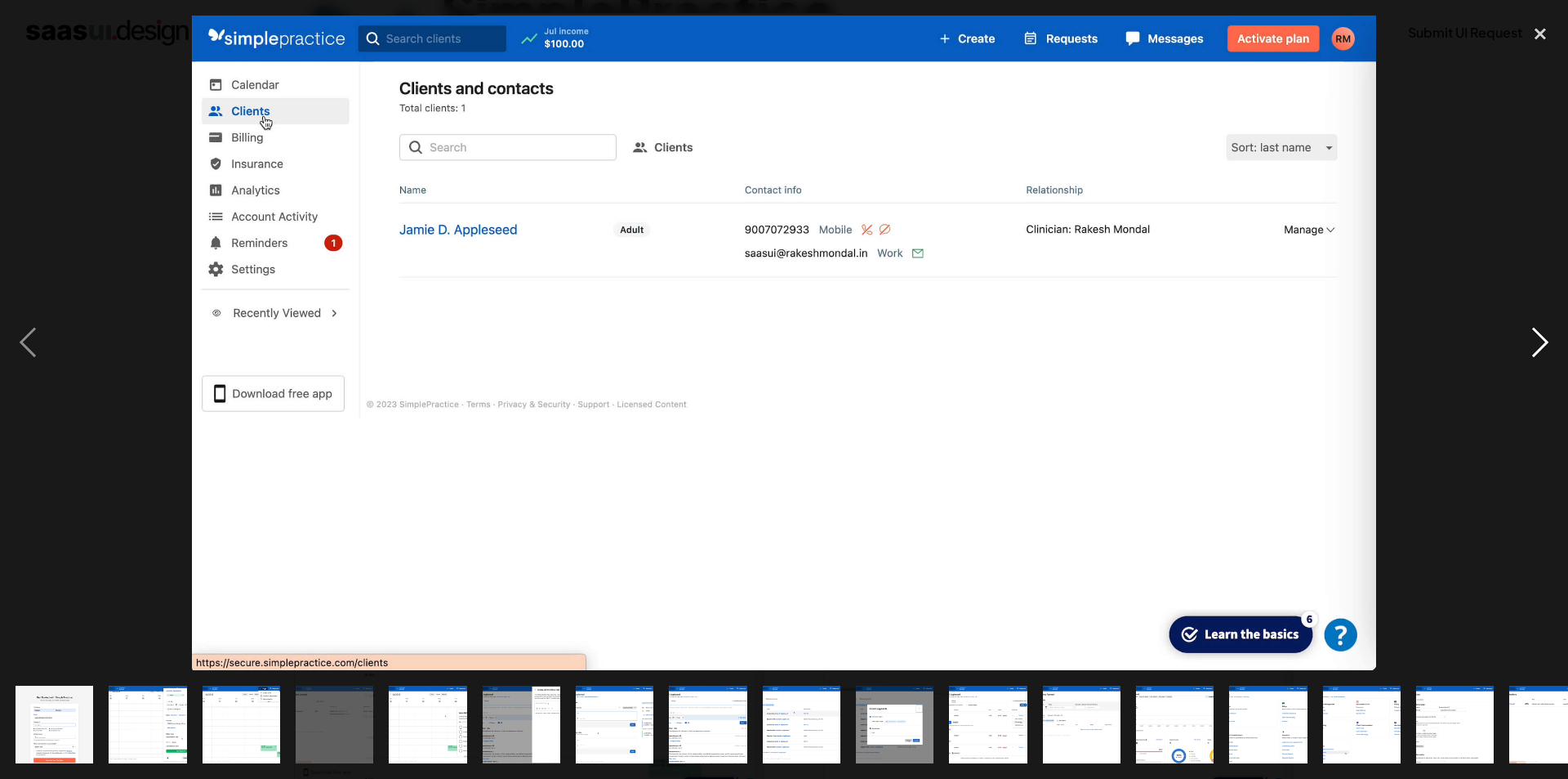
click at [1536, 346] on div "next image" at bounding box center [1541, 342] width 56 height 654
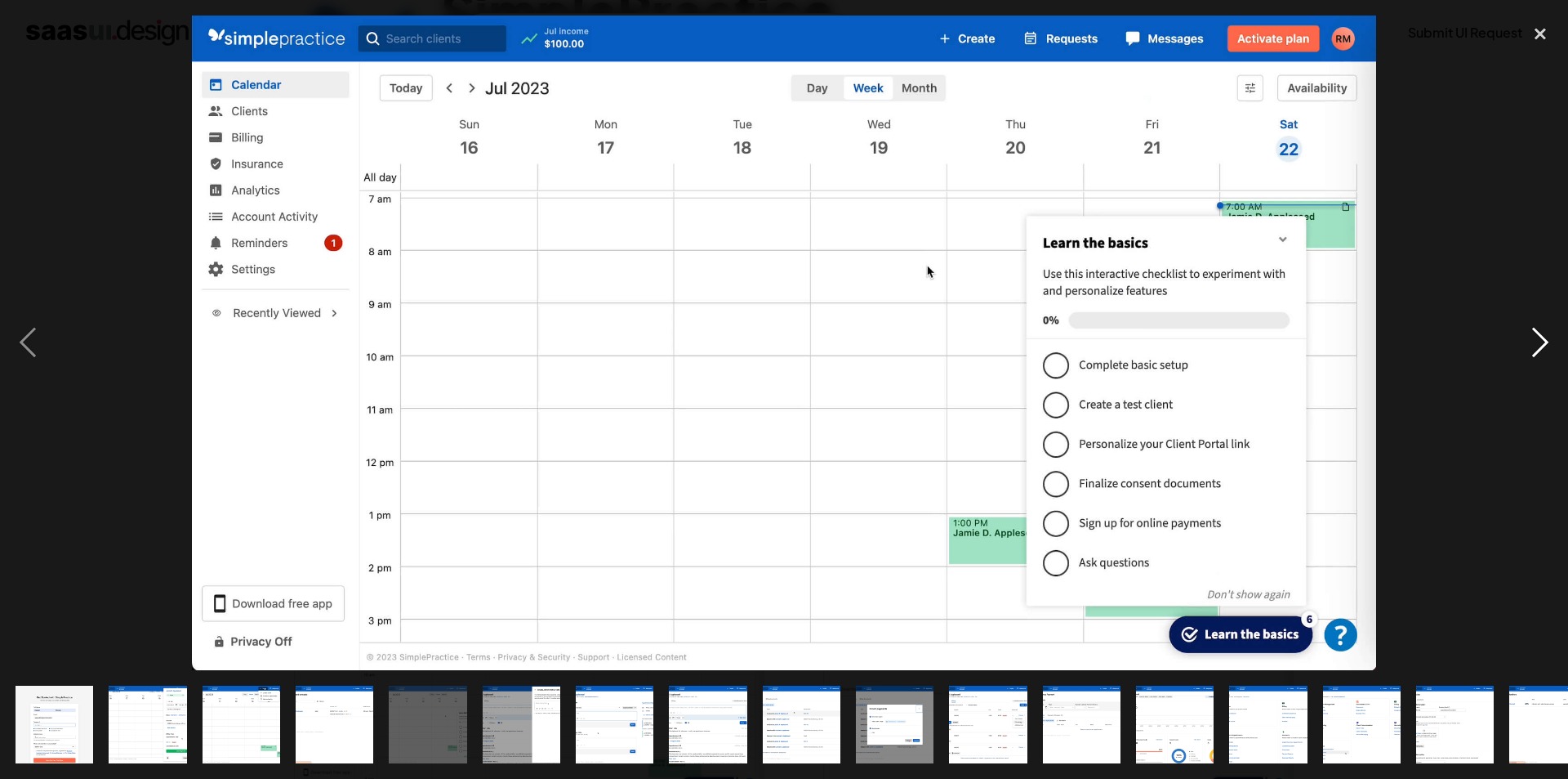
click at [1536, 344] on div "next image" at bounding box center [1541, 342] width 56 height 654
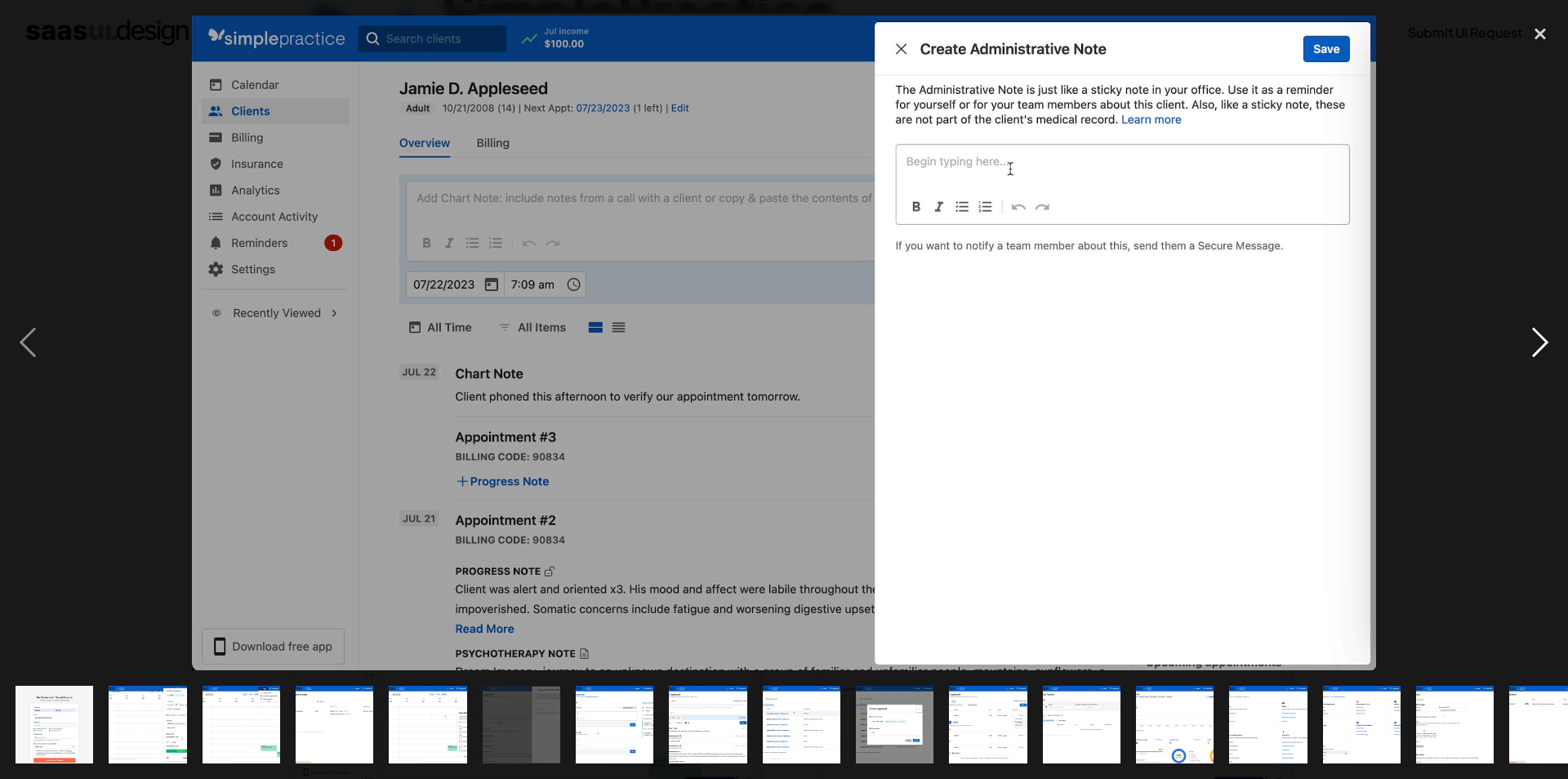
click at [1537, 344] on div "next image" at bounding box center [1541, 342] width 56 height 654
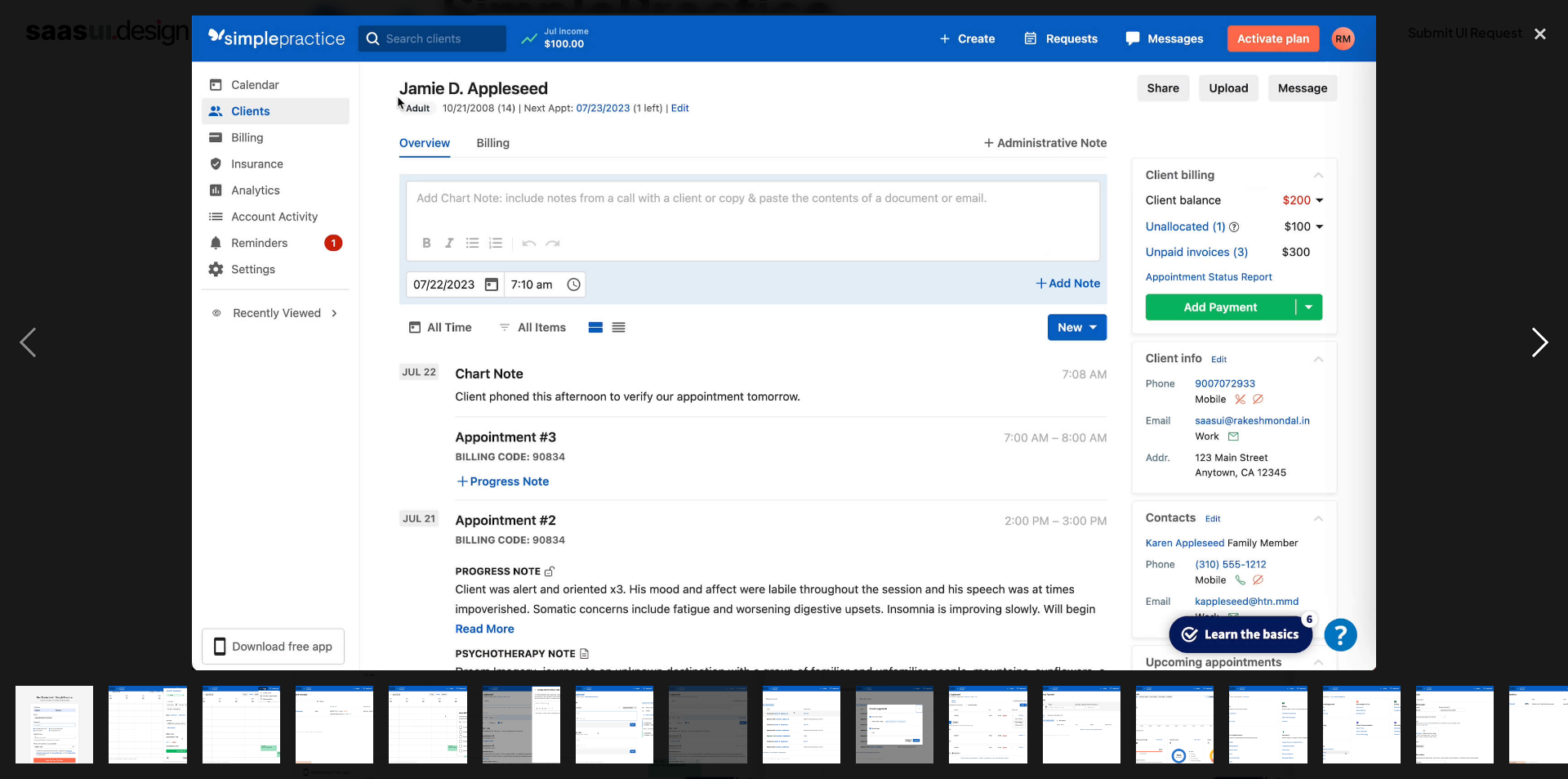
click at [1538, 344] on div "next image" at bounding box center [1541, 342] width 56 height 654
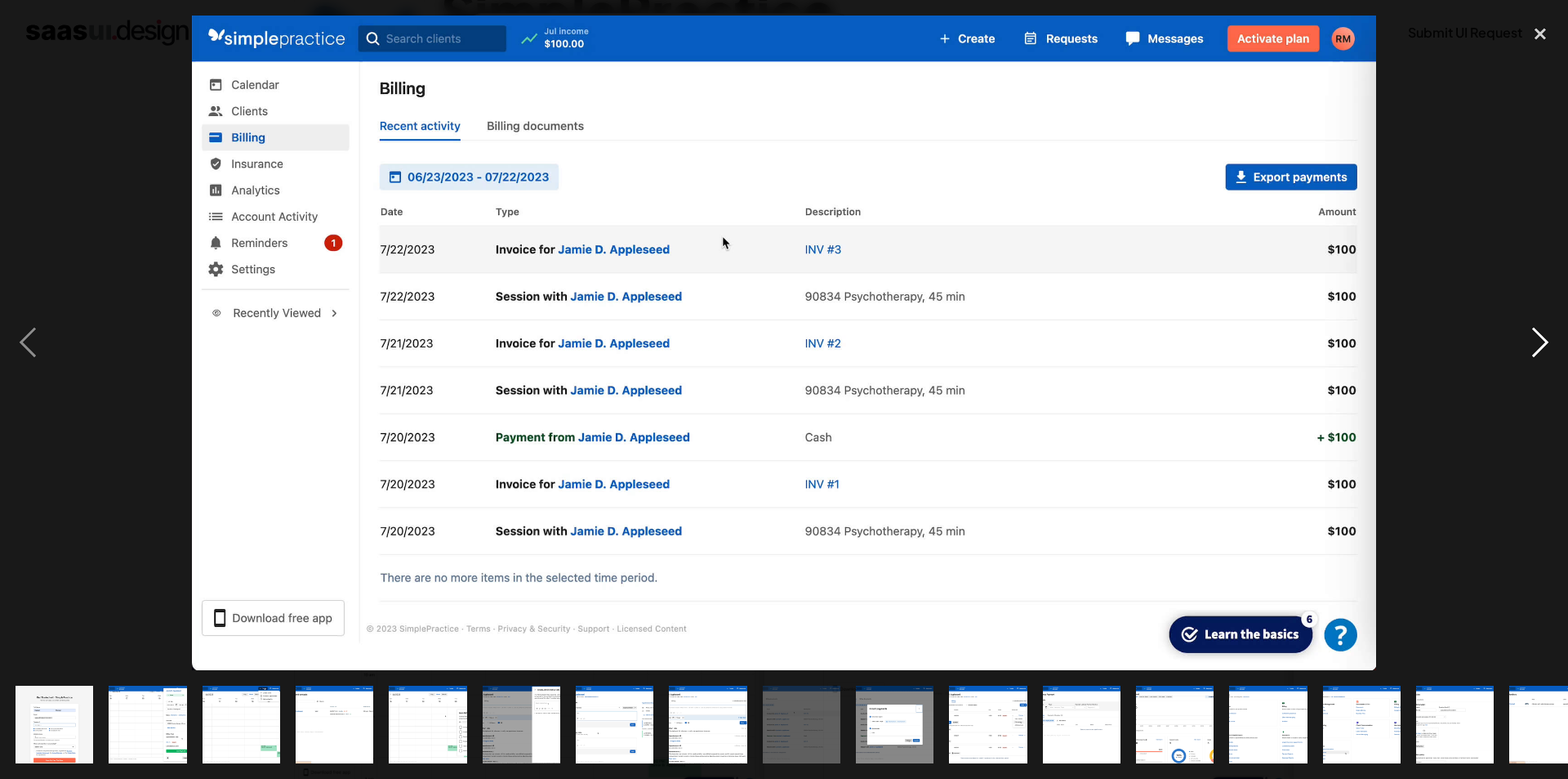
click at [1539, 344] on div "next image" at bounding box center [1541, 342] width 56 height 654
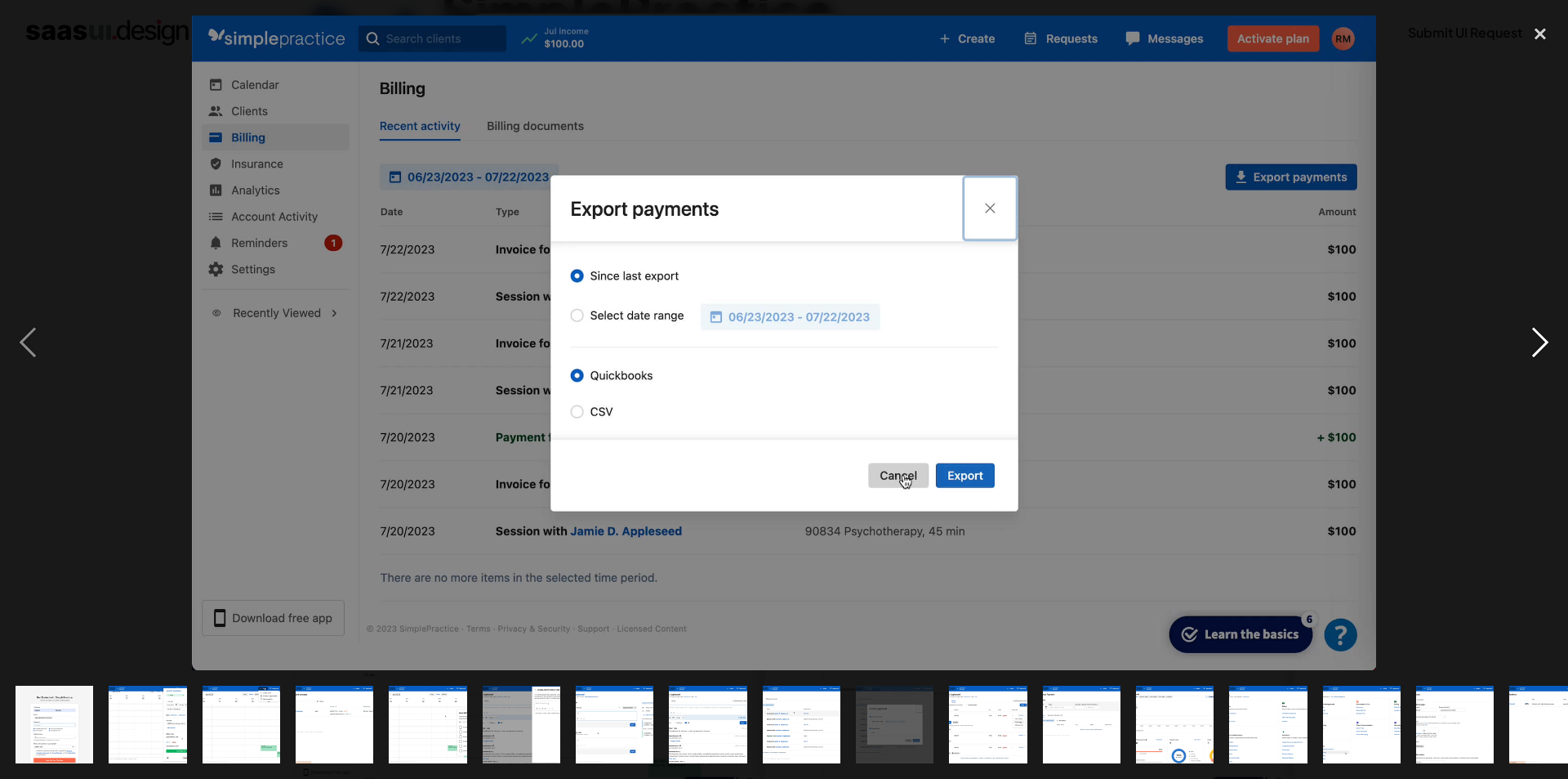
click at [1539, 344] on div "next image" at bounding box center [1541, 342] width 56 height 654
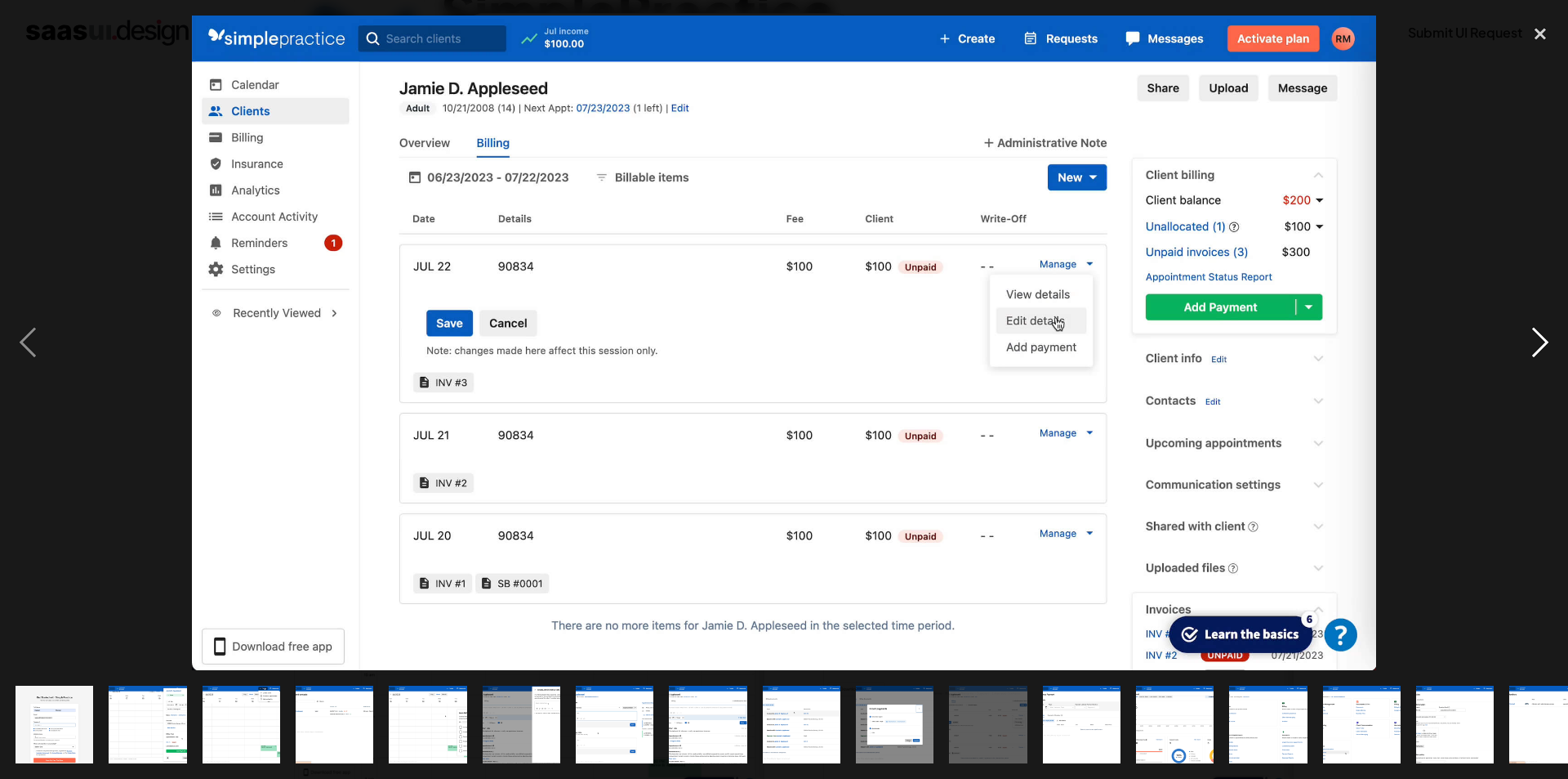
click at [1539, 344] on div "next image" at bounding box center [1541, 342] width 56 height 654
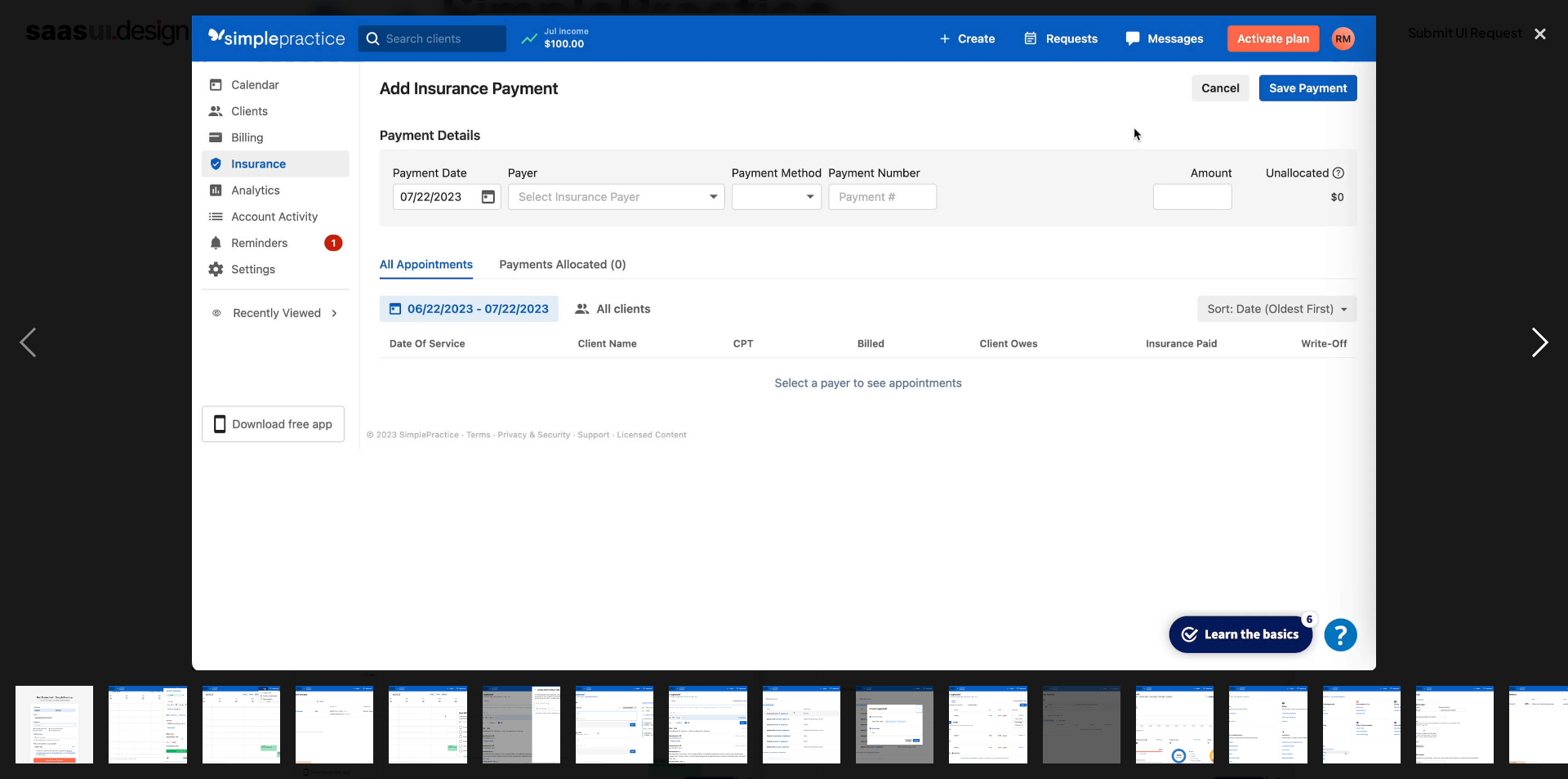
click at [1539, 344] on div "next image" at bounding box center [1541, 342] width 56 height 654
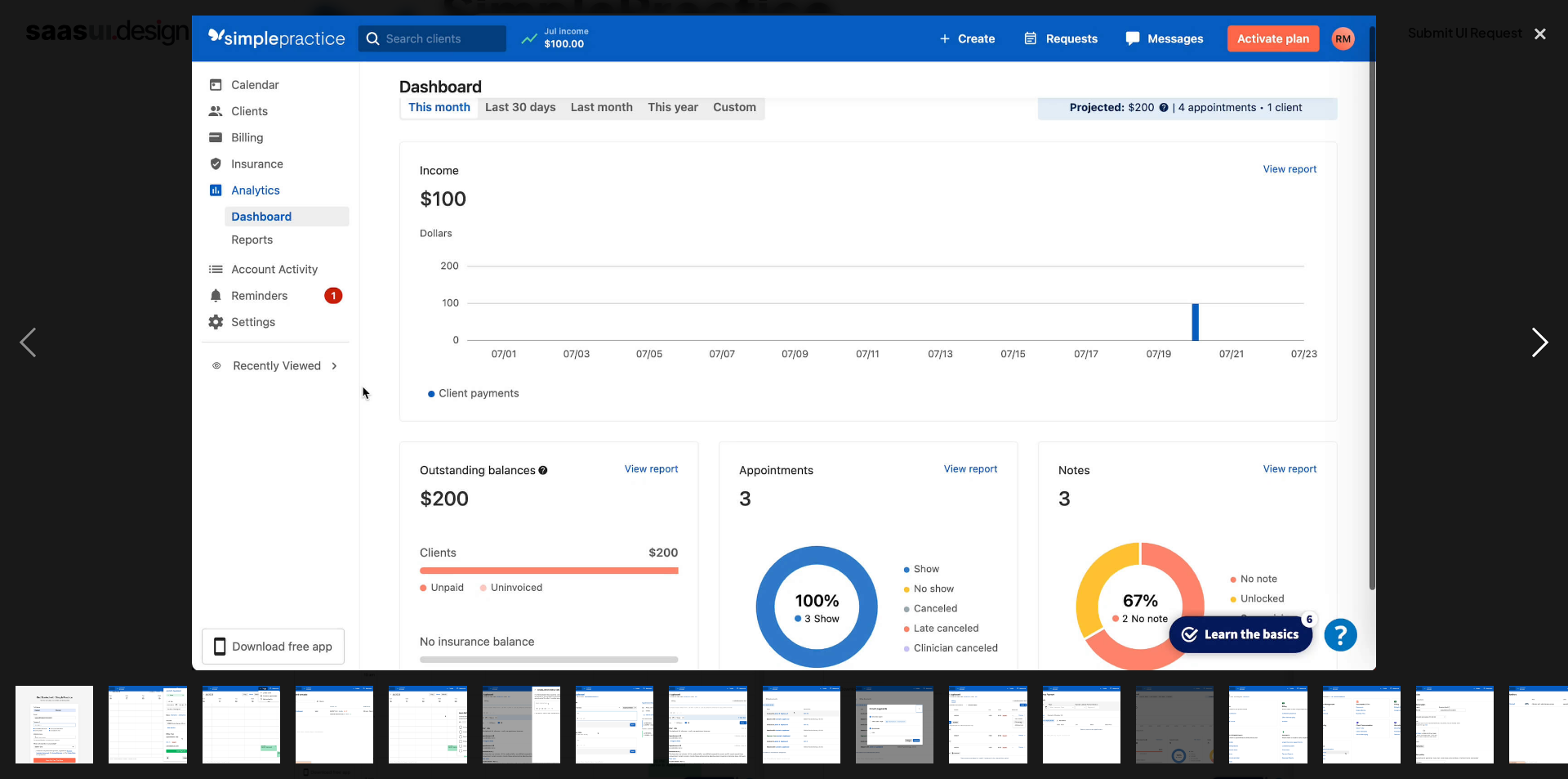
click at [1538, 352] on div "next image" at bounding box center [1541, 342] width 56 height 654
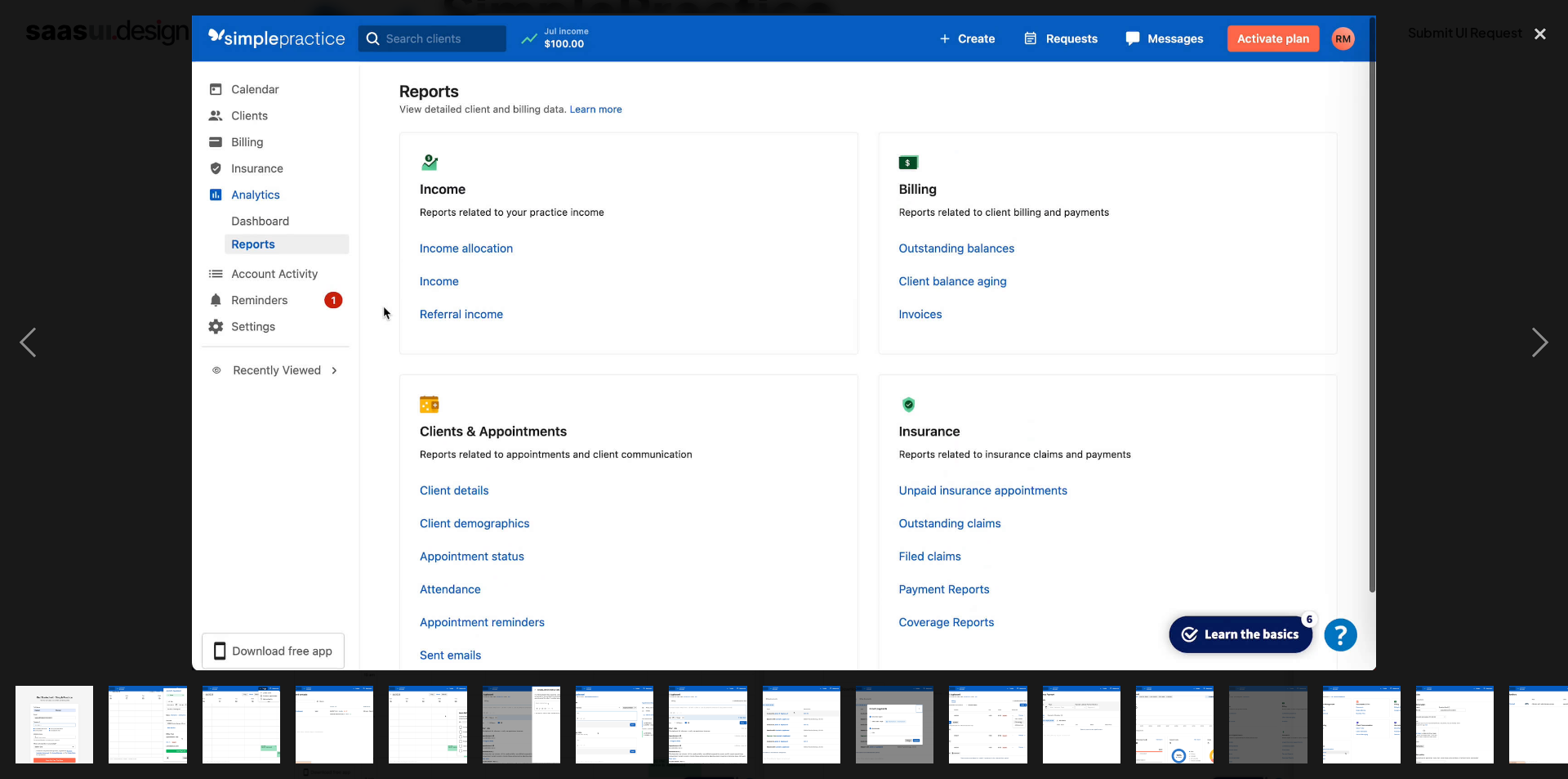
click at [1508, 523] on div at bounding box center [784, 342] width 1568 height 654
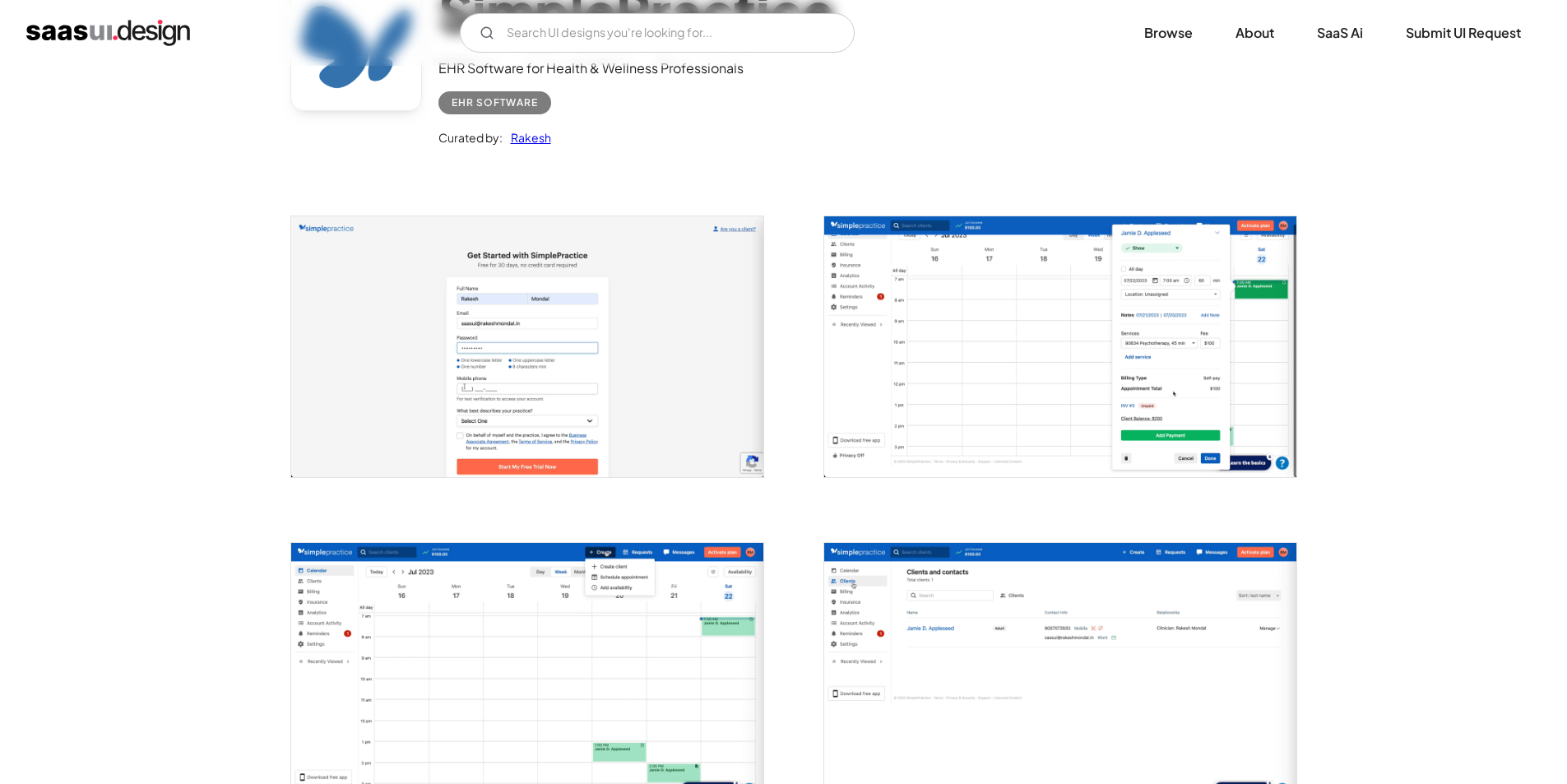
click at [513, 383] on img "open lightbox" at bounding box center [527, 347] width 473 height 260
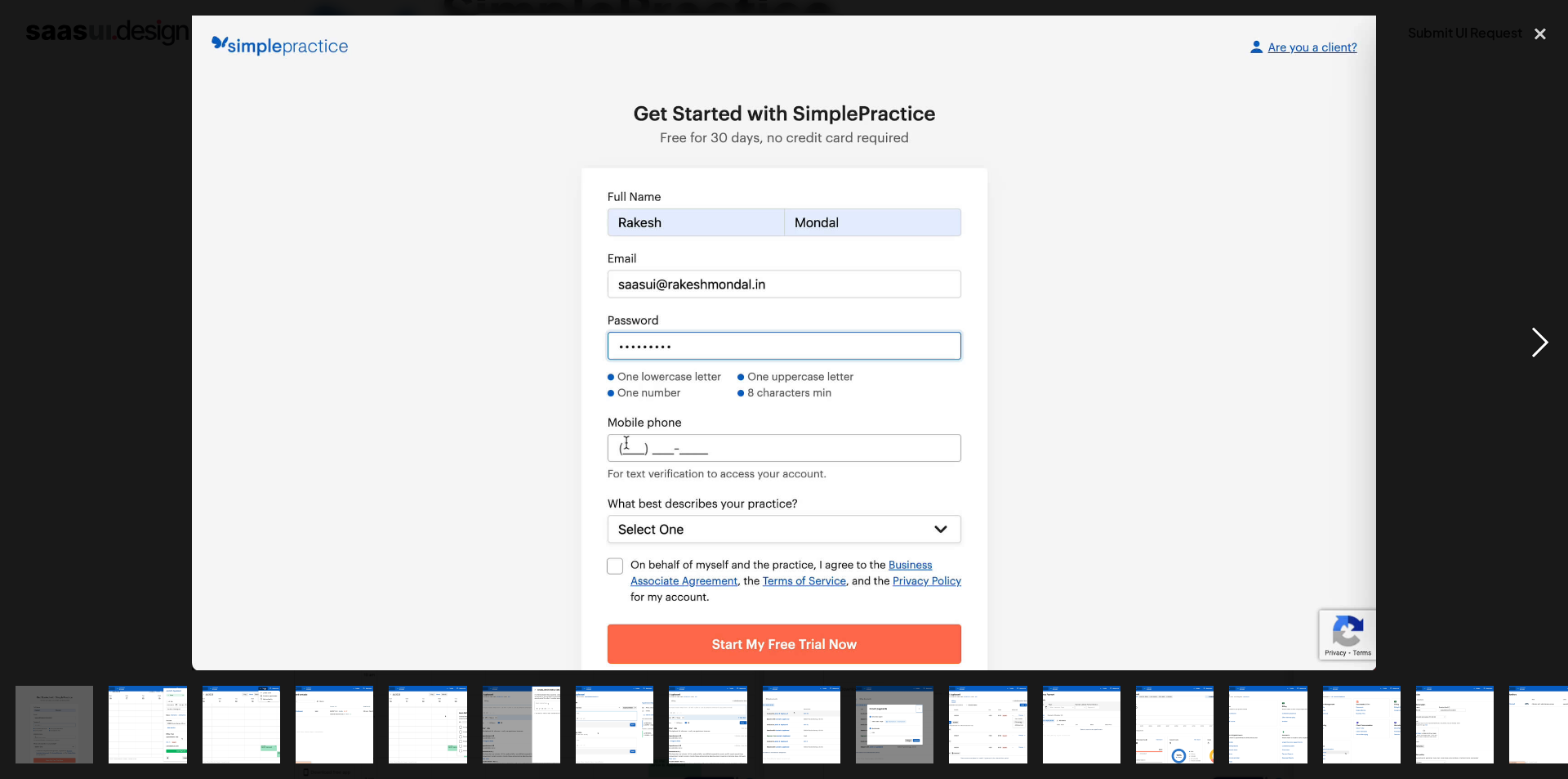
click at [1538, 358] on div "next image" at bounding box center [1541, 342] width 56 height 654
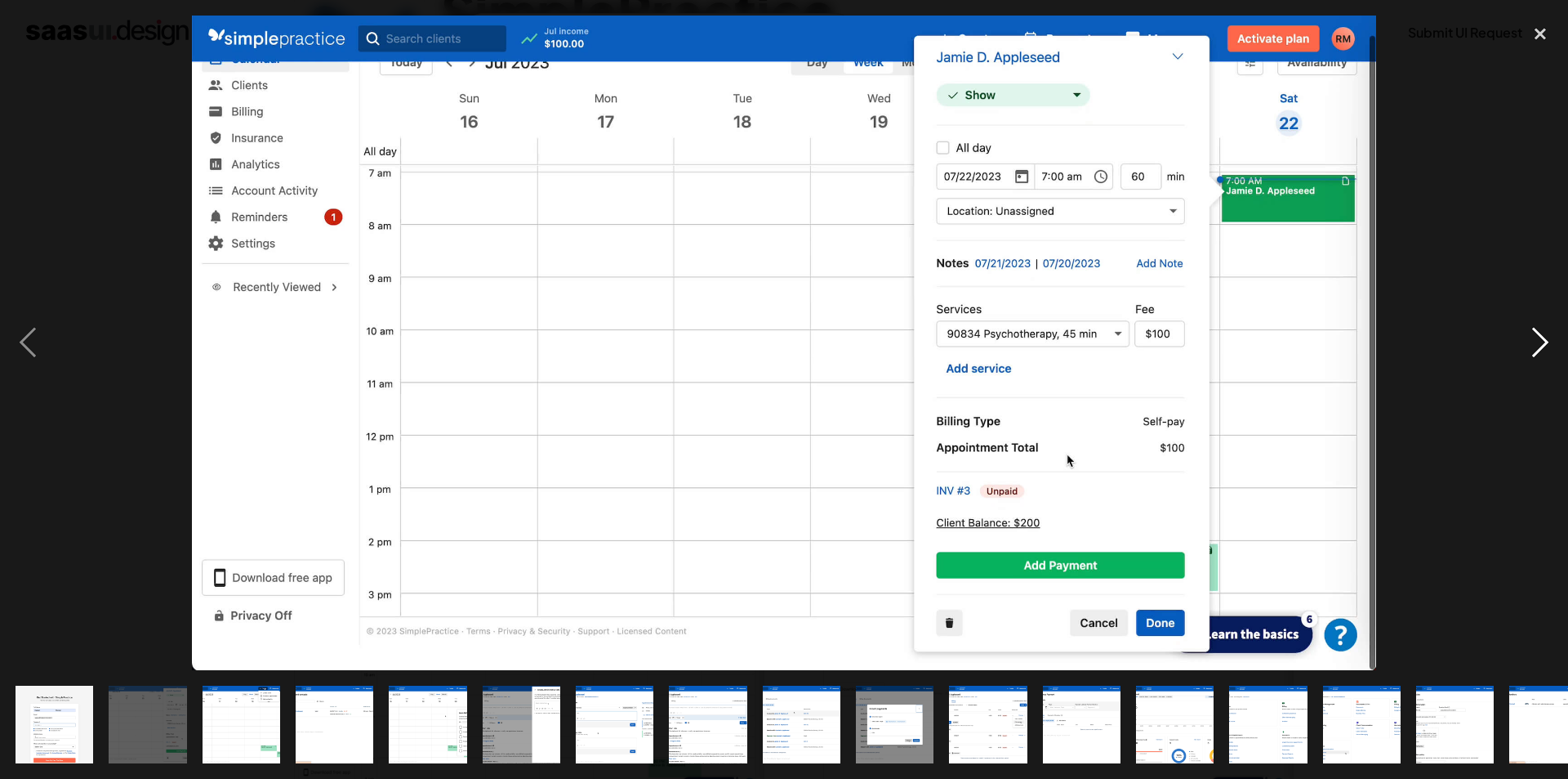
click at [1538, 358] on div "next image" at bounding box center [1541, 342] width 56 height 654
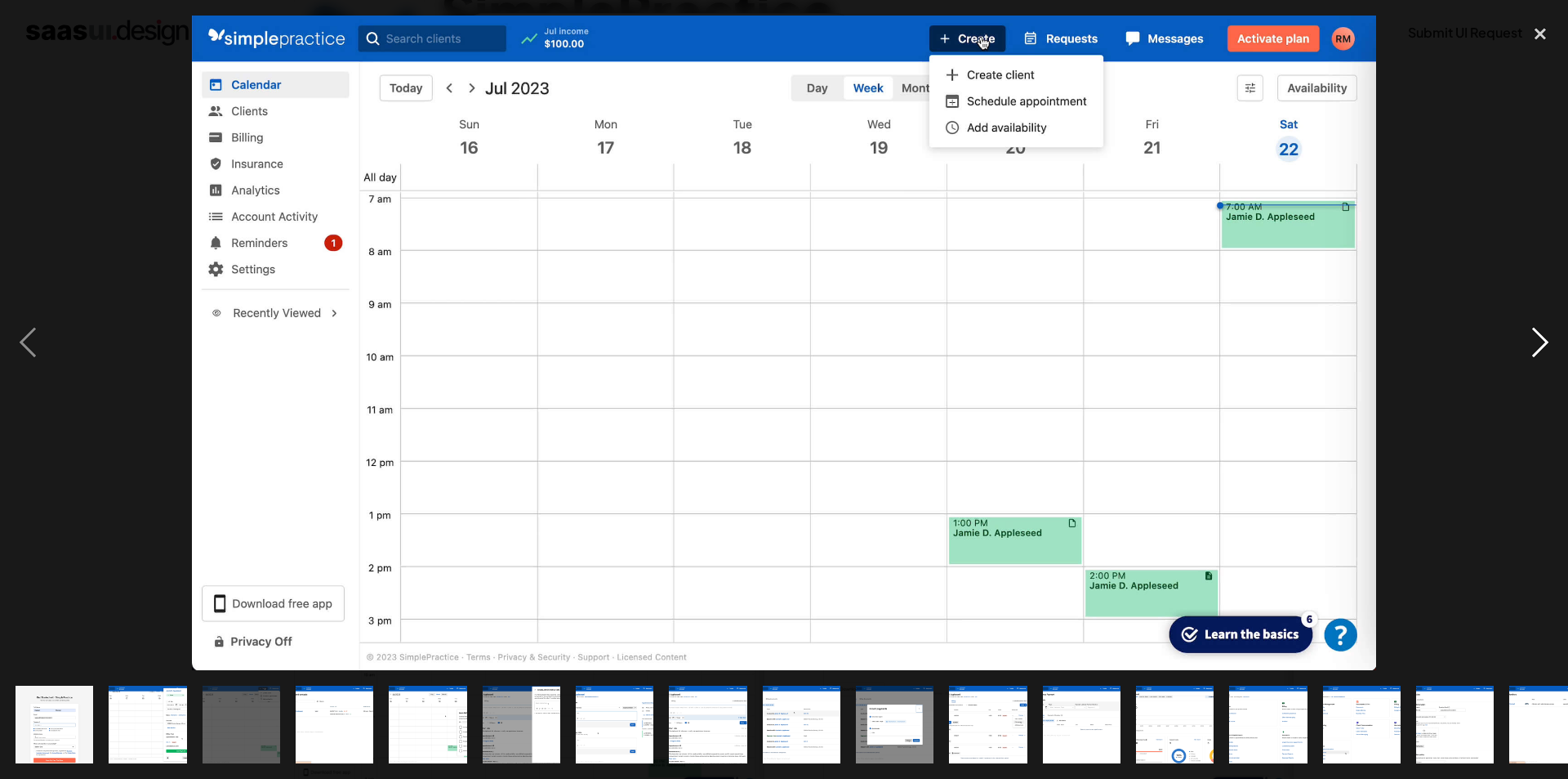
click at [1538, 358] on div "next image" at bounding box center [1541, 342] width 56 height 654
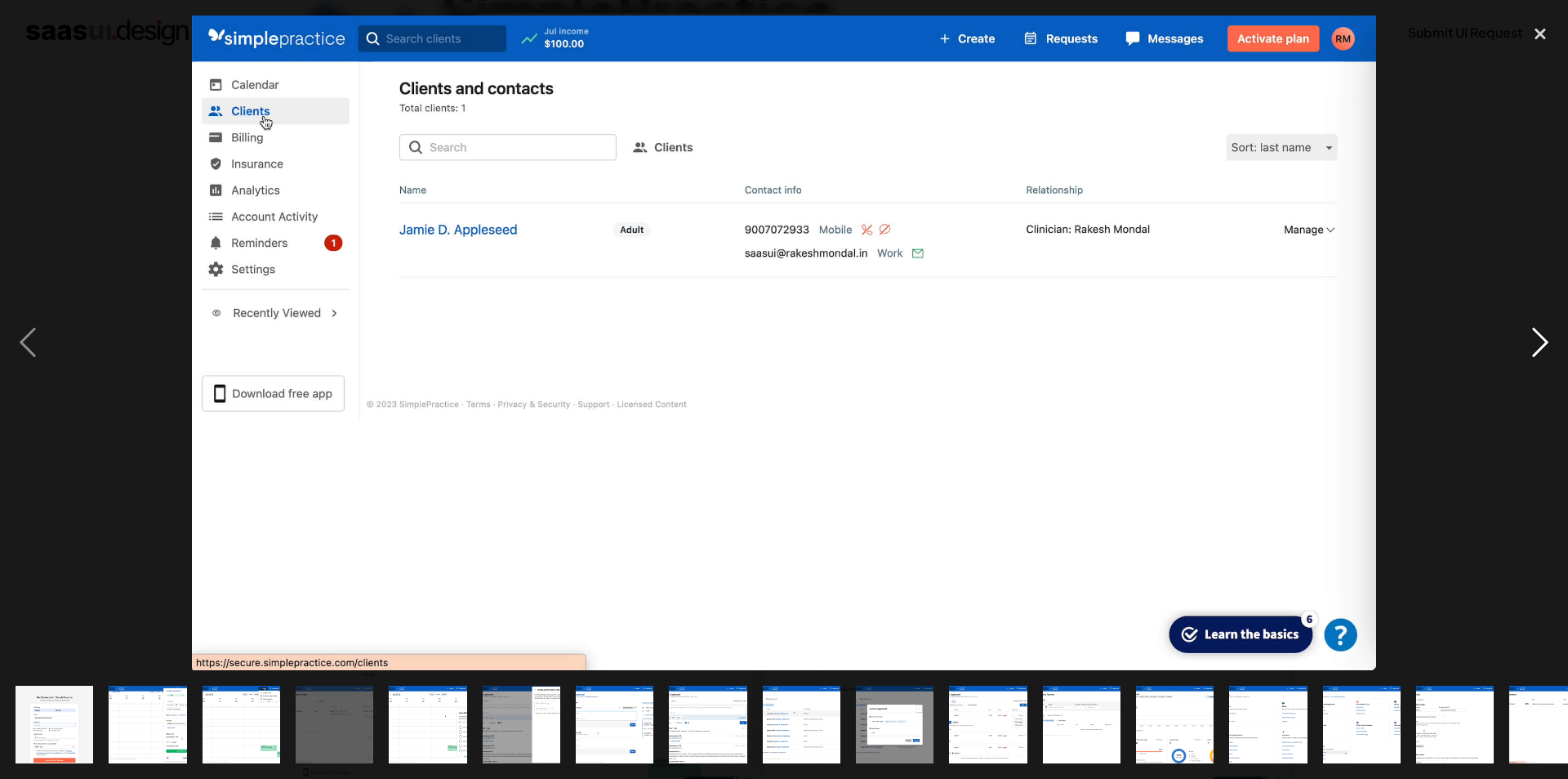
click at [1538, 358] on div "next image" at bounding box center [1541, 342] width 56 height 654
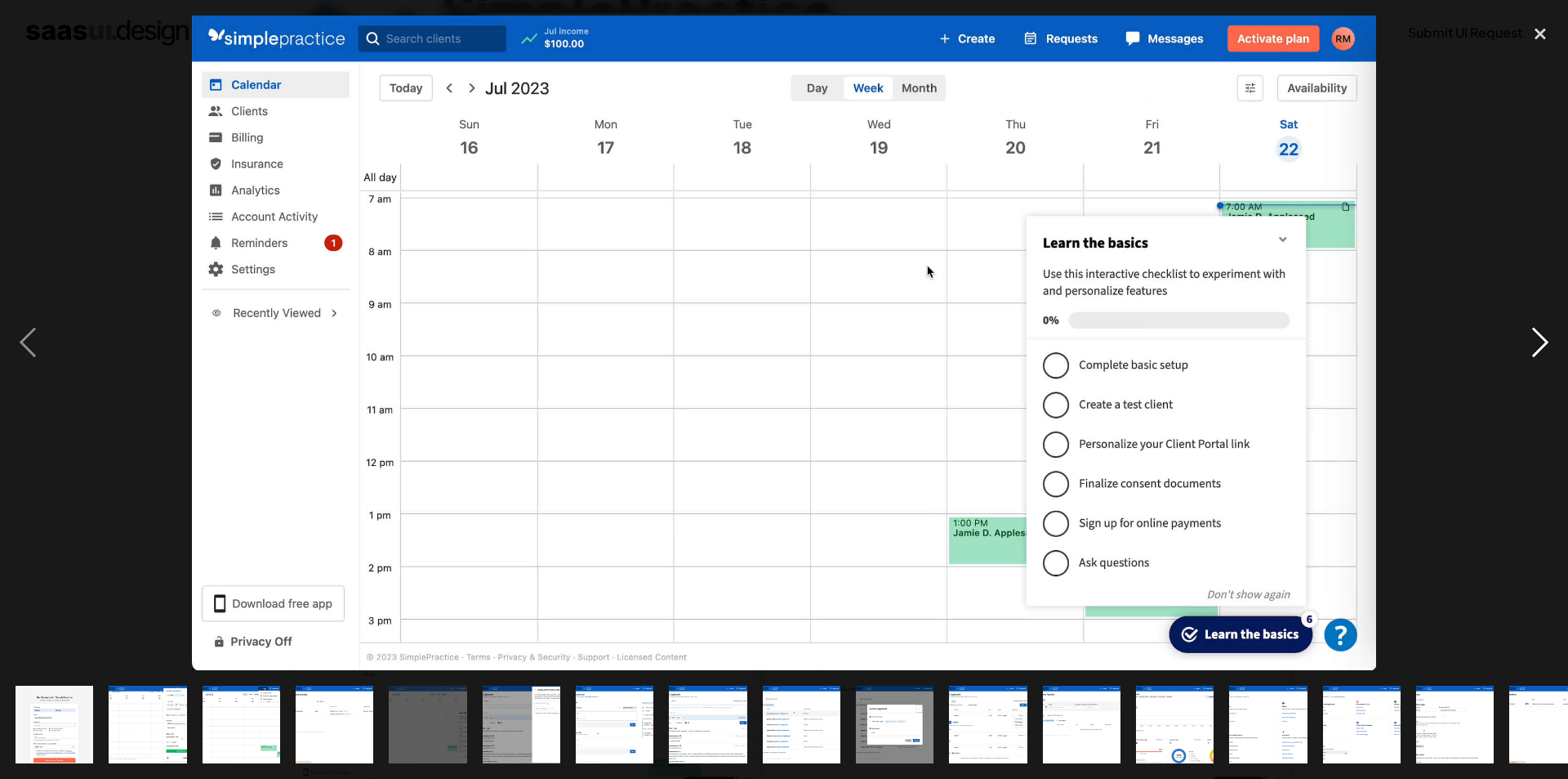
click at [1537, 358] on div "next image" at bounding box center [1541, 342] width 56 height 654
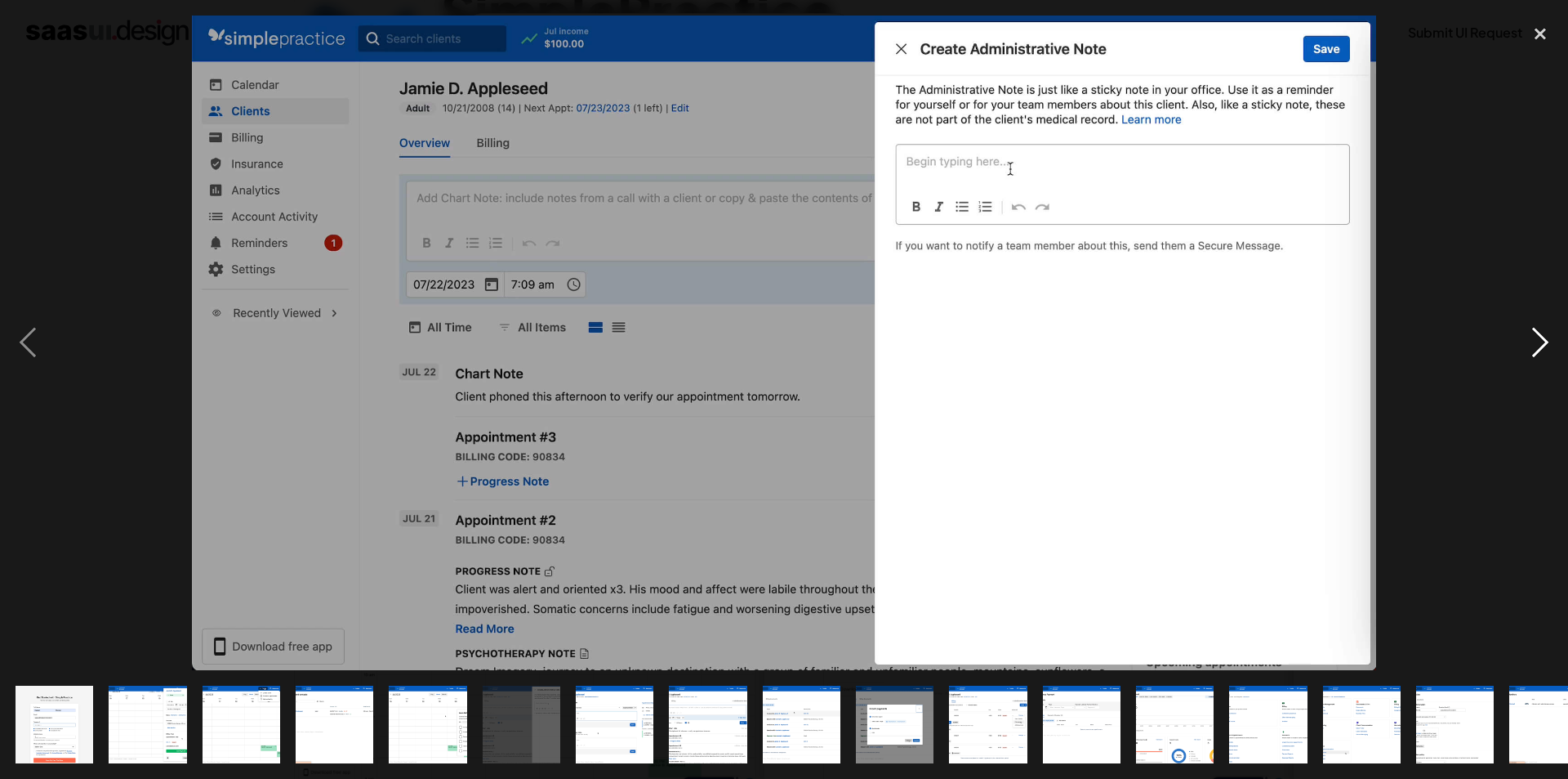
click at [1556, 353] on div "next image" at bounding box center [1541, 342] width 56 height 654
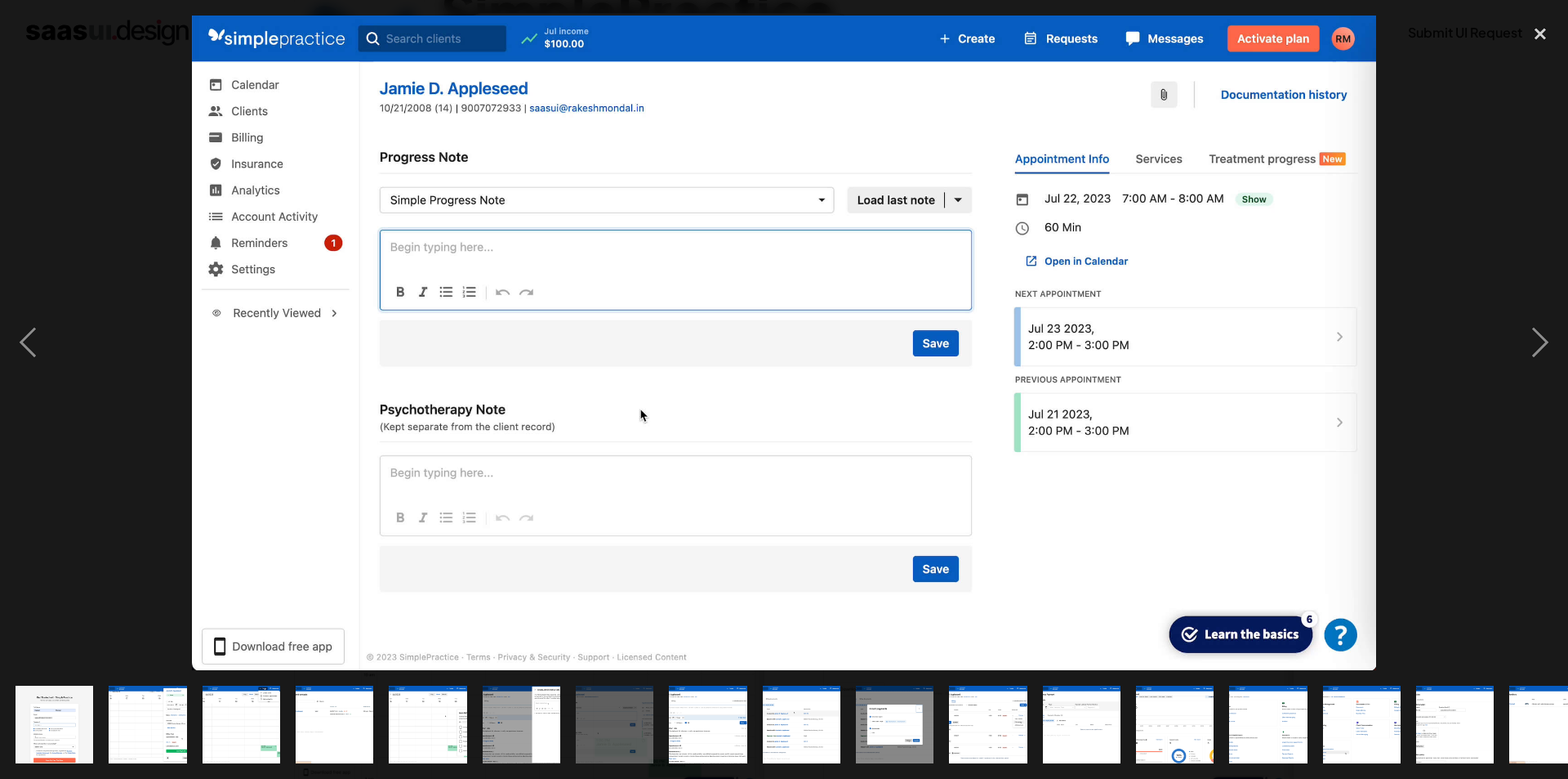
click at [1487, 513] on div at bounding box center [784, 342] width 1568 height 654
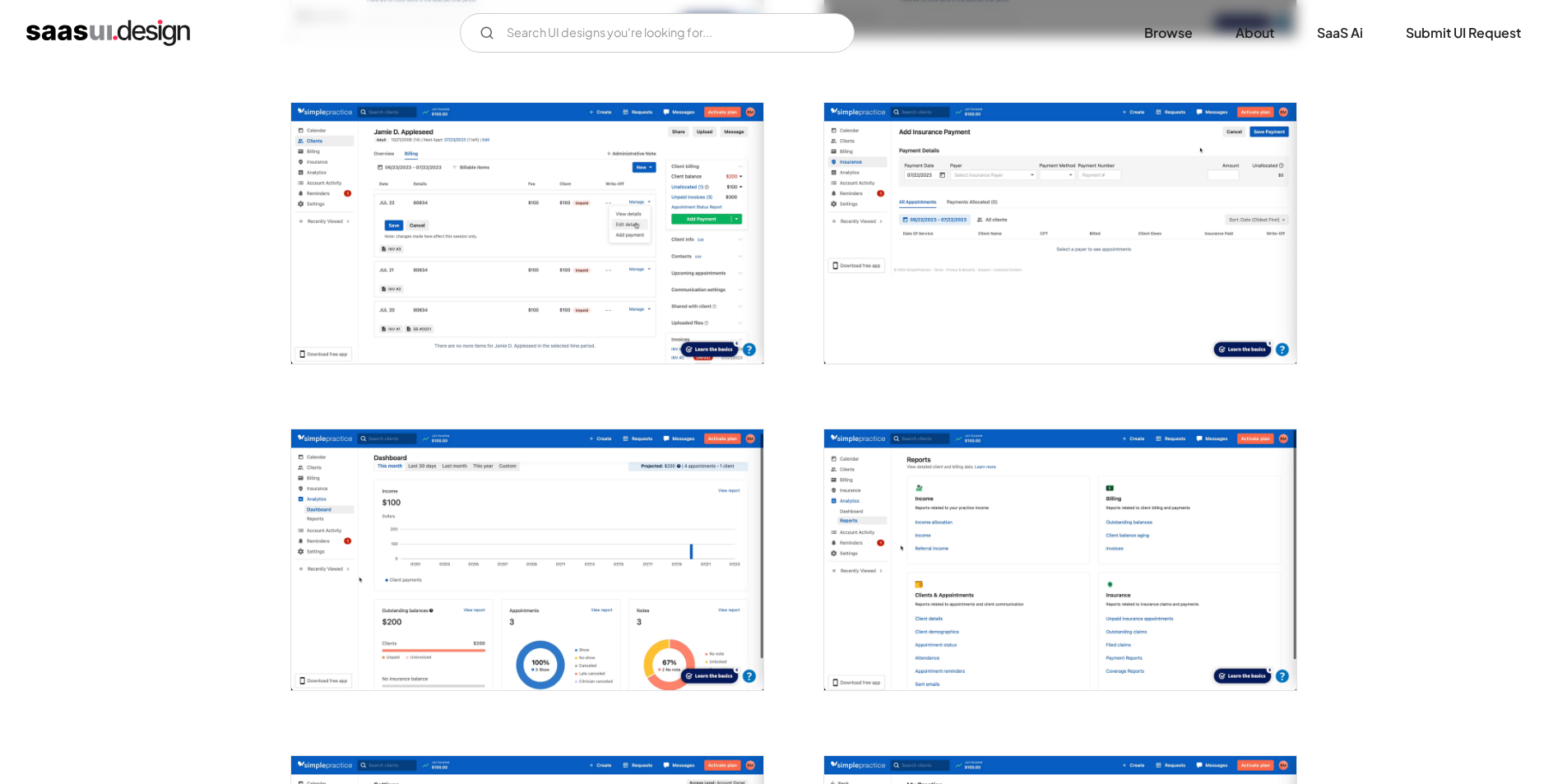
scroll to position [2061, 0]
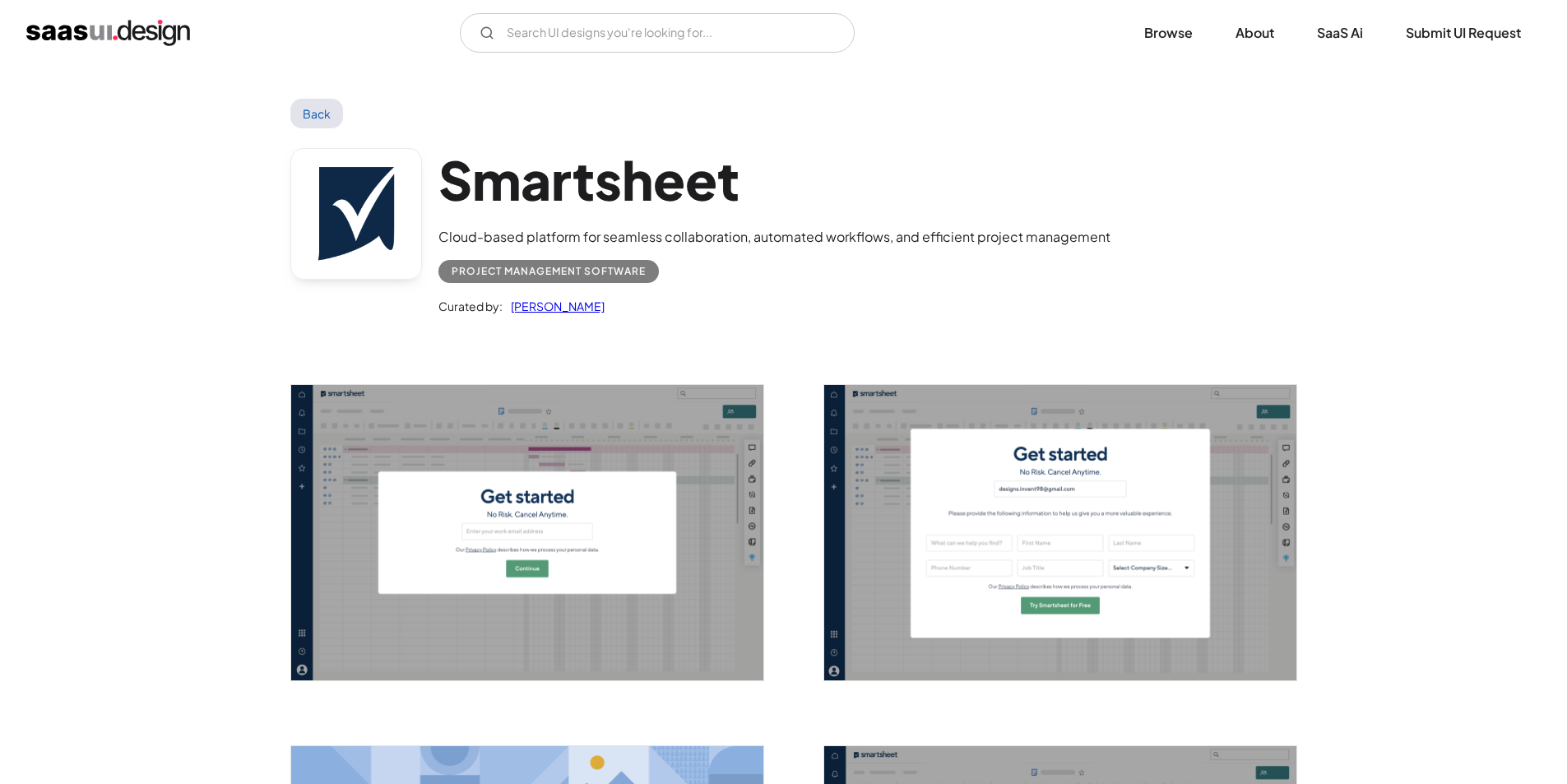
click at [595, 501] on img "open lightbox" at bounding box center [527, 532] width 473 height 296
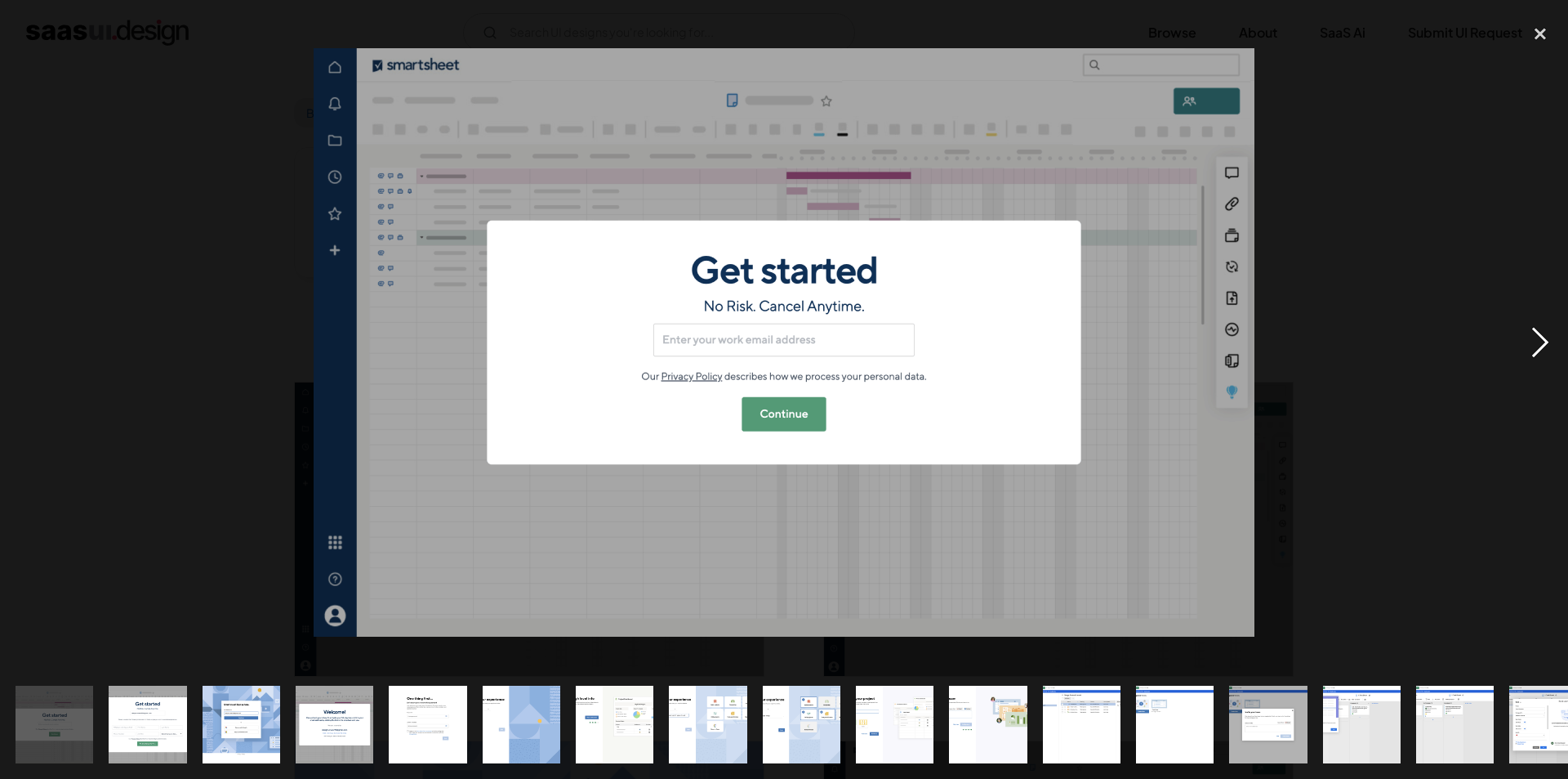
click at [1538, 356] on div "next image" at bounding box center [1541, 342] width 56 height 654
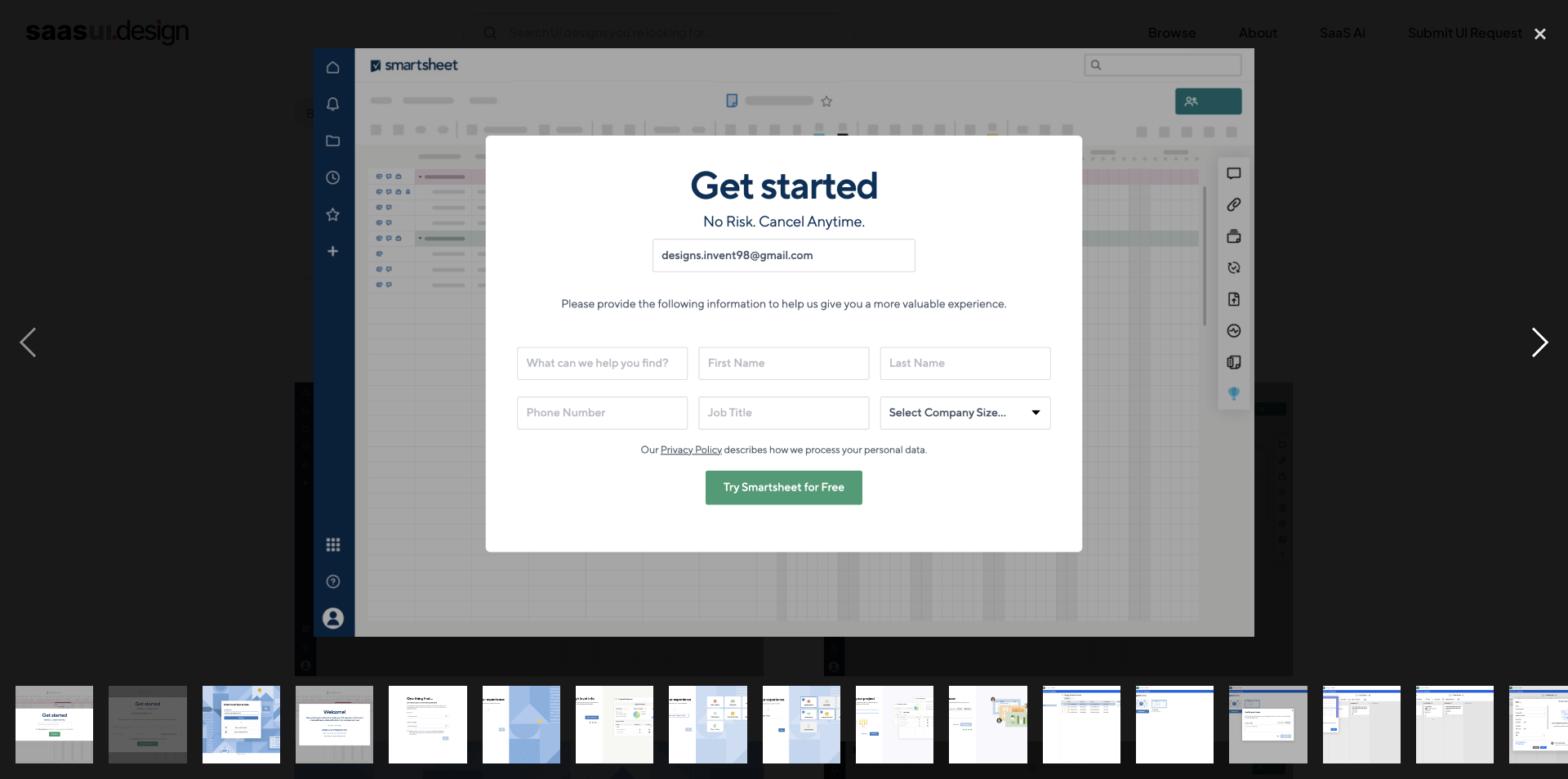
click at [1538, 359] on div "next image" at bounding box center [1541, 342] width 56 height 654
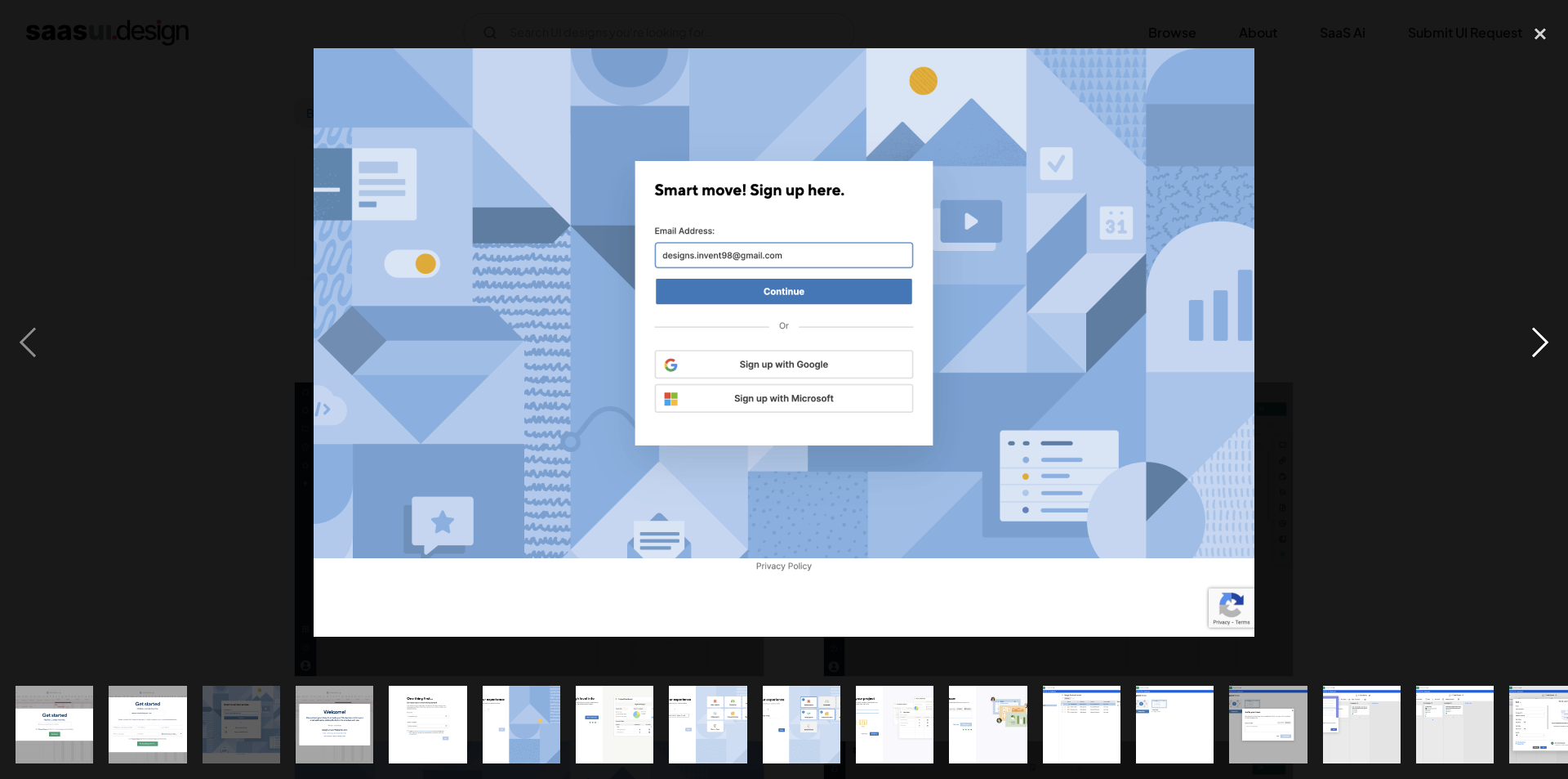
click at [1538, 359] on div "next image" at bounding box center [1541, 342] width 56 height 654
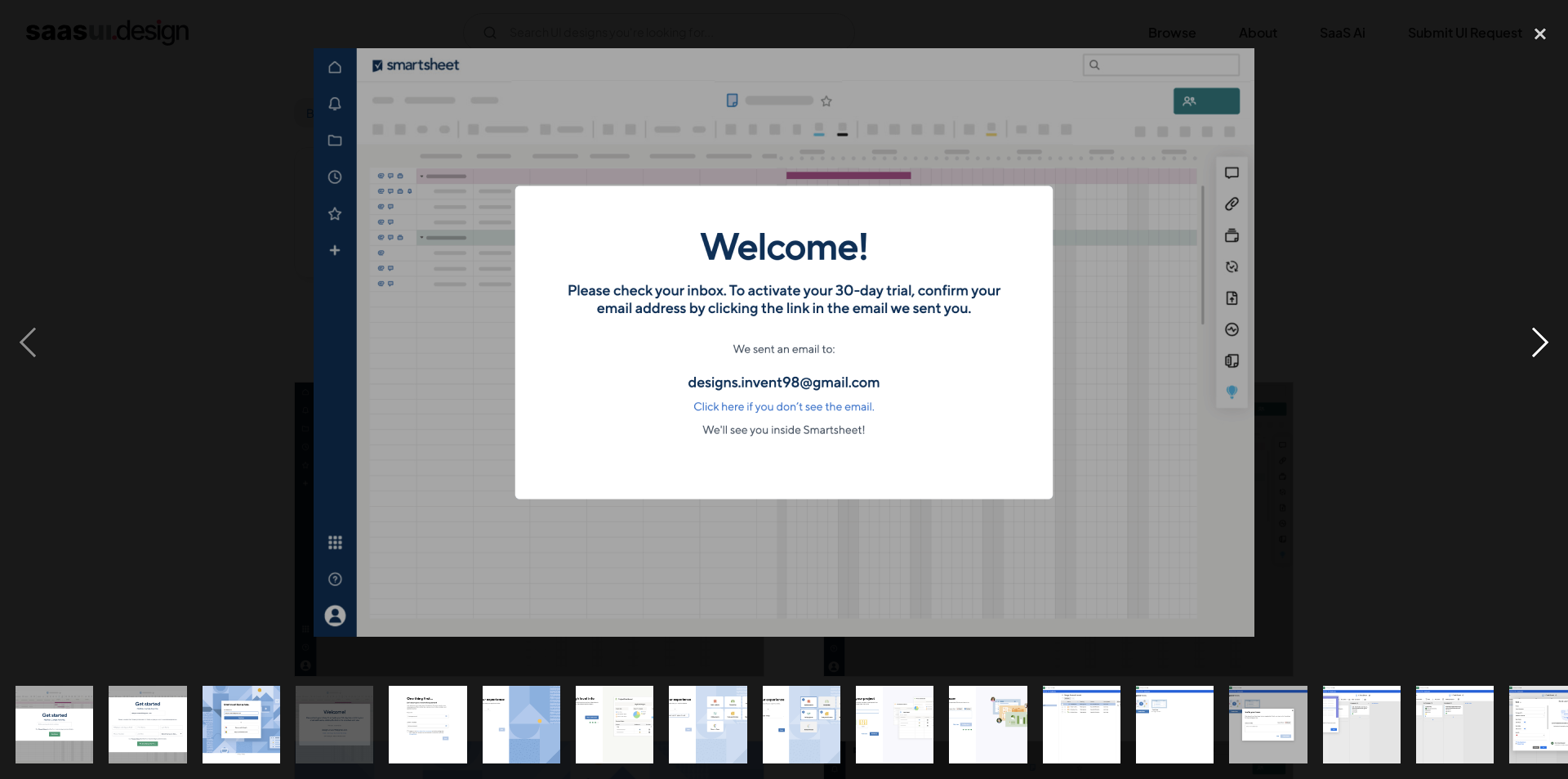
click at [1538, 359] on div "next image" at bounding box center [1541, 342] width 56 height 654
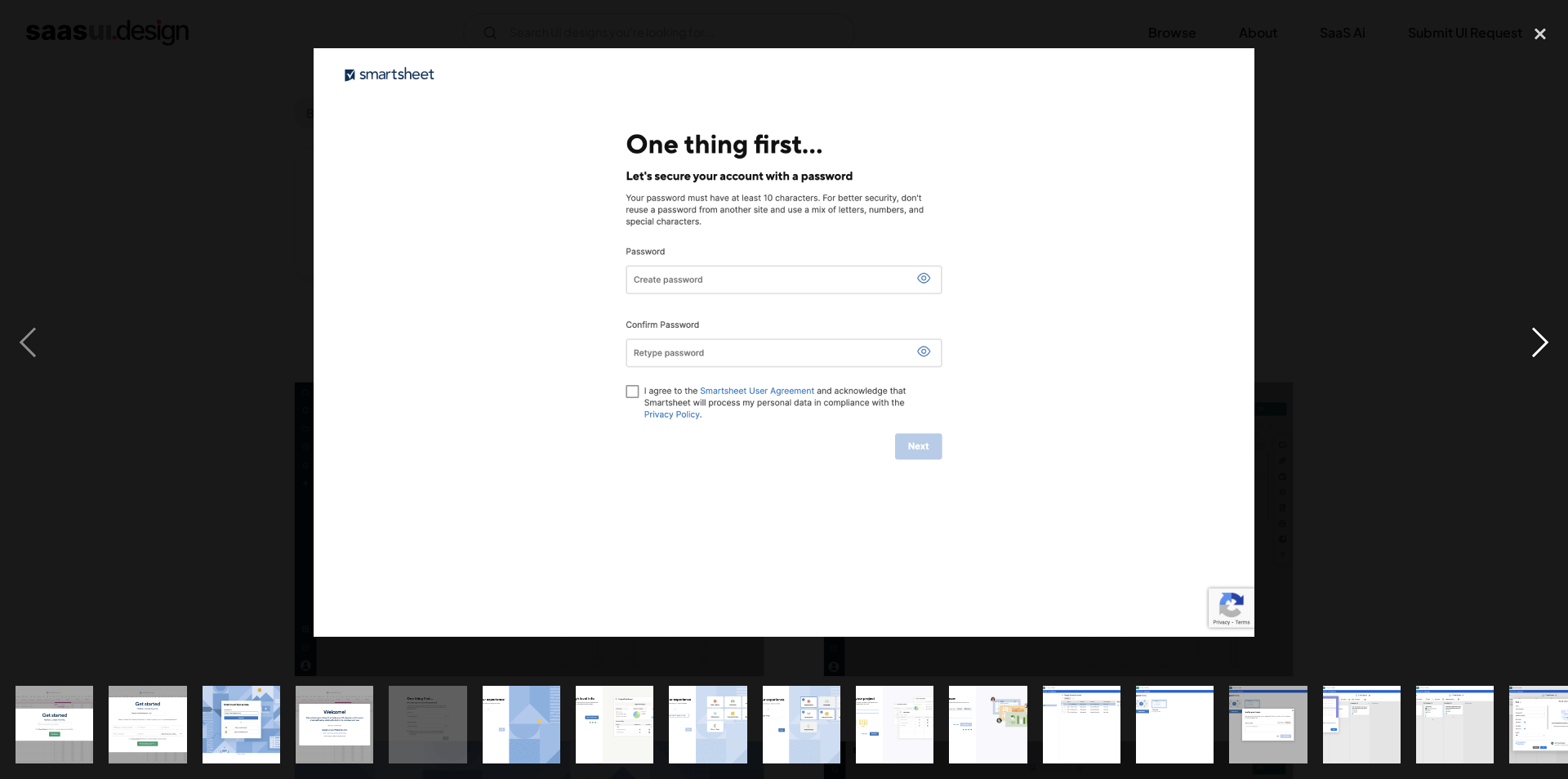
click at [1538, 361] on div "next image" at bounding box center [1541, 342] width 56 height 654
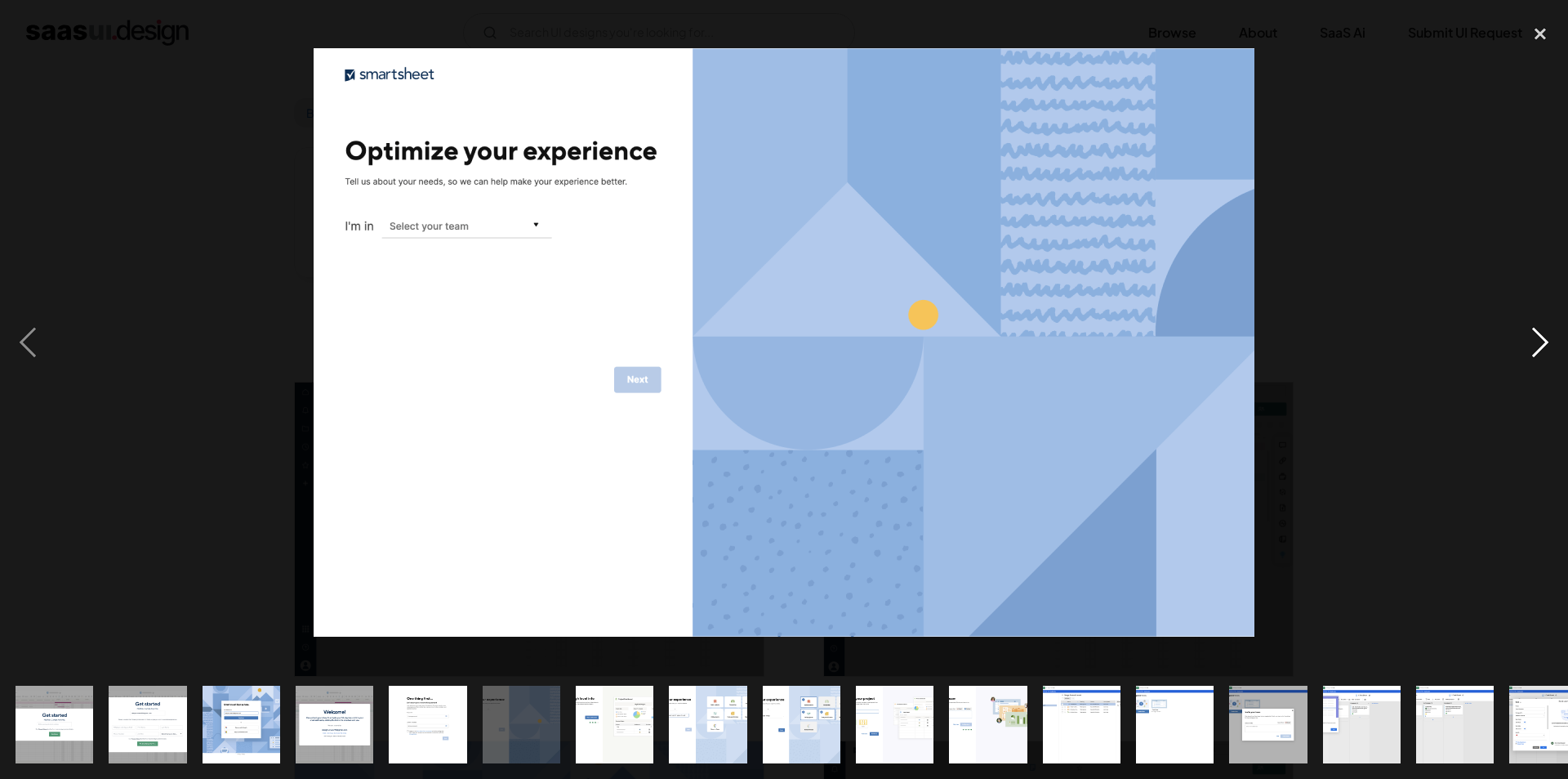
click at [1538, 361] on div "next image" at bounding box center [1541, 342] width 56 height 654
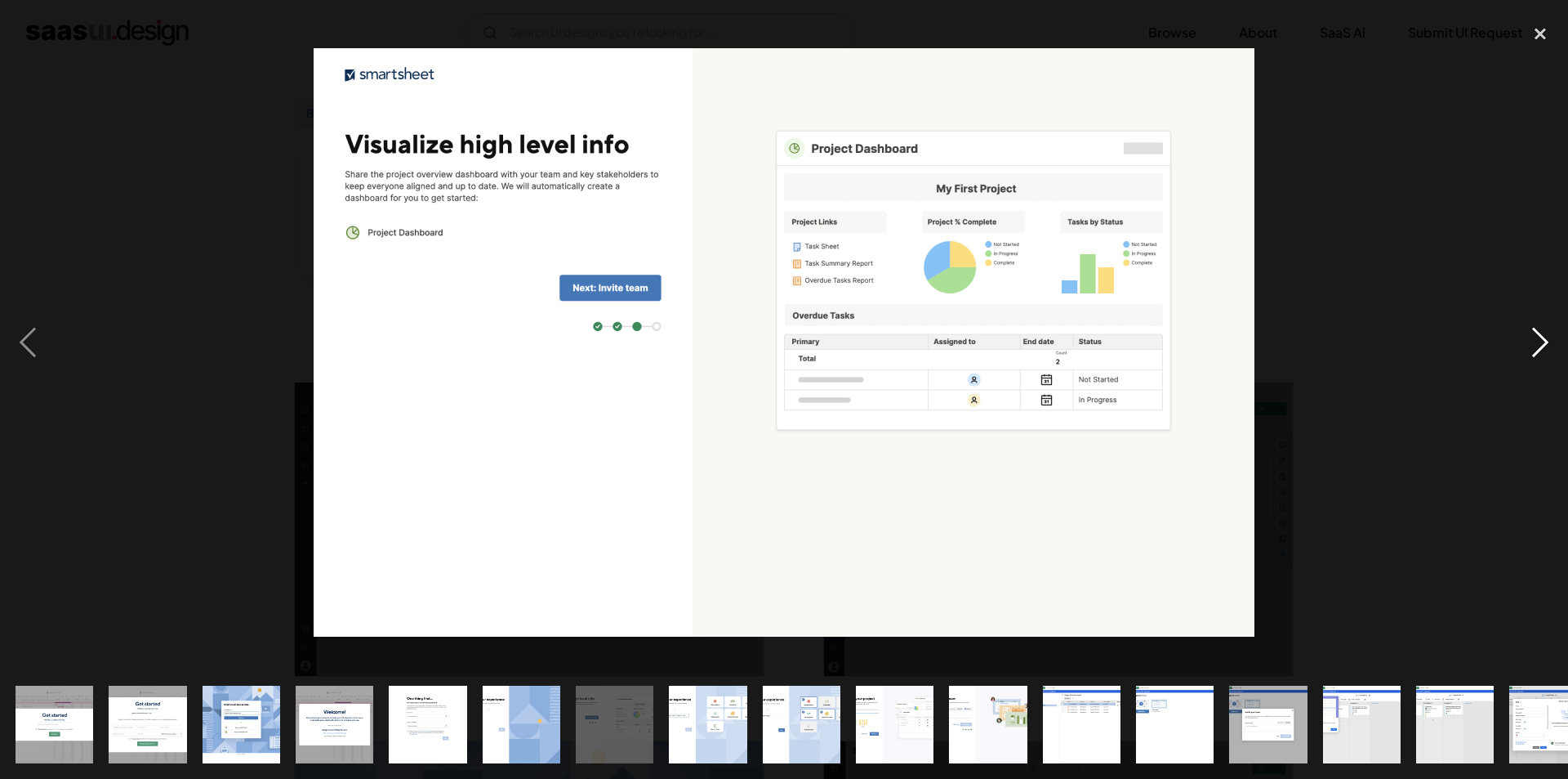
click at [1540, 364] on div "next image" at bounding box center [1541, 342] width 56 height 654
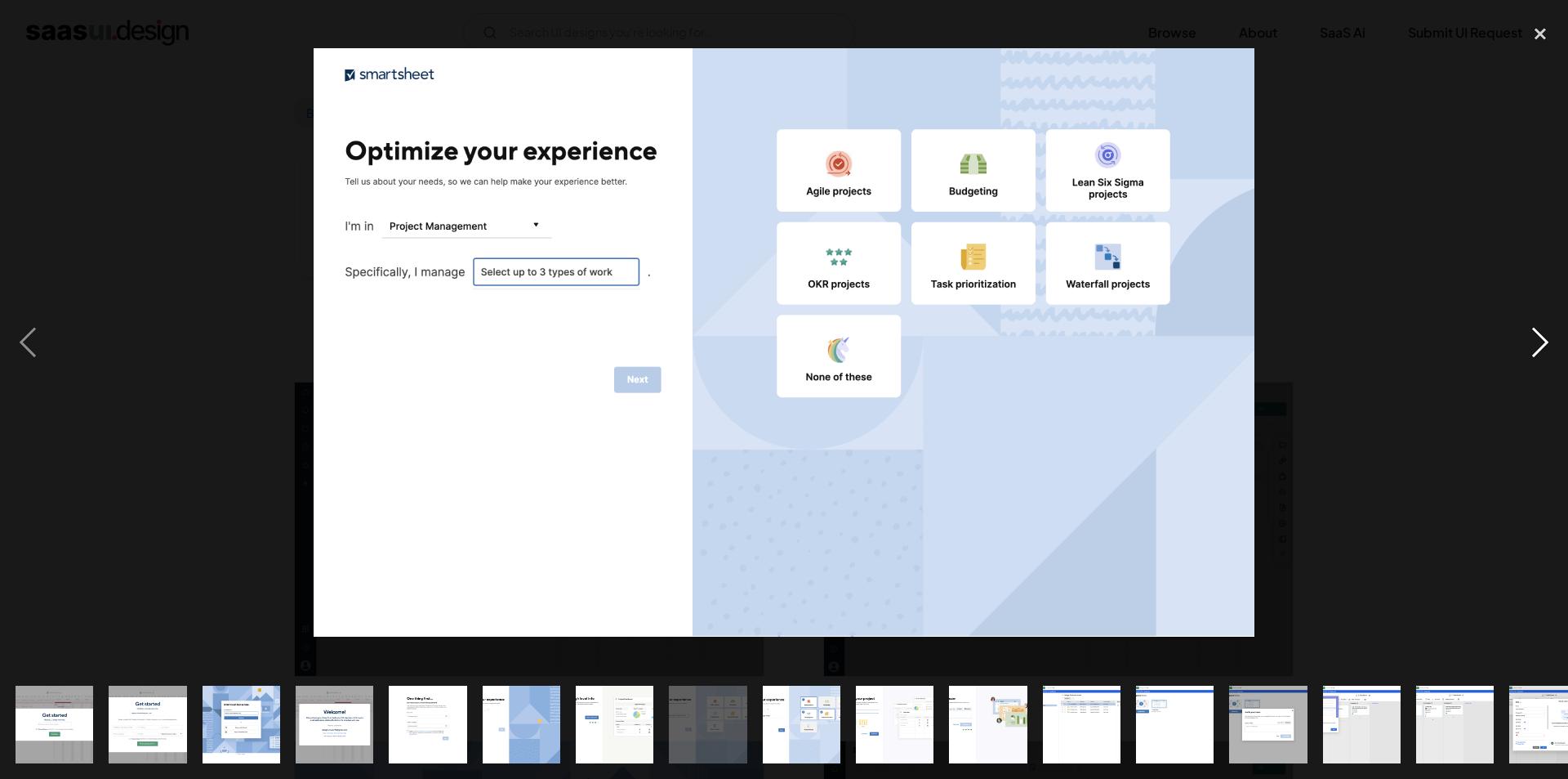
click at [1540, 364] on div "next image" at bounding box center [1541, 342] width 56 height 654
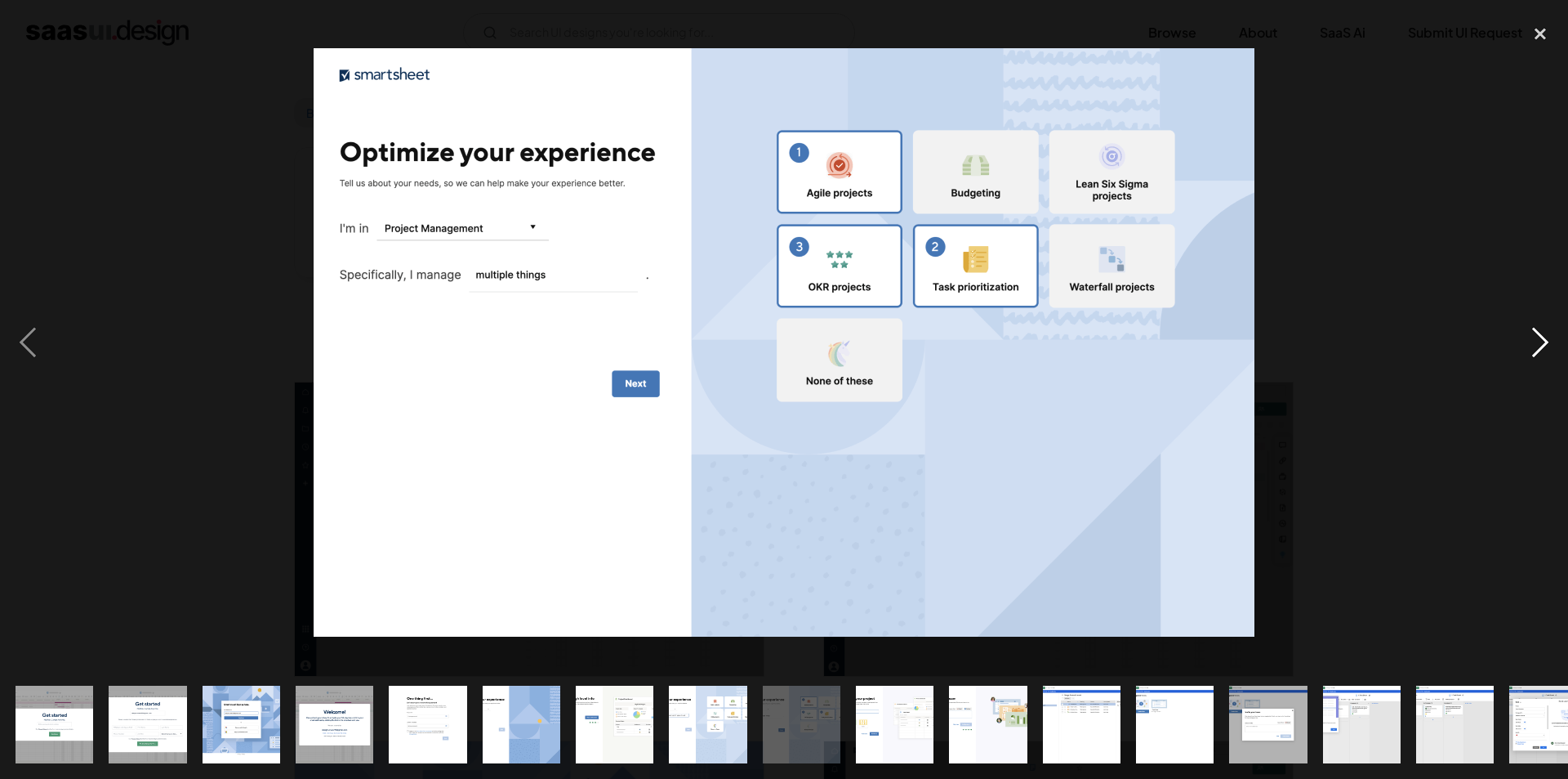
click at [1541, 364] on div "next image" at bounding box center [1541, 342] width 56 height 654
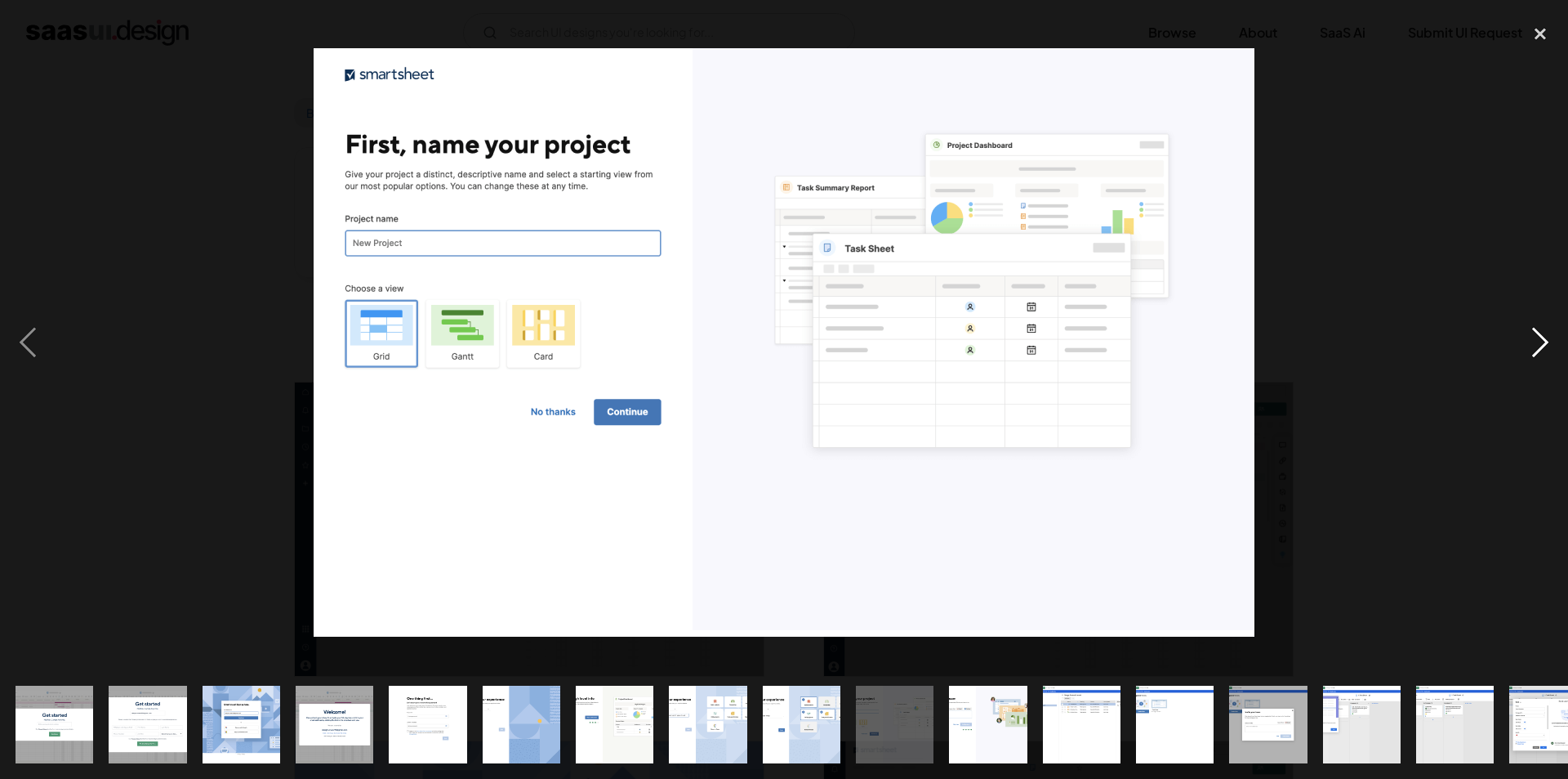
click at [1543, 390] on div "next image" at bounding box center [1541, 342] width 56 height 654
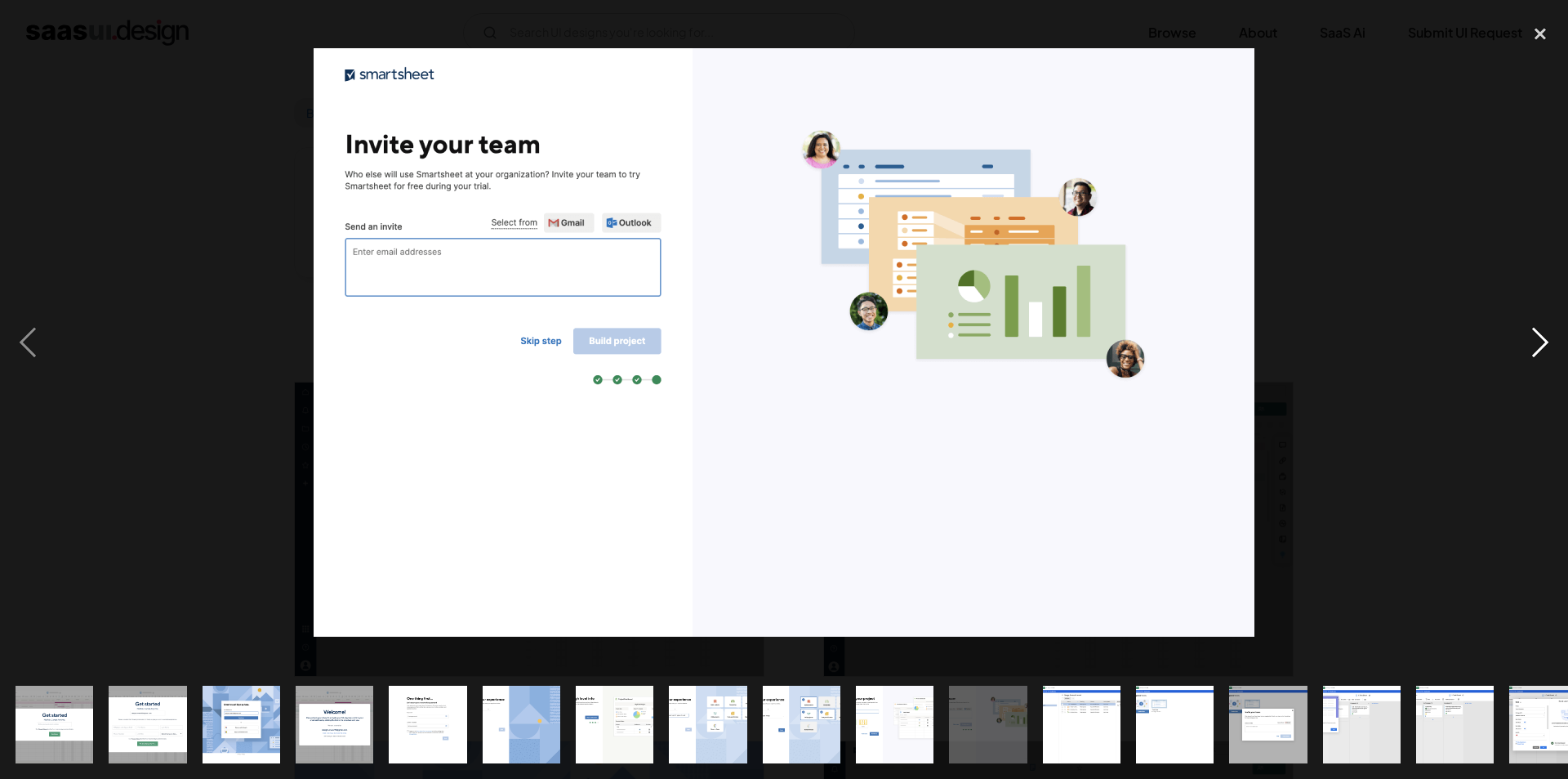
click at [1534, 341] on div "next image" at bounding box center [1541, 342] width 56 height 654
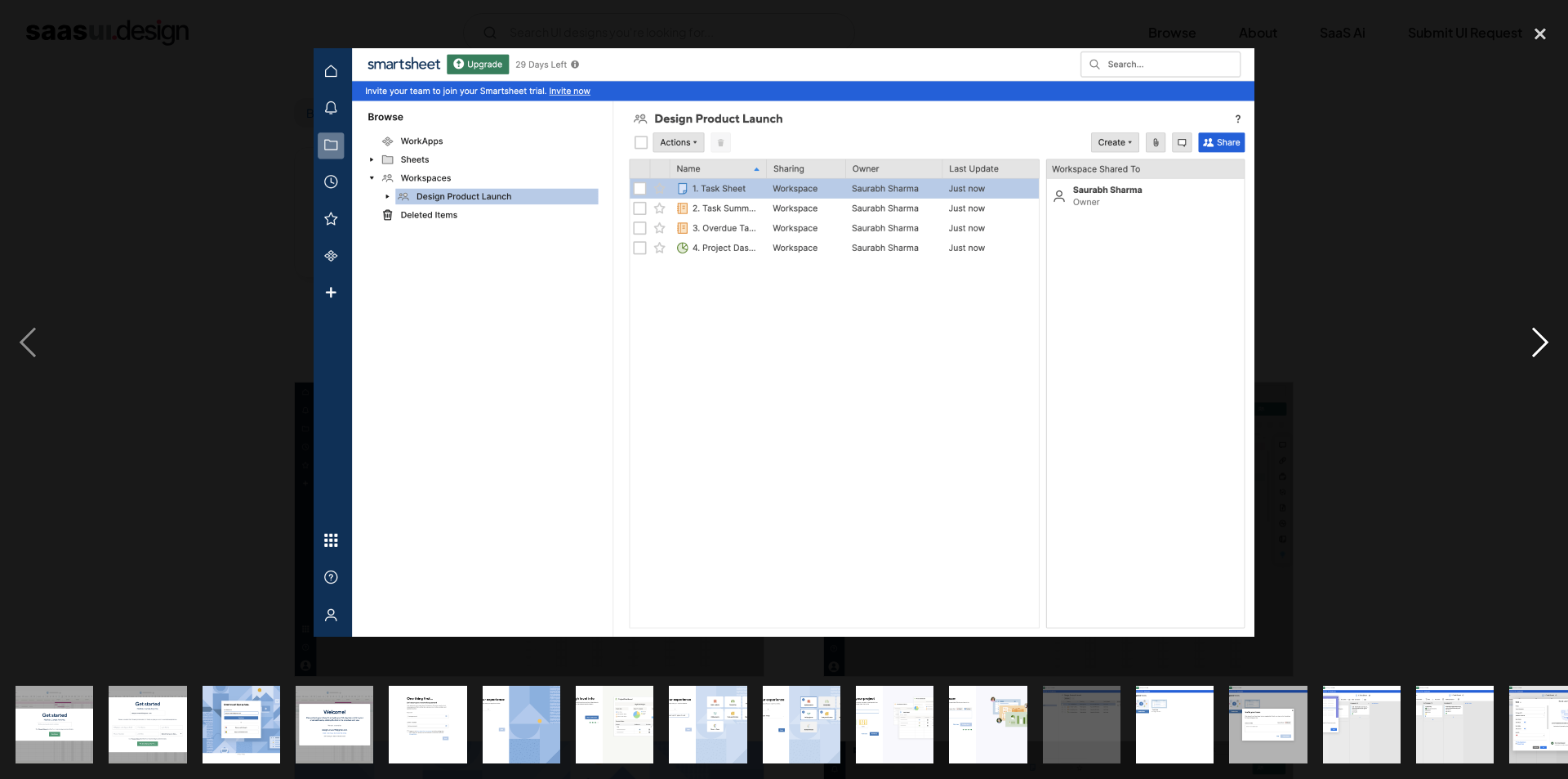
click at [1528, 363] on div "next image" at bounding box center [1541, 342] width 56 height 654
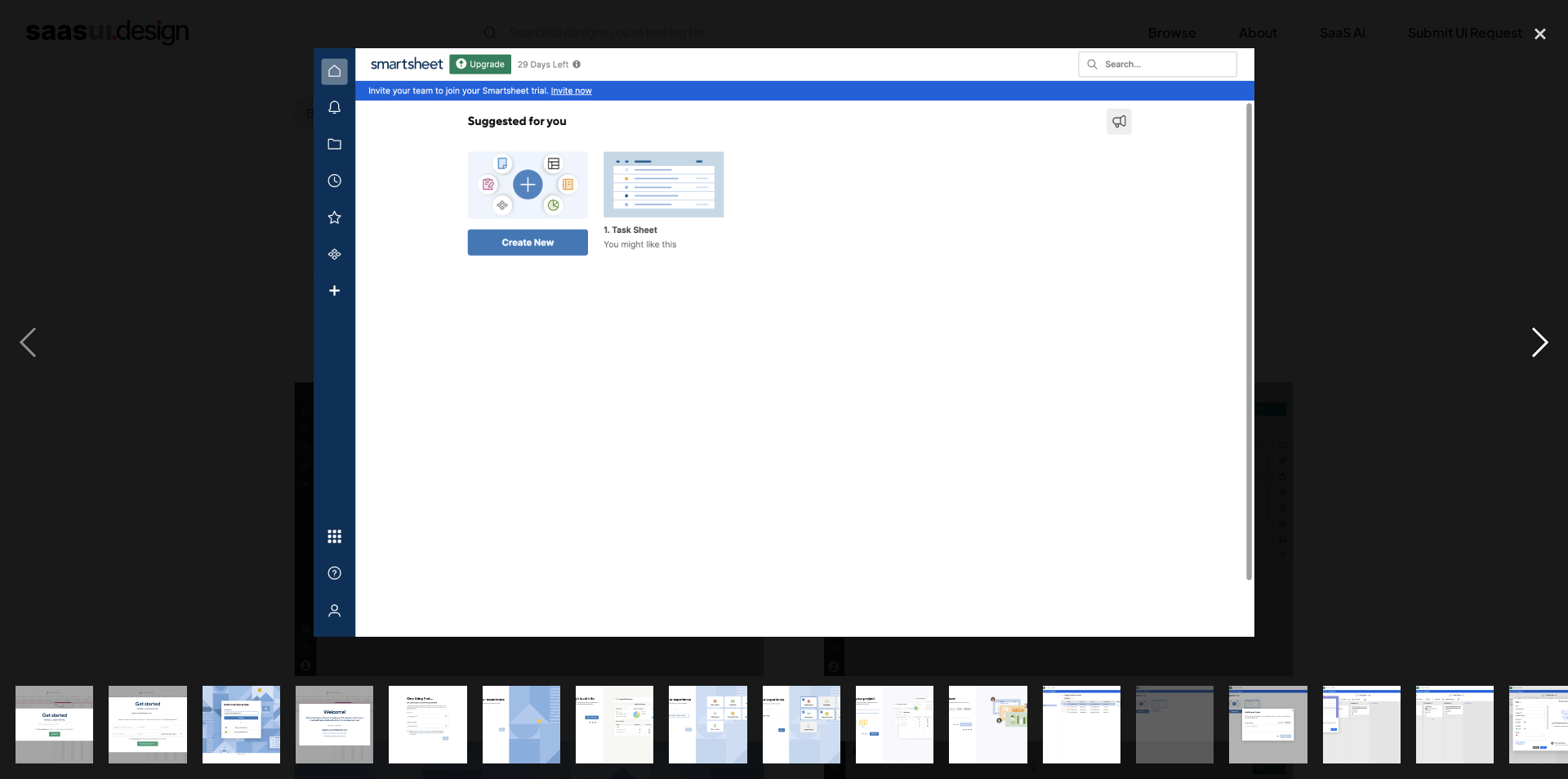
click at [1542, 350] on div "next image" at bounding box center [1541, 342] width 56 height 654
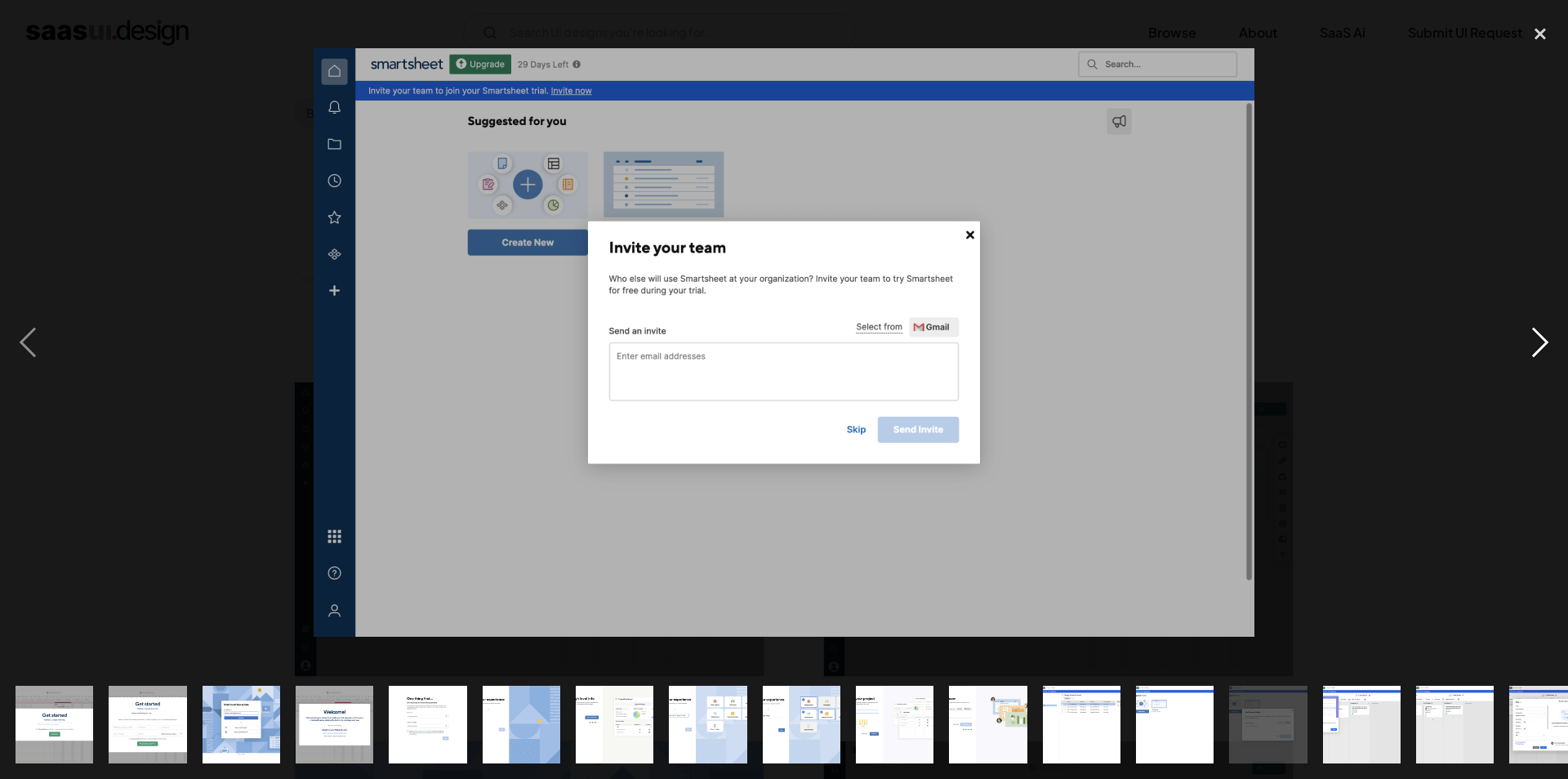
click at [1542, 344] on div "next image" at bounding box center [1541, 342] width 56 height 654
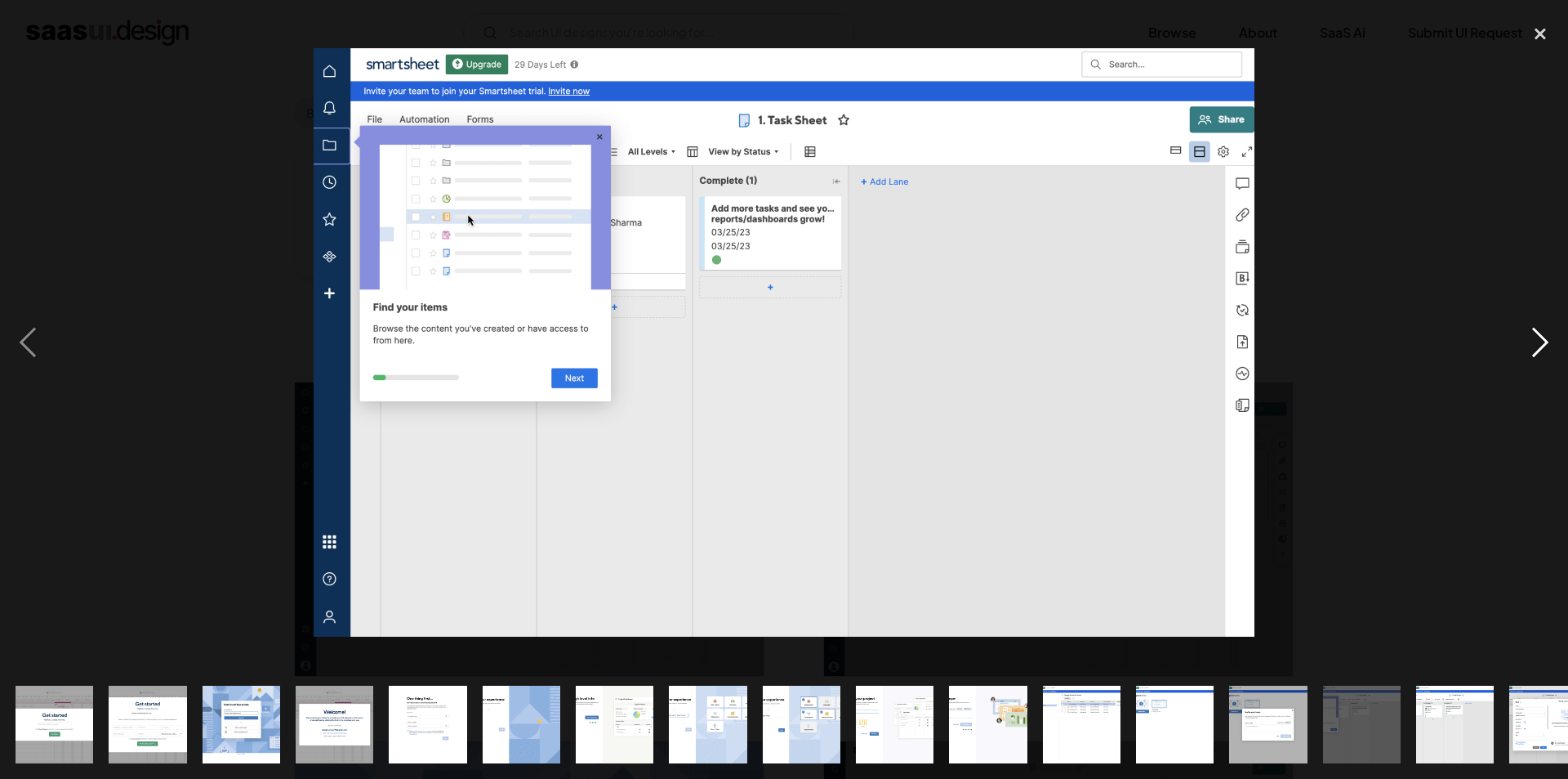
click at [1549, 347] on div "next image" at bounding box center [1541, 342] width 56 height 654
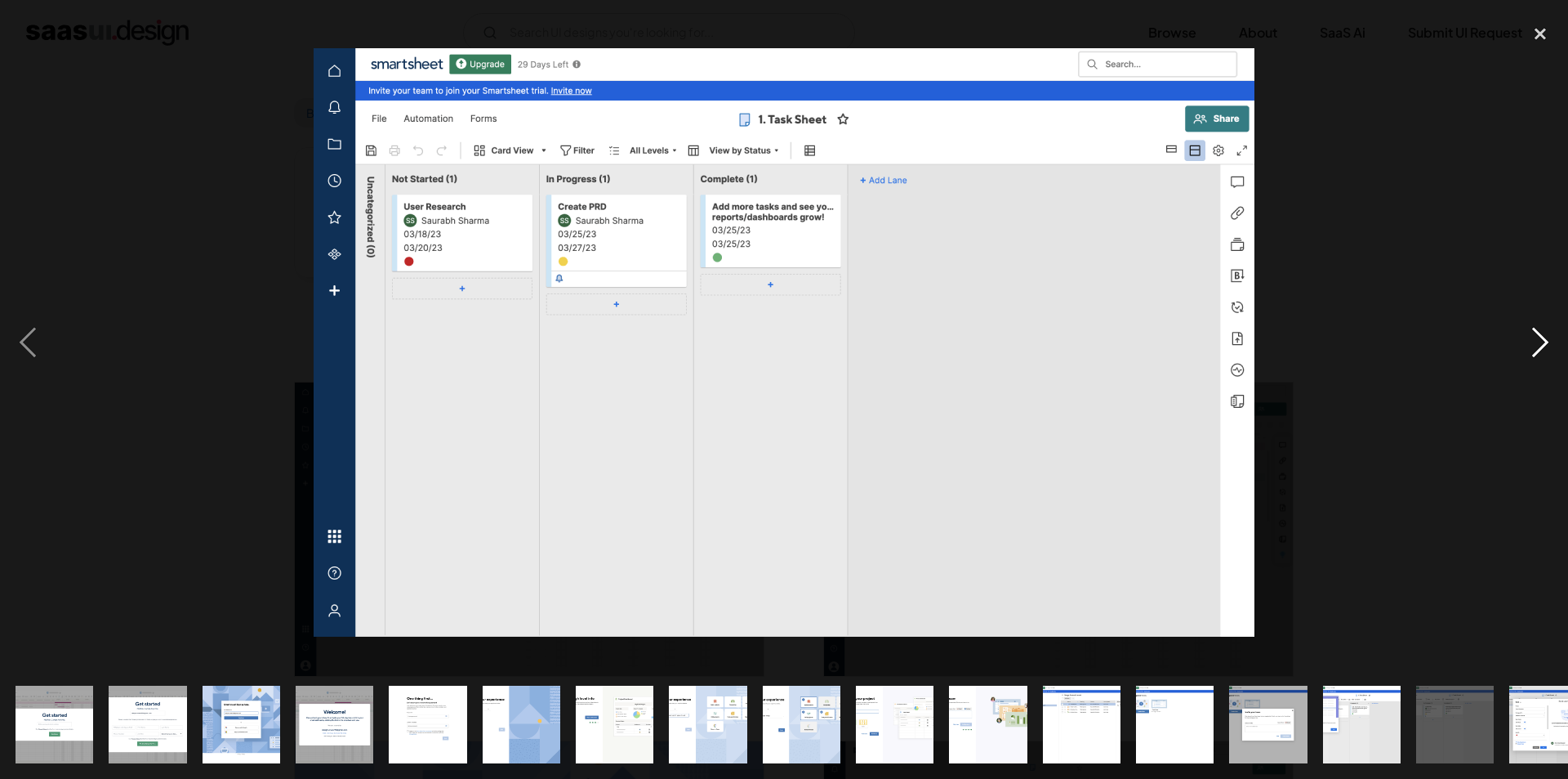
click at [1547, 348] on div "next image" at bounding box center [1541, 342] width 56 height 654
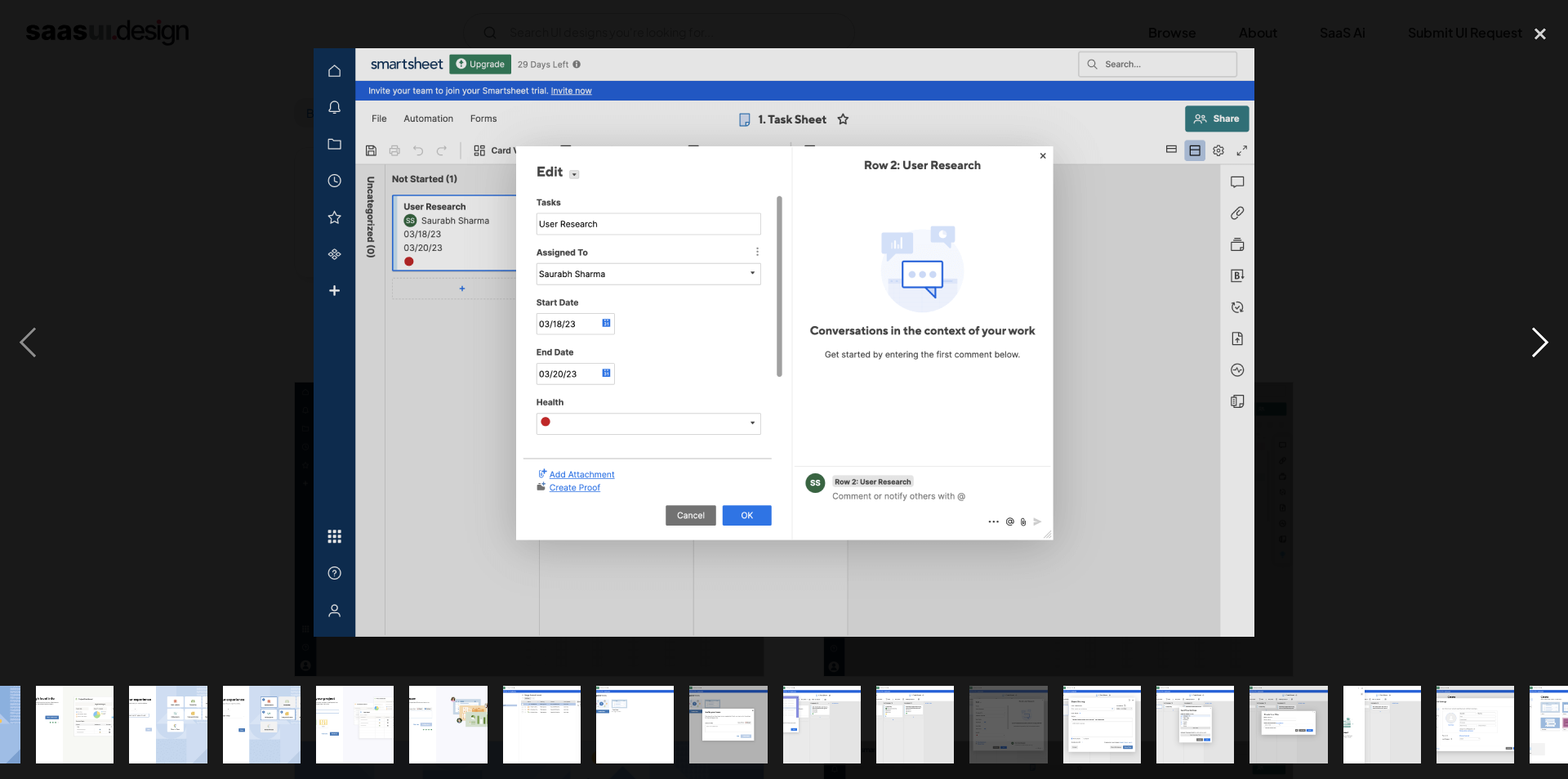
scroll to position [0, 688]
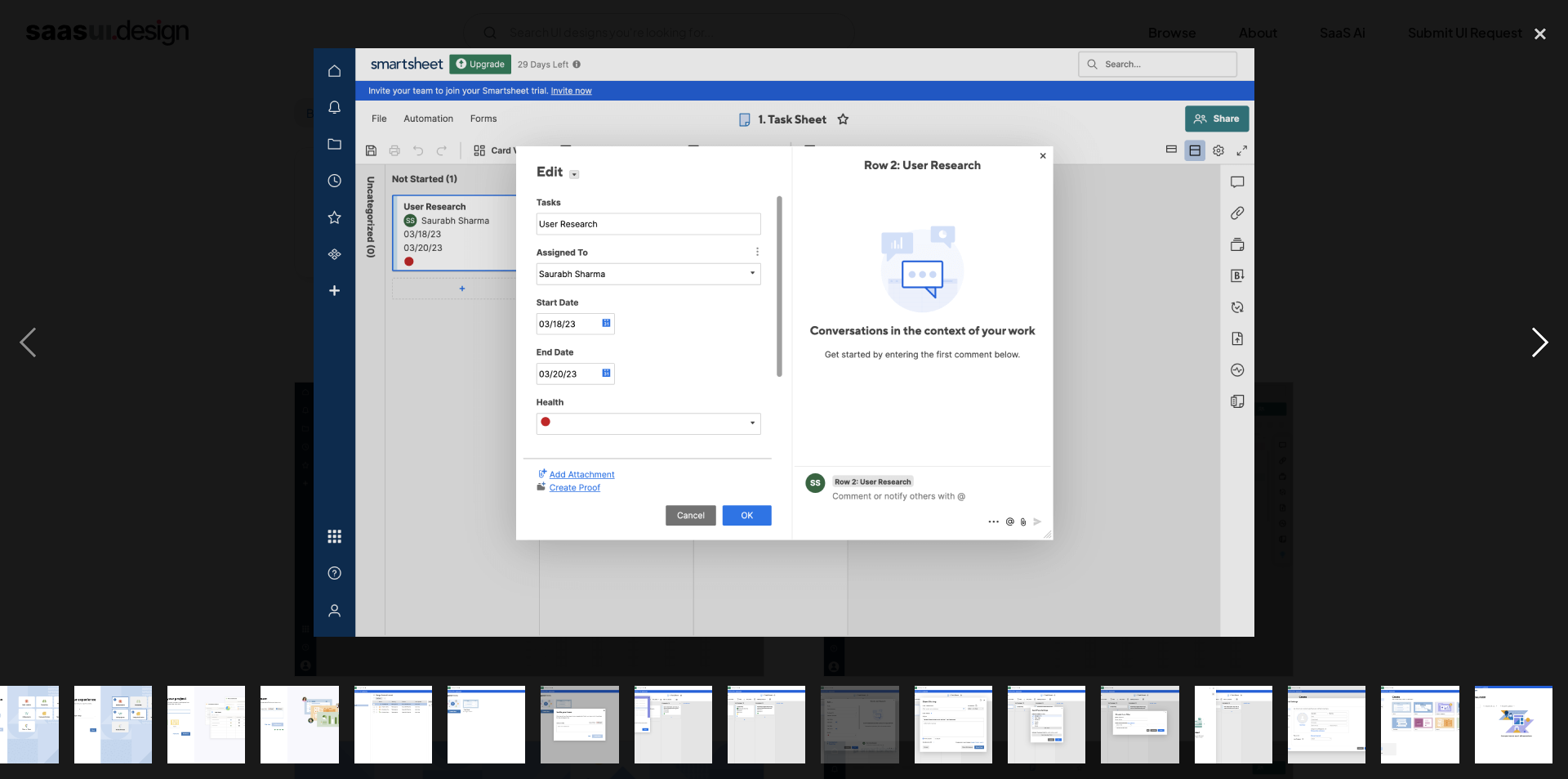
click at [1549, 348] on div "next image" at bounding box center [1541, 342] width 56 height 654
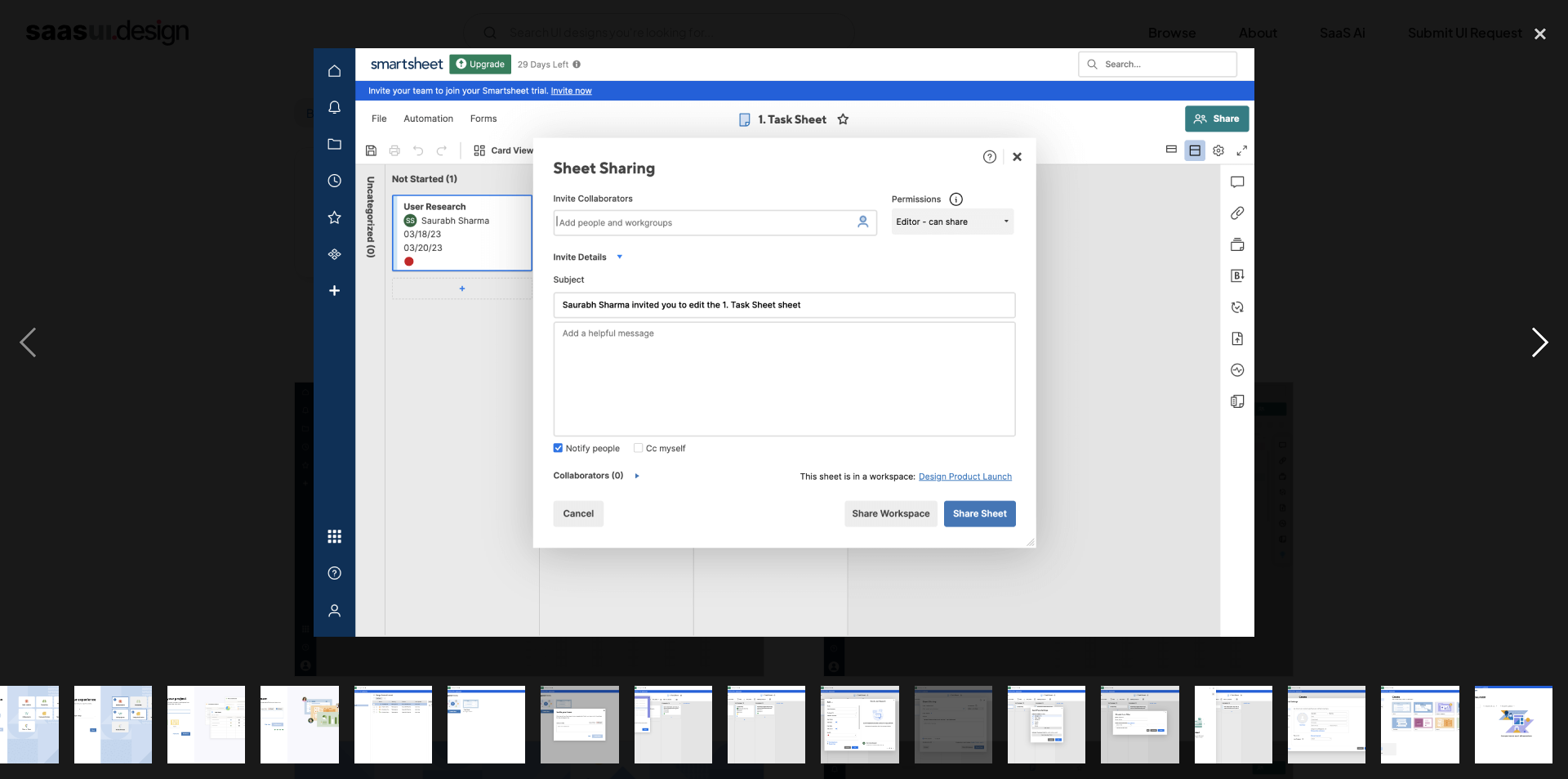
click at [1550, 348] on div "next image" at bounding box center [1541, 342] width 56 height 654
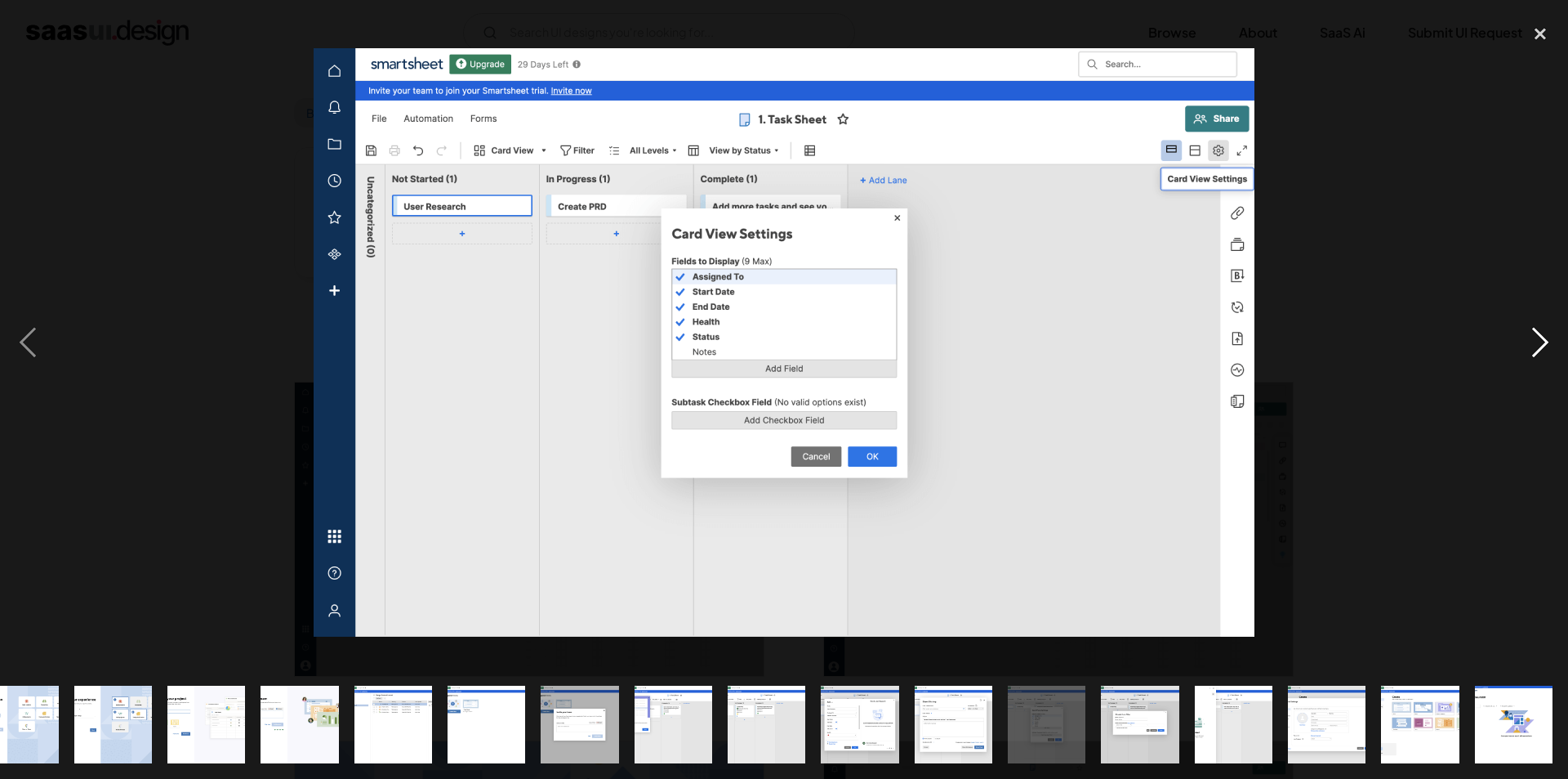
click at [1552, 349] on div "next image" at bounding box center [1541, 342] width 56 height 654
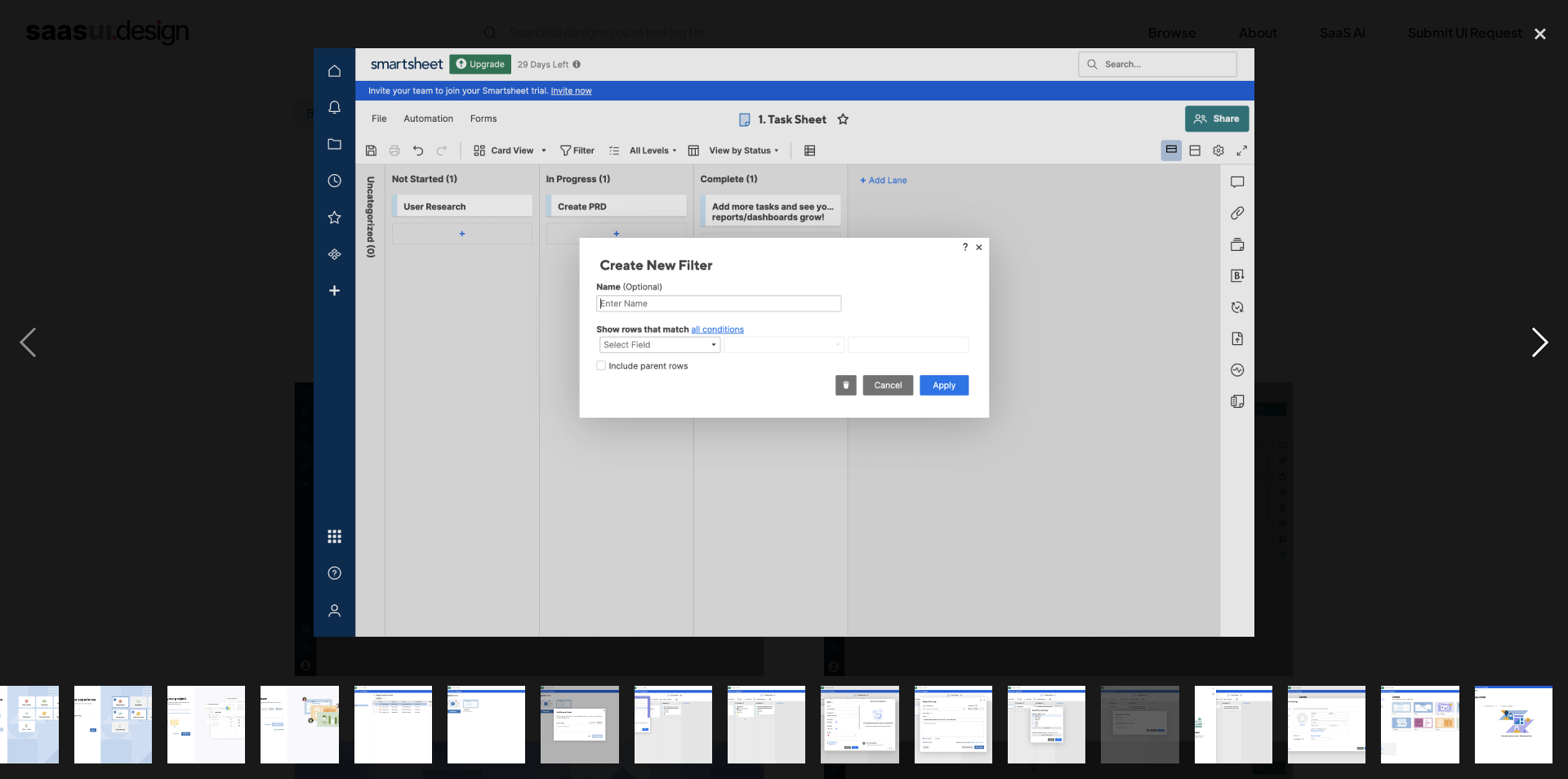
click at [1553, 349] on div "next image" at bounding box center [1541, 342] width 56 height 654
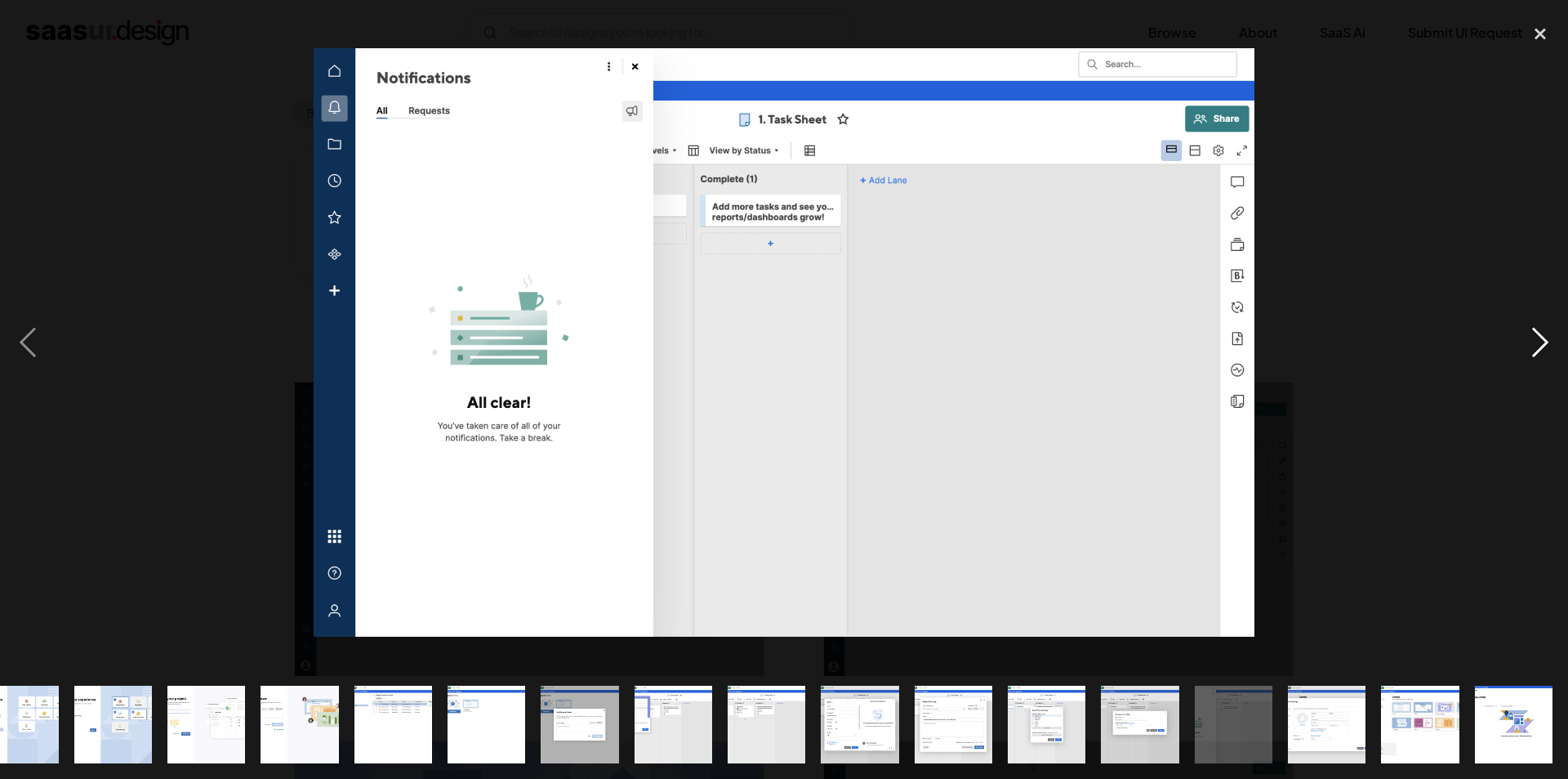
click at [1555, 352] on div "next image" at bounding box center [1541, 342] width 56 height 654
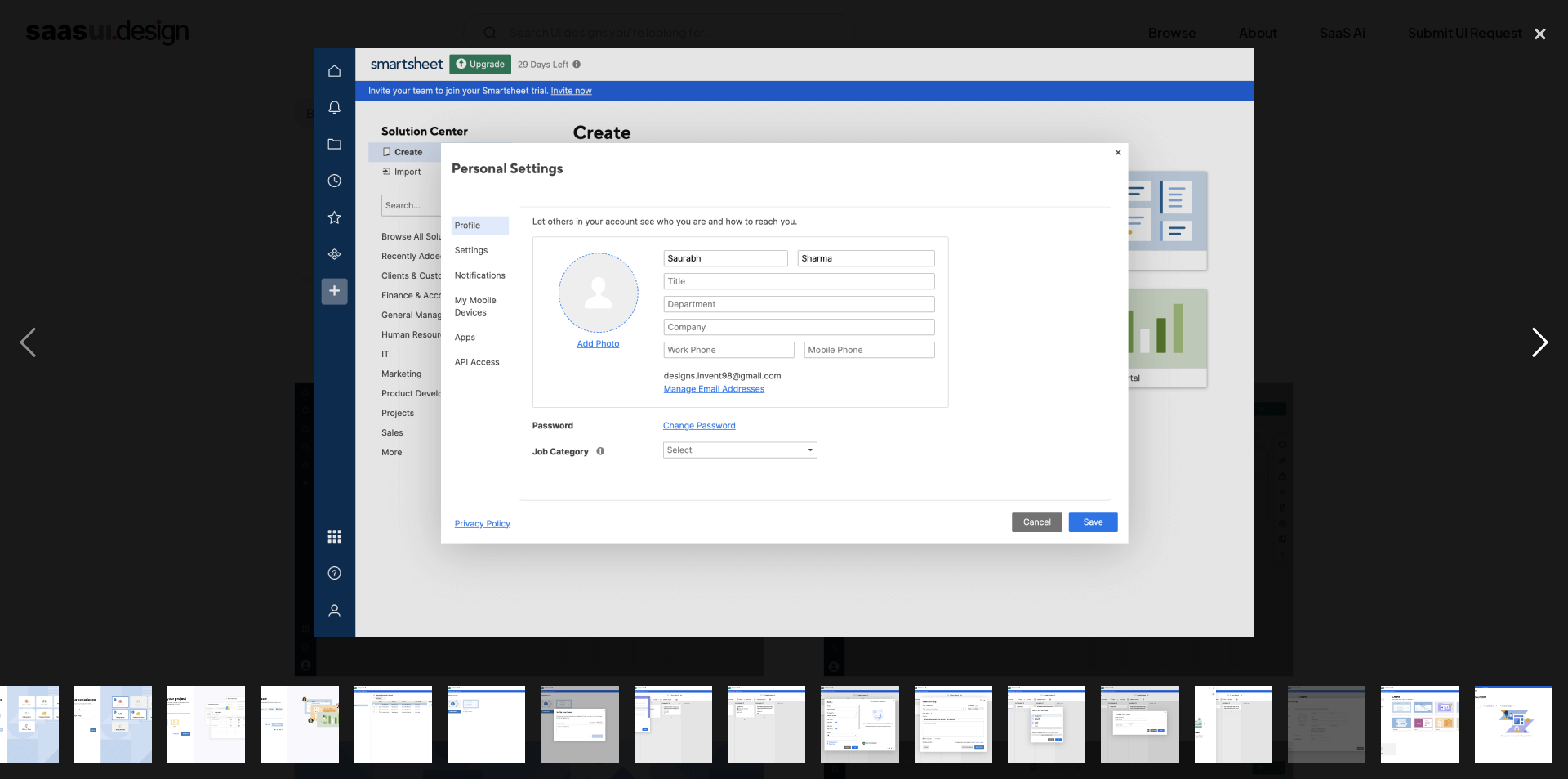
click at [1555, 352] on div "next image" at bounding box center [1541, 342] width 56 height 654
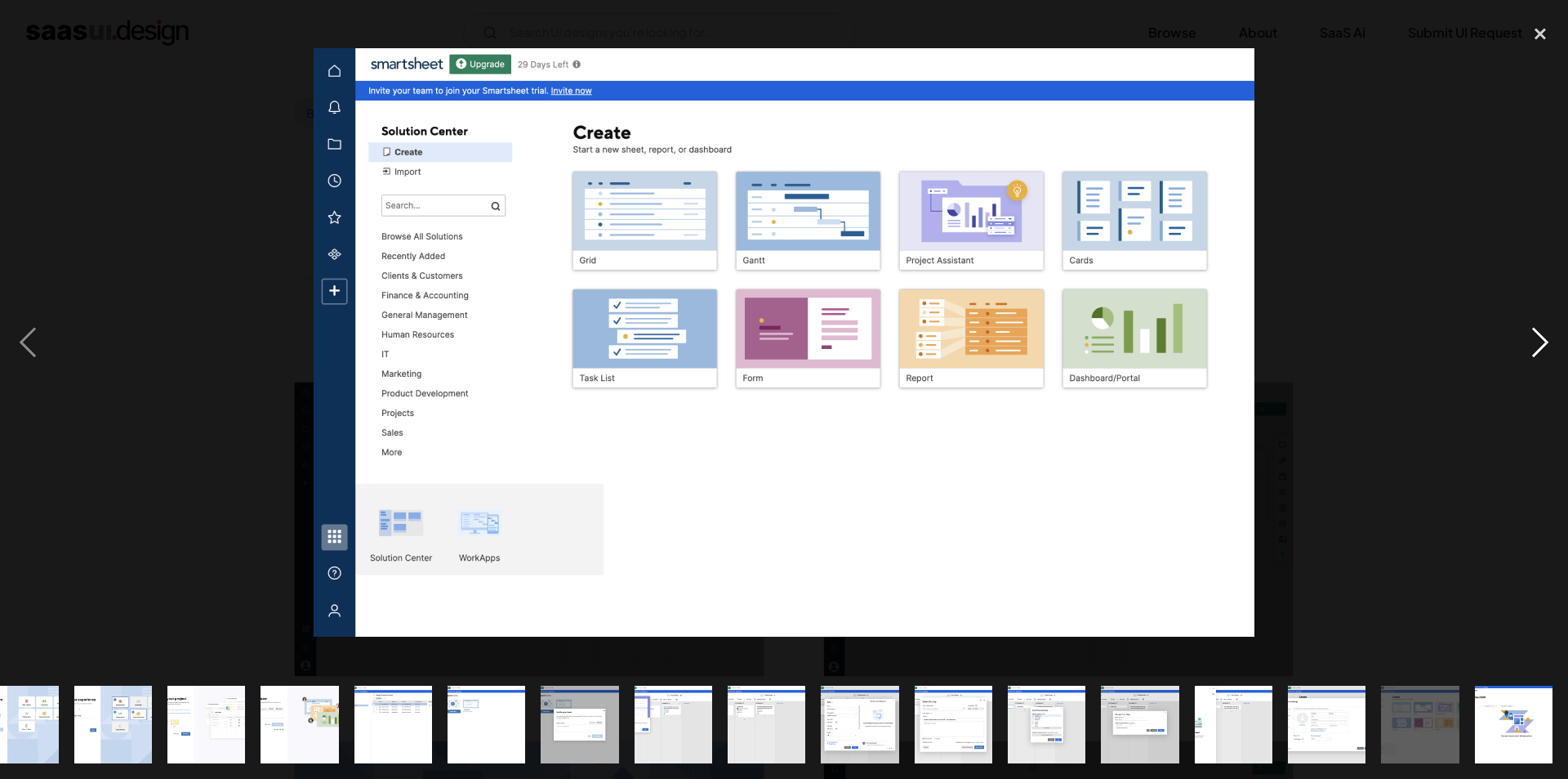
click at [1556, 353] on div "next image" at bounding box center [1541, 342] width 56 height 654
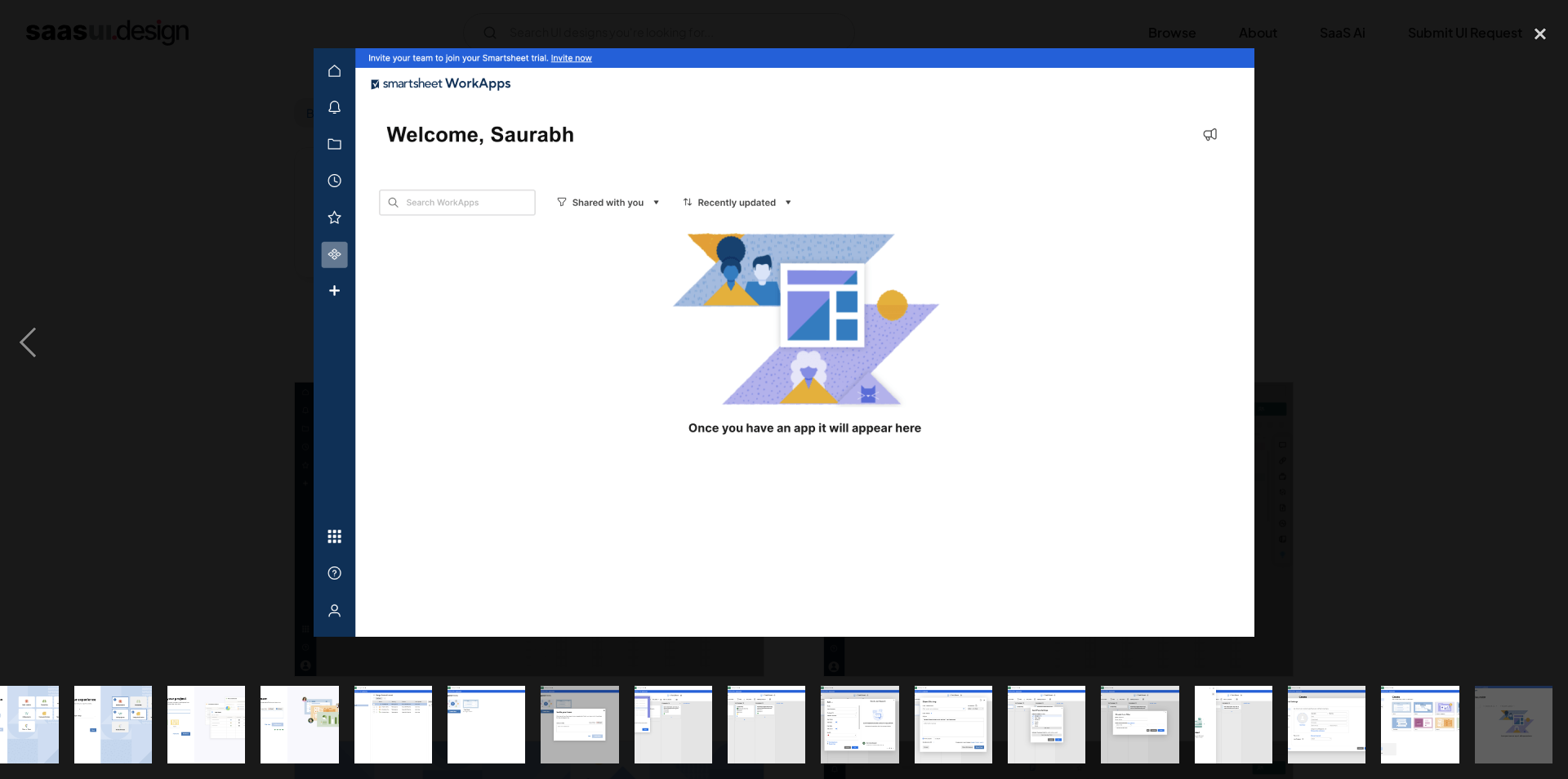
click at [1556, 353] on div "next image" at bounding box center [1541, 342] width 56 height 654
click at [0, 331] on div "previous image" at bounding box center [27, 342] width 56 height 654
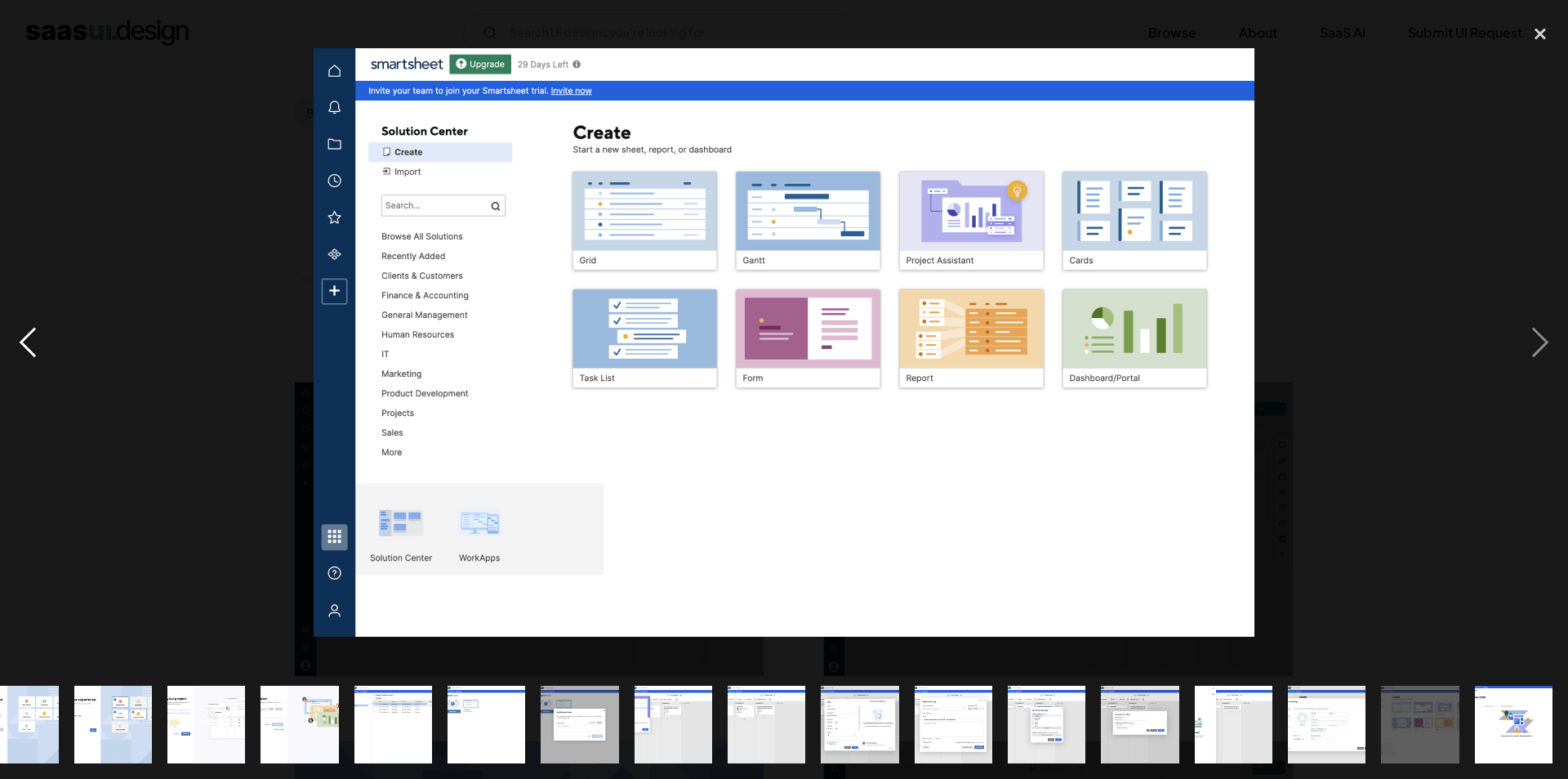
click at [0, 331] on div "previous image" at bounding box center [27, 342] width 56 height 654
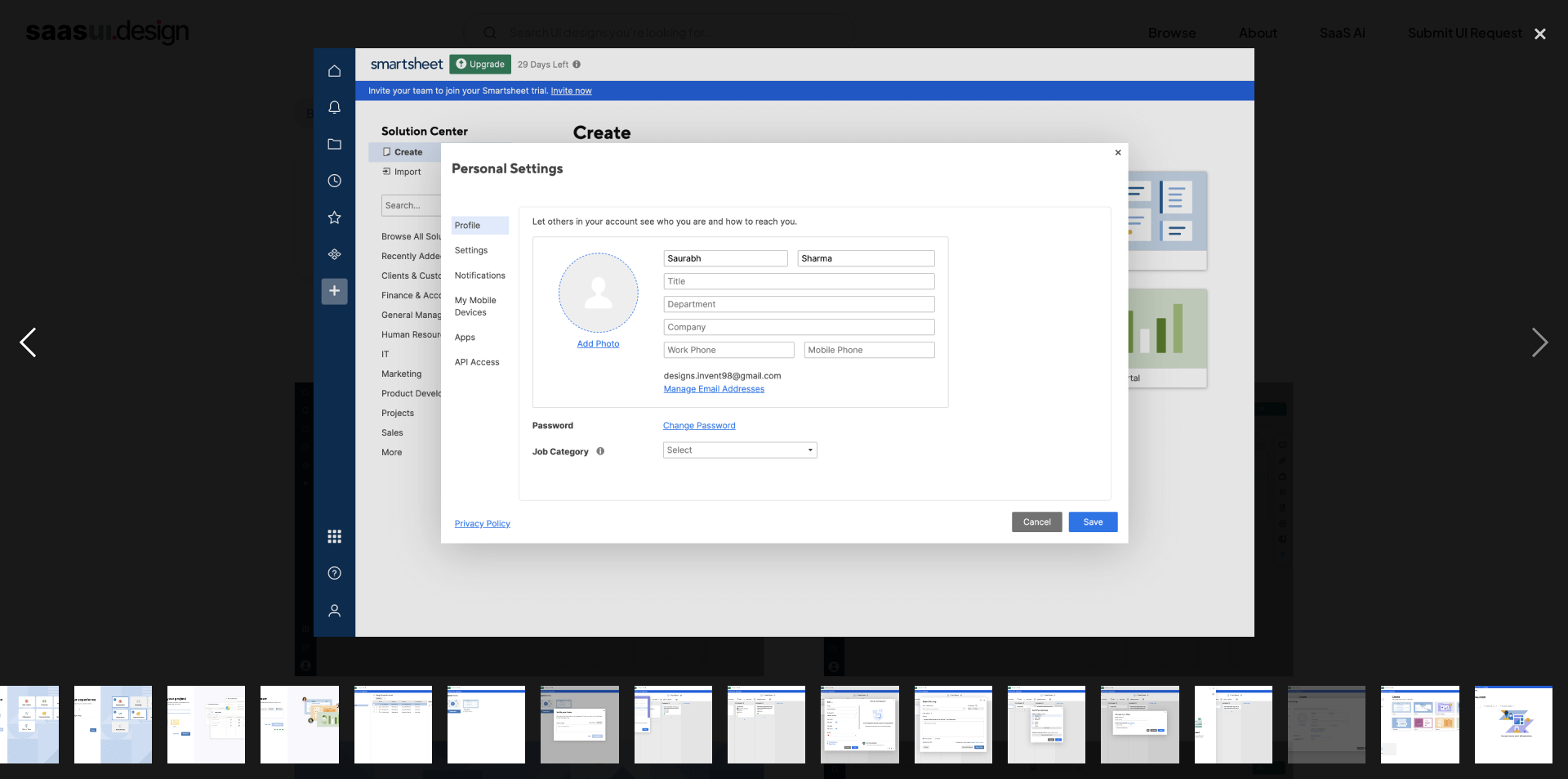
click at [0, 331] on div "previous image" at bounding box center [27, 342] width 56 height 654
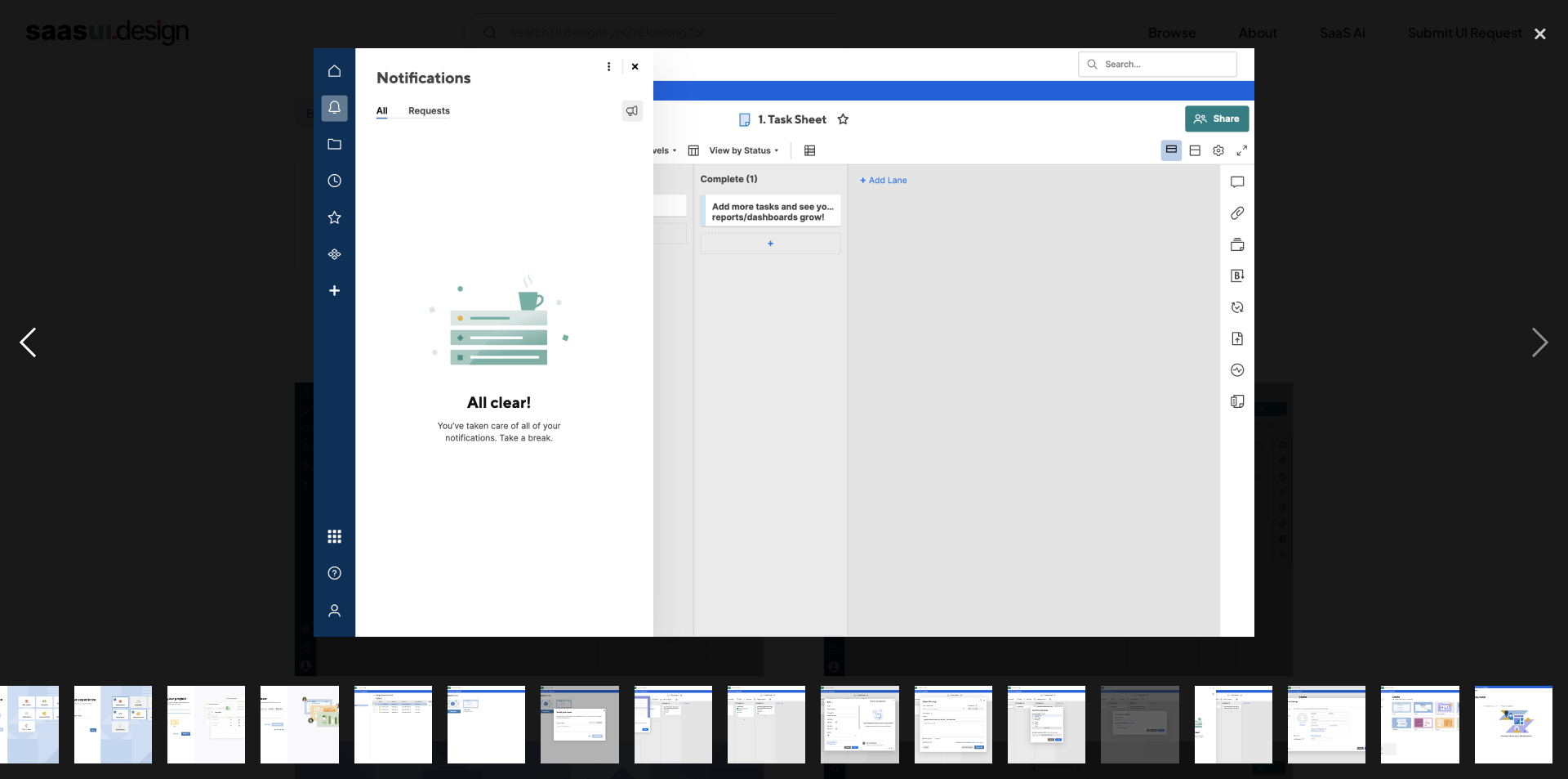
click at [2, 331] on div "previous image" at bounding box center [27, 342] width 56 height 654
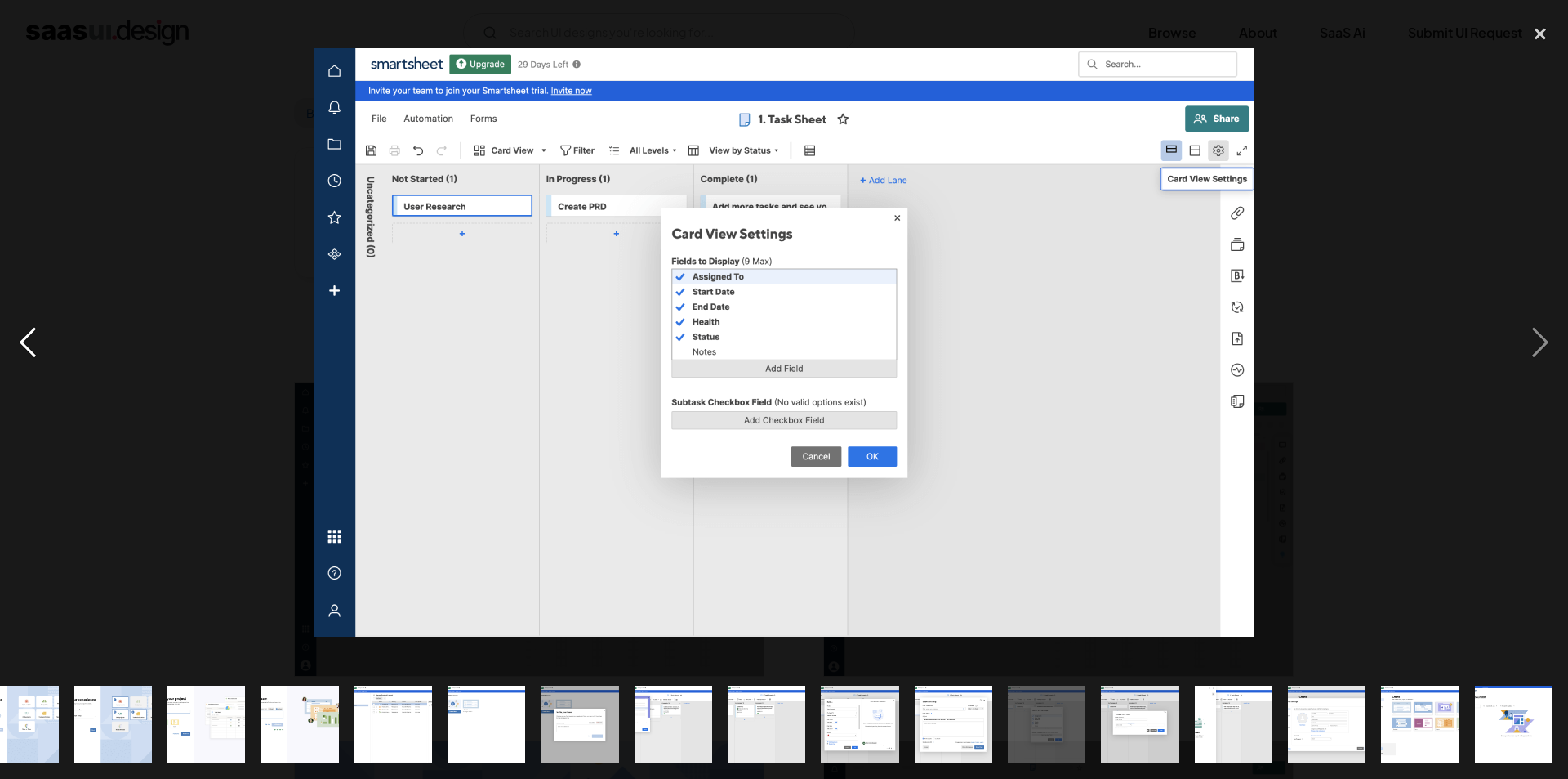
click at [2, 331] on div "previous image" at bounding box center [27, 342] width 56 height 654
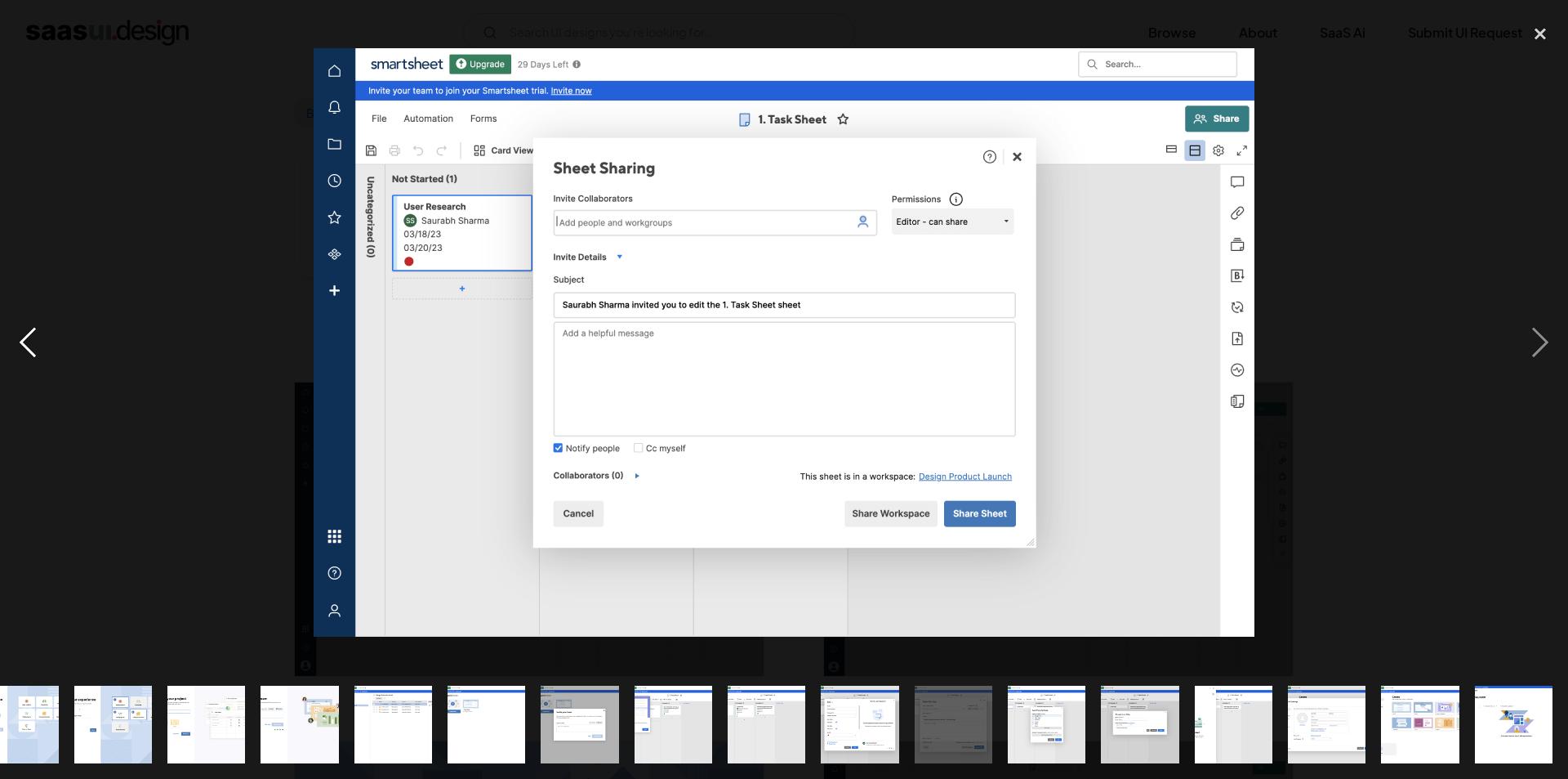
click at [2, 331] on div "previous image" at bounding box center [27, 342] width 56 height 654
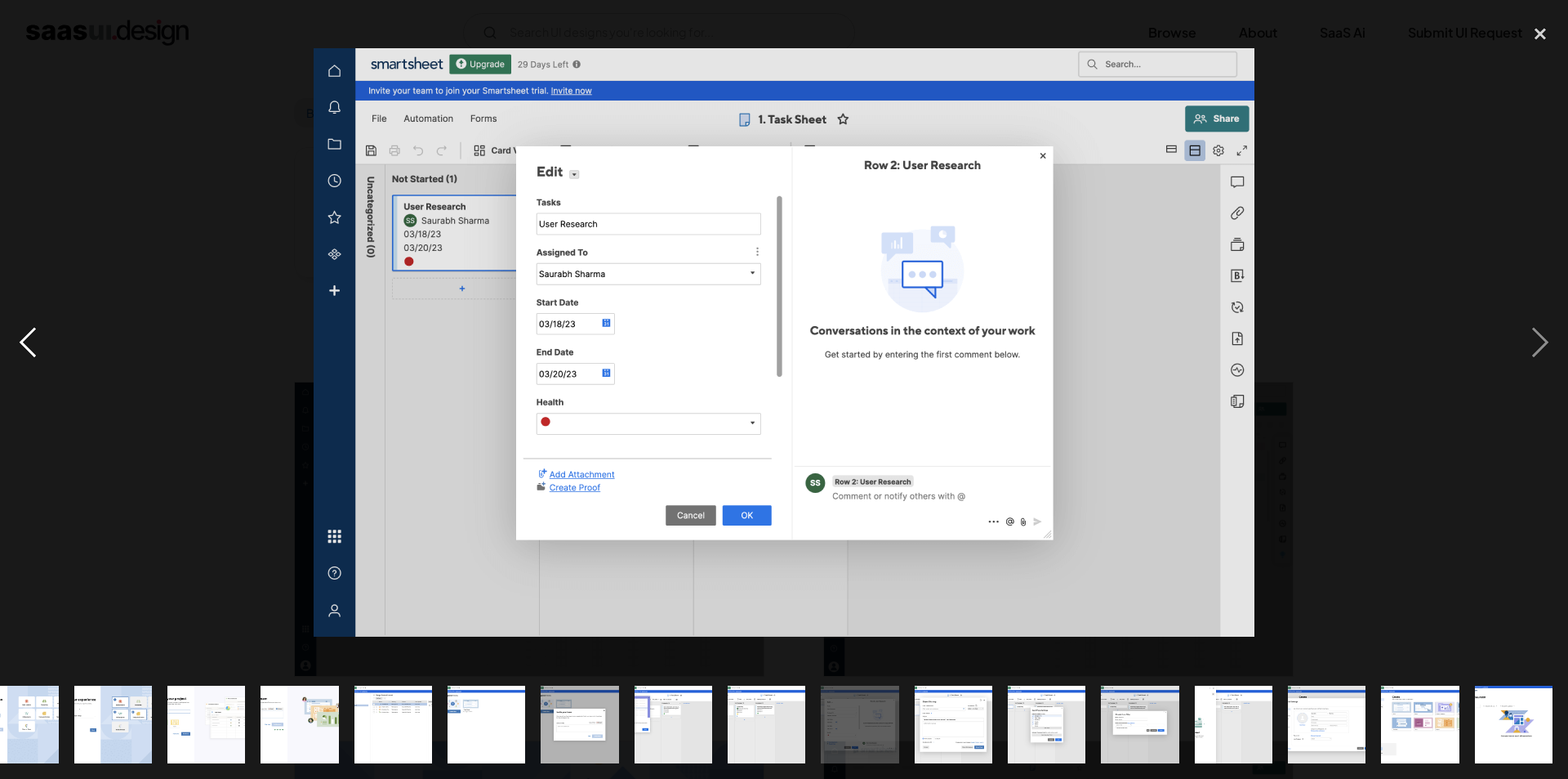
click at [2, 331] on div "previous image" at bounding box center [27, 342] width 56 height 654
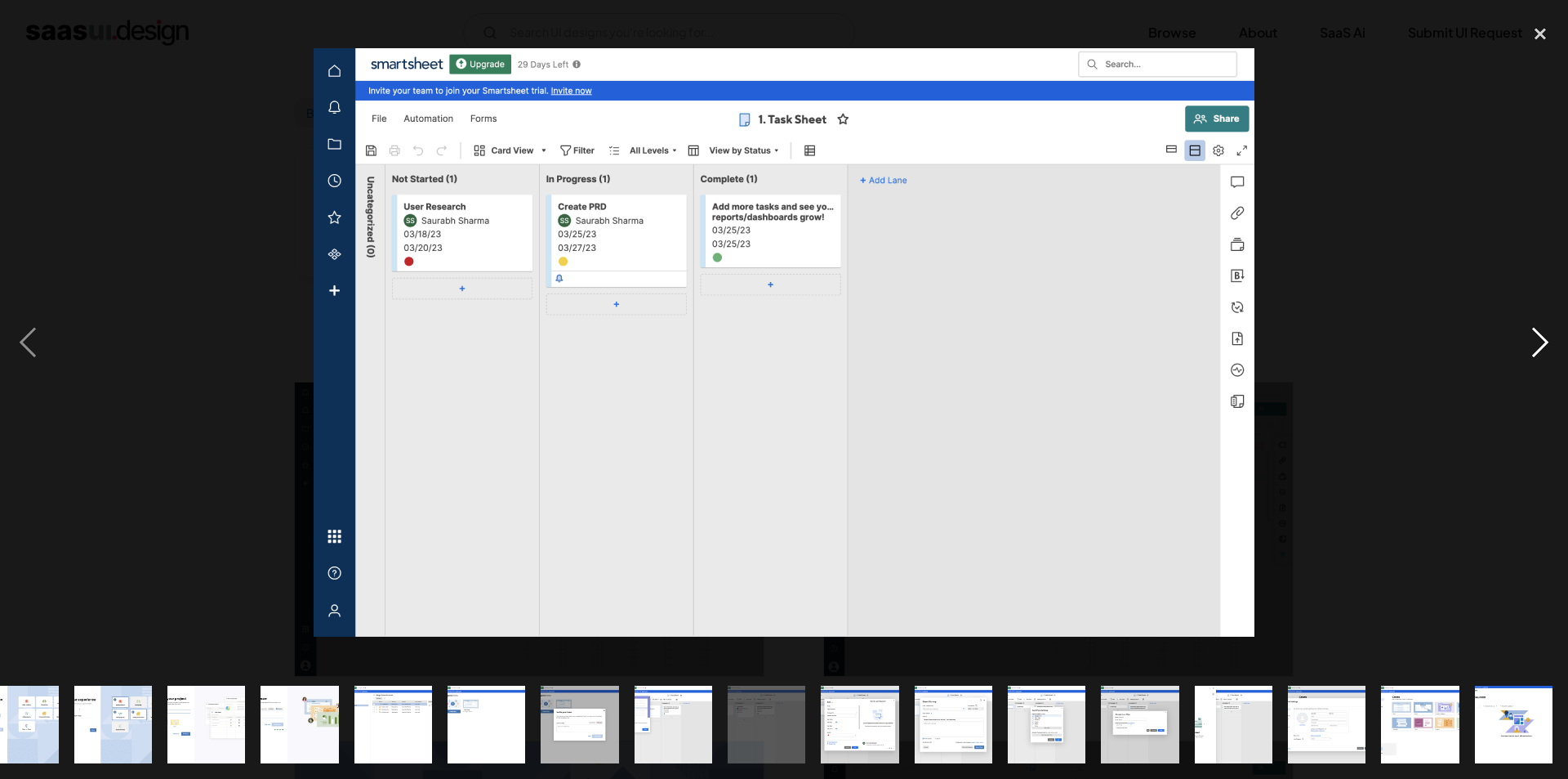
click at [1543, 346] on div "next image" at bounding box center [1541, 342] width 56 height 654
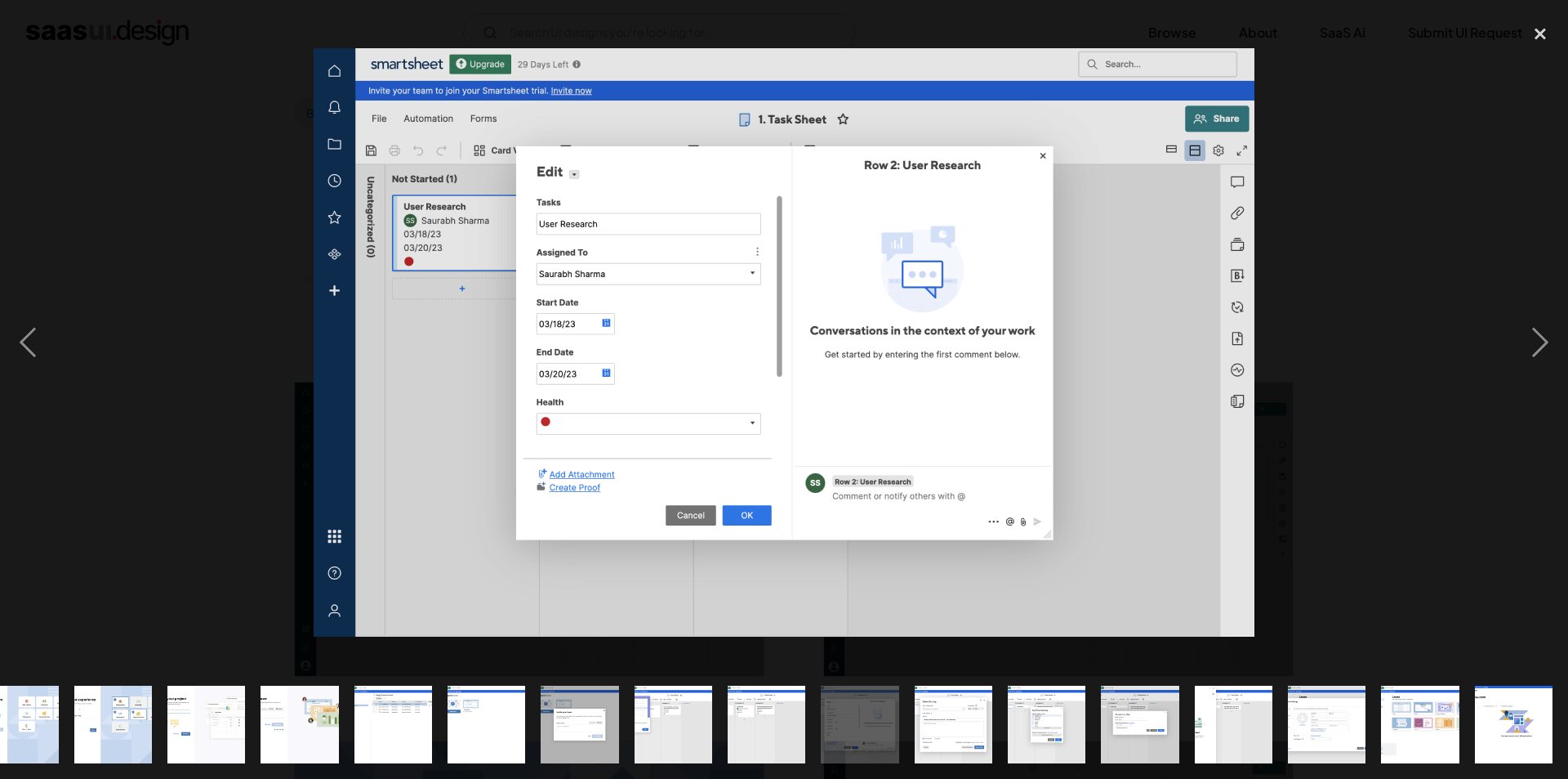
click at [839, 289] on img at bounding box center [784, 342] width 941 height 588
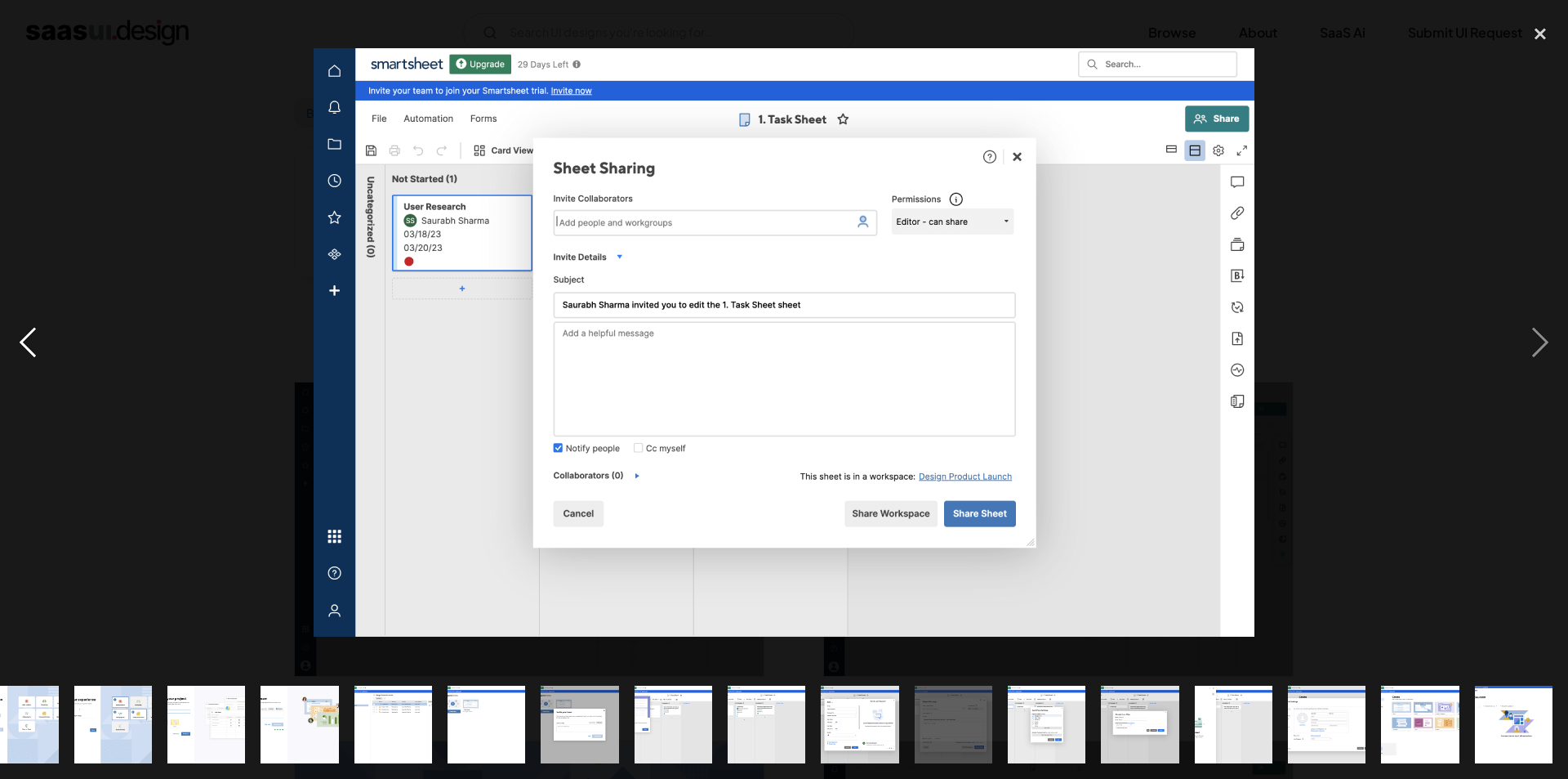
click at [21, 346] on div "previous image" at bounding box center [27, 342] width 56 height 654
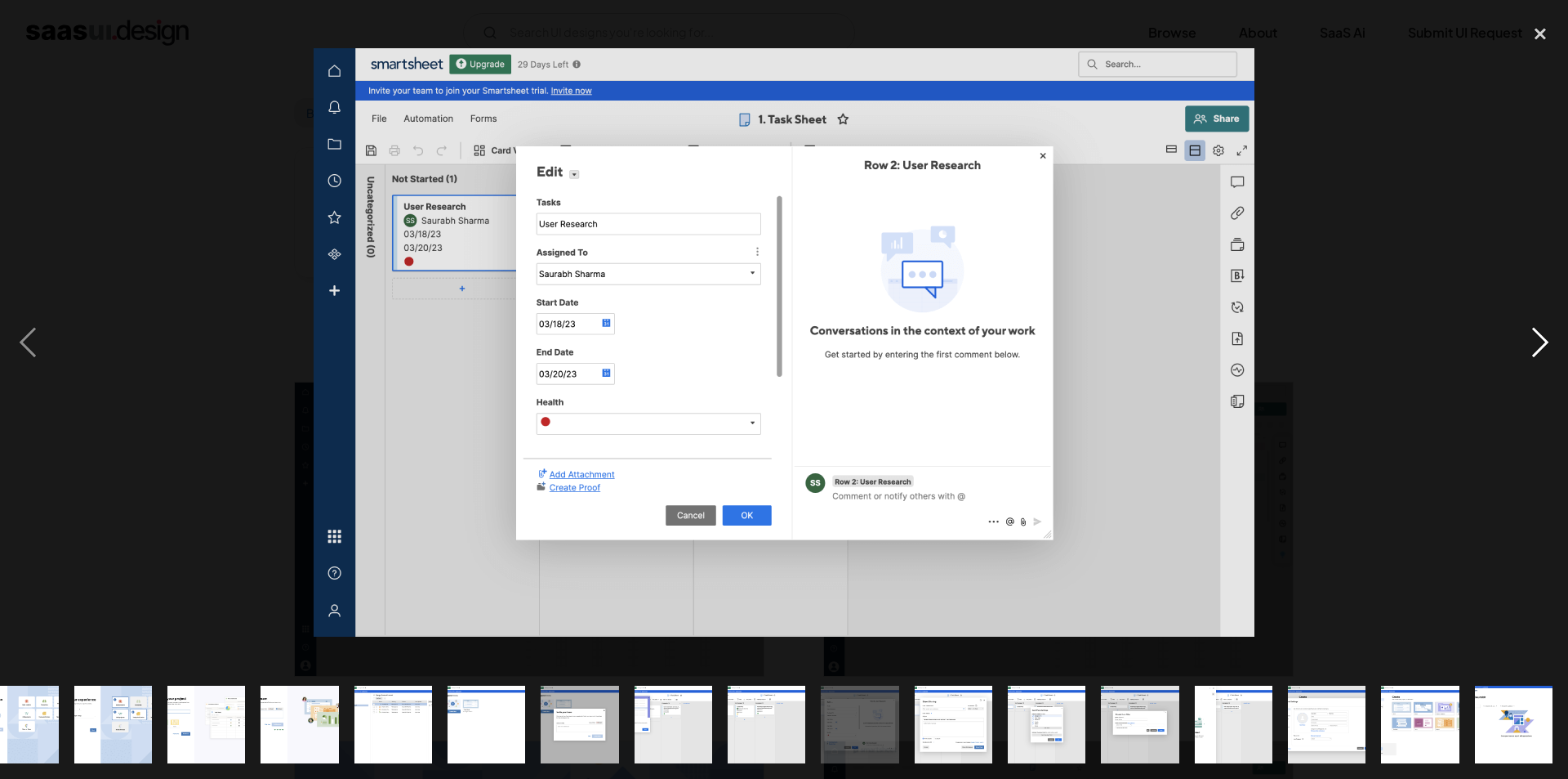
click at [1549, 345] on div "next image" at bounding box center [1541, 342] width 56 height 654
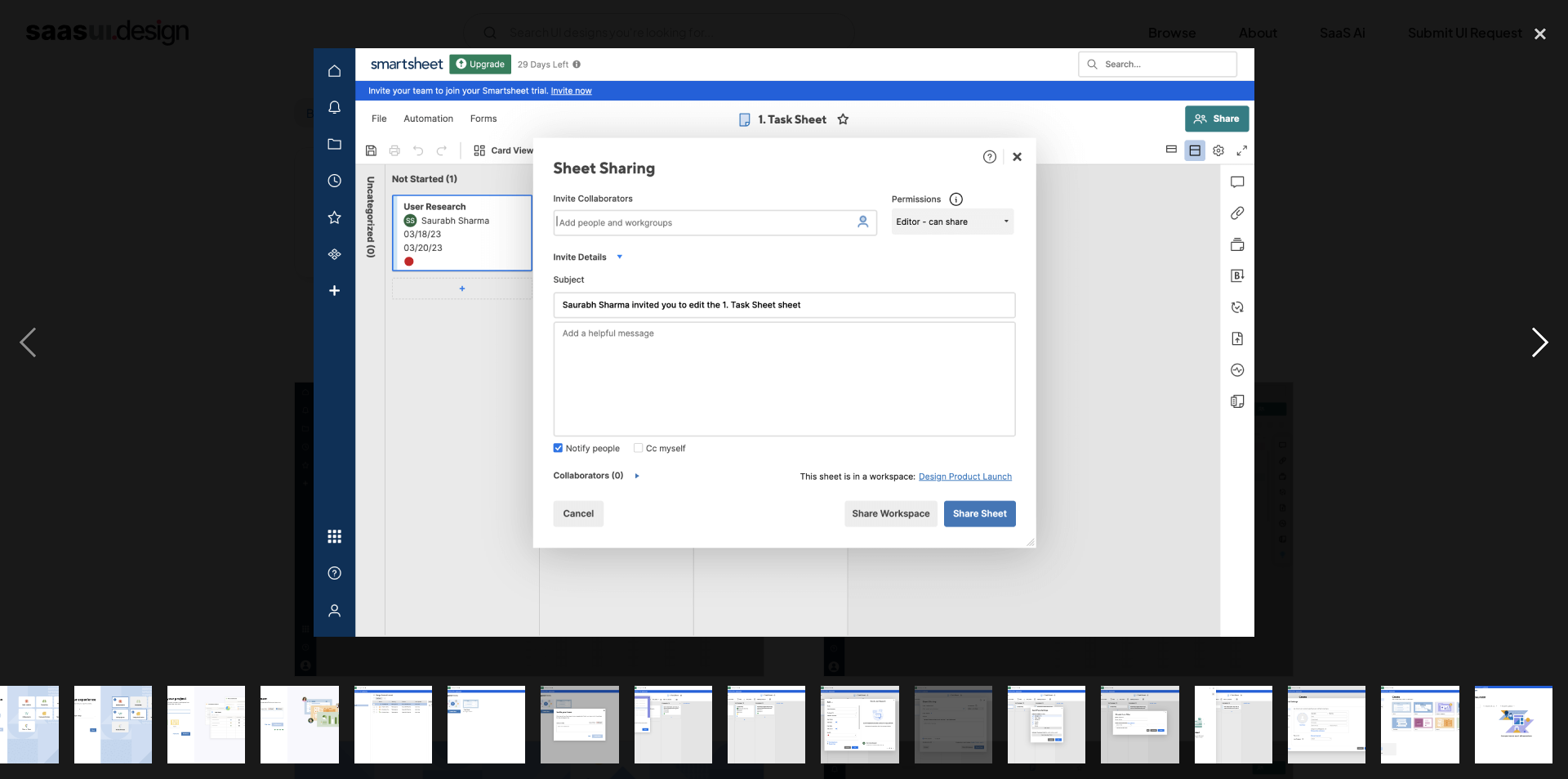
click at [1545, 347] on div "next image" at bounding box center [1541, 342] width 56 height 654
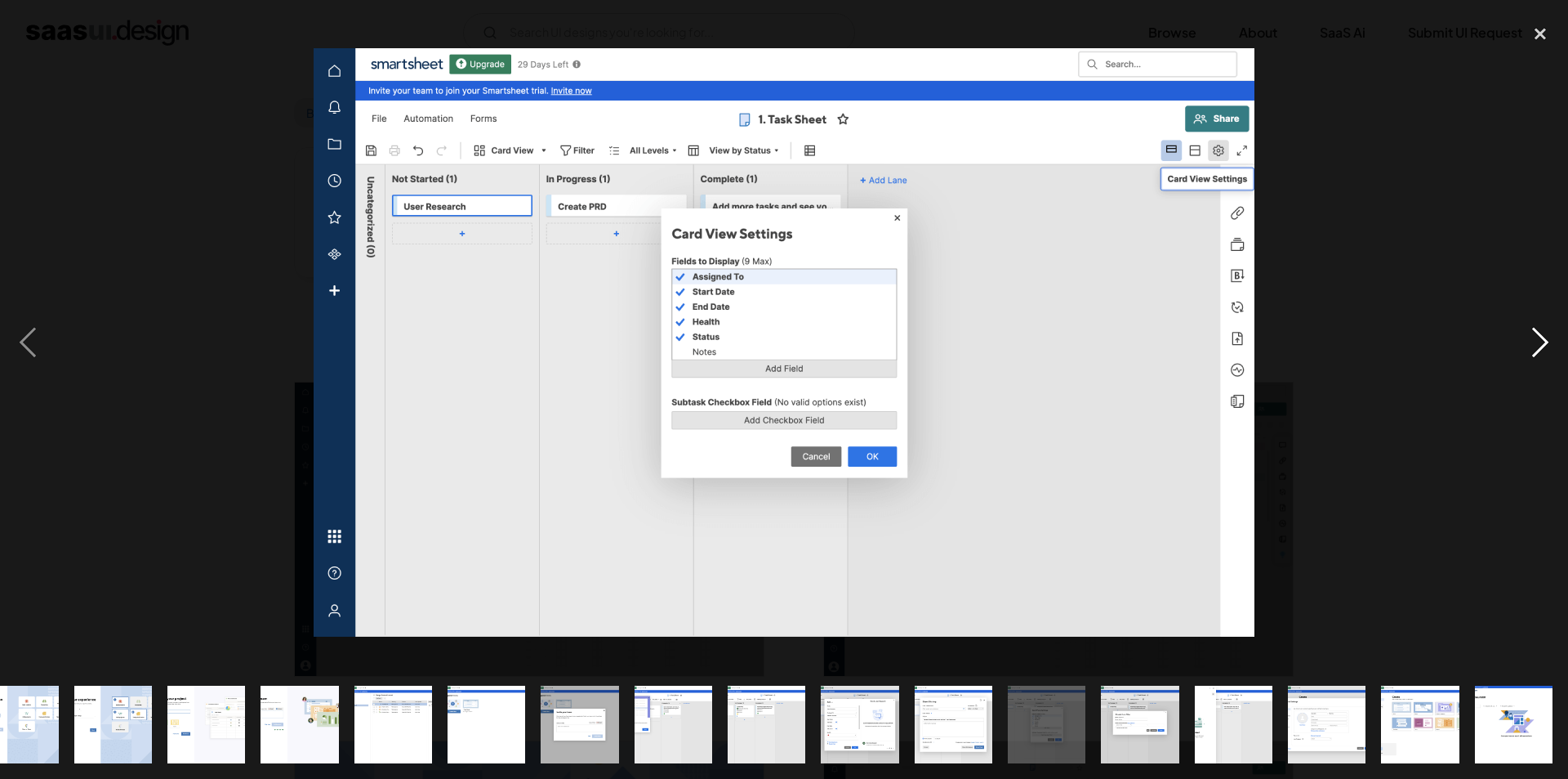
click at [1545, 347] on div "next image" at bounding box center [1541, 342] width 56 height 654
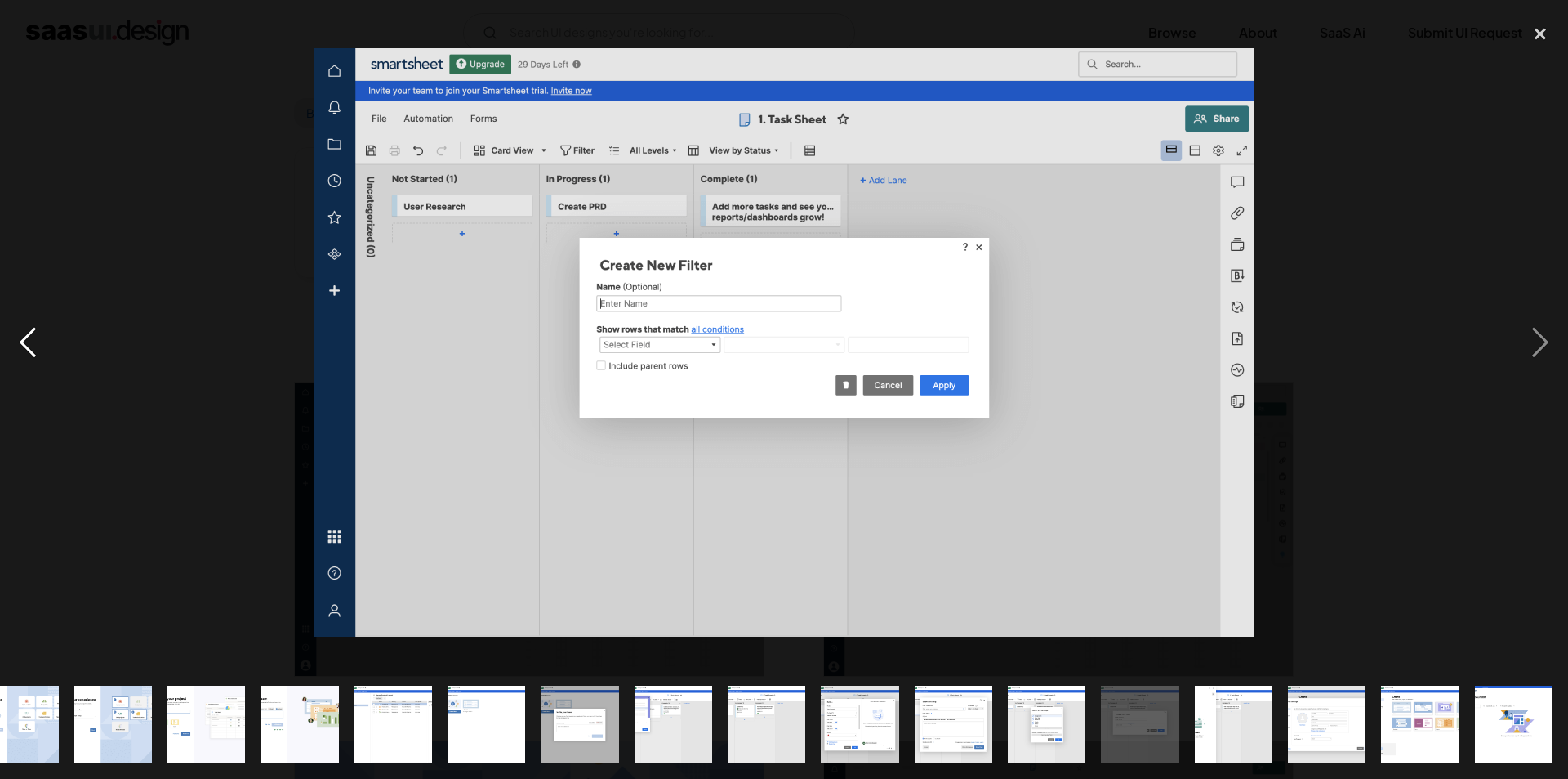
click at [38, 334] on div "previous image" at bounding box center [27, 342] width 56 height 654
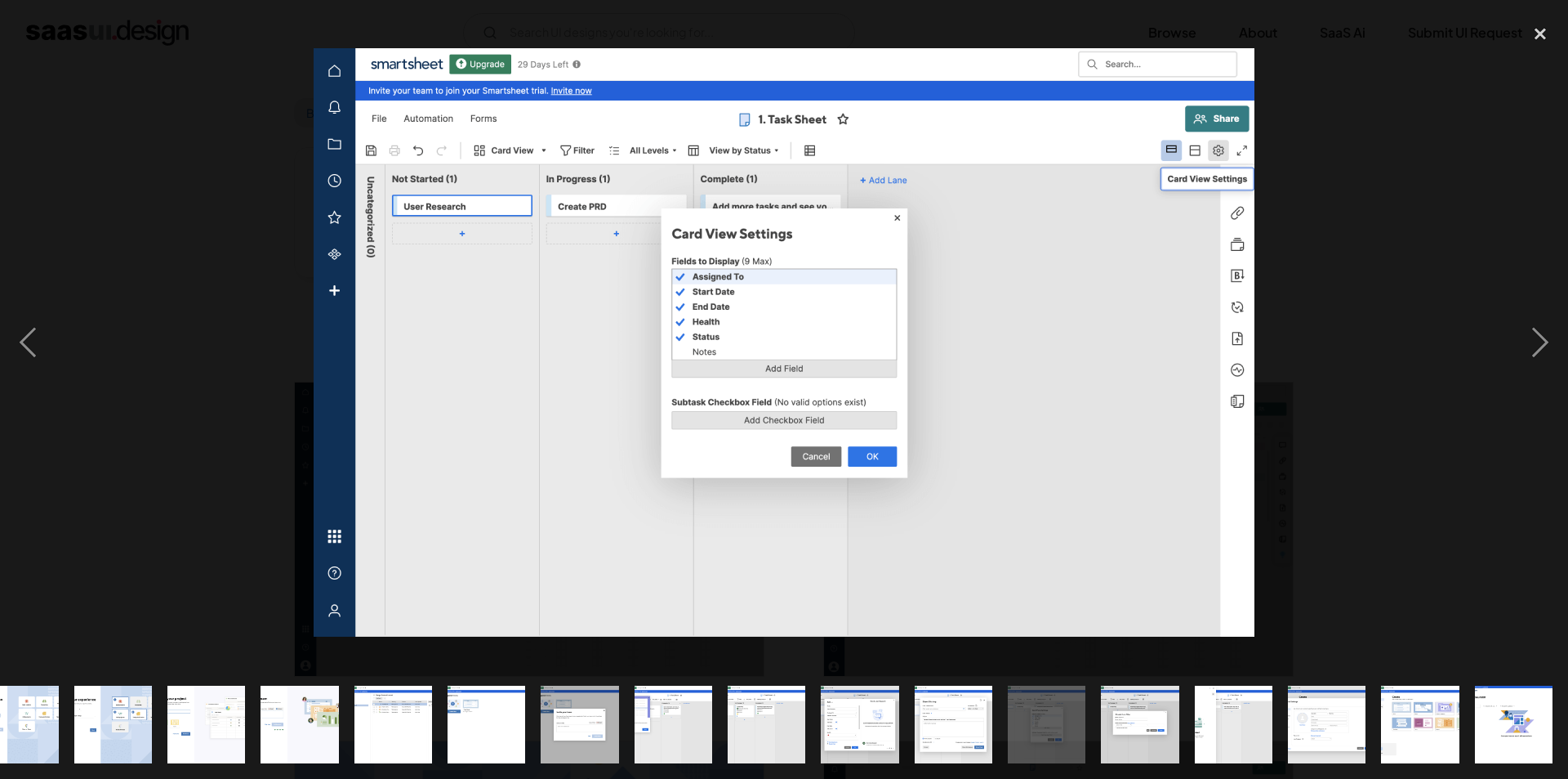
click at [799, 391] on img at bounding box center [784, 342] width 941 height 588
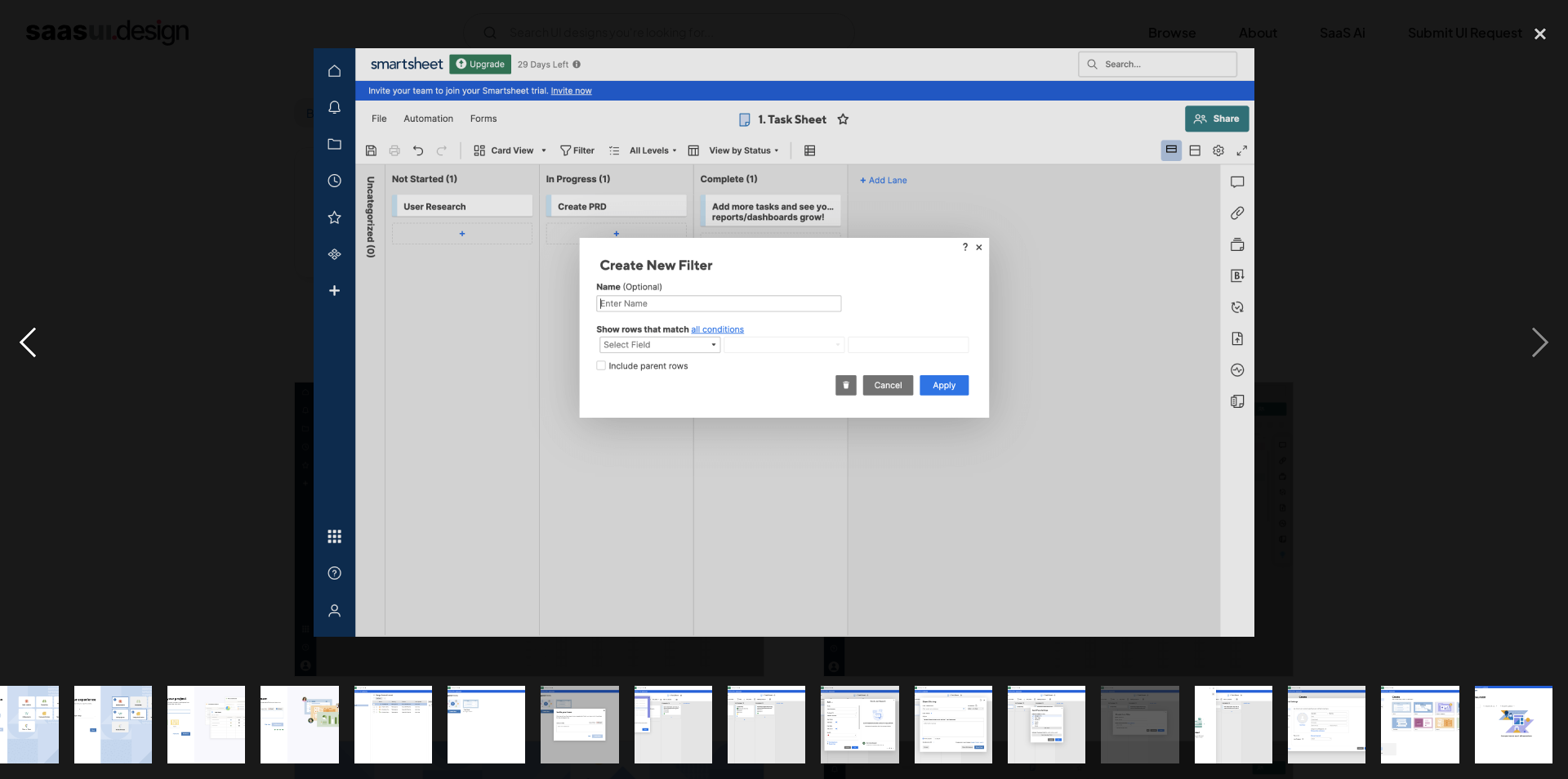
click at [30, 326] on div "previous image" at bounding box center [27, 342] width 56 height 654
